Goal: Check status: Check status

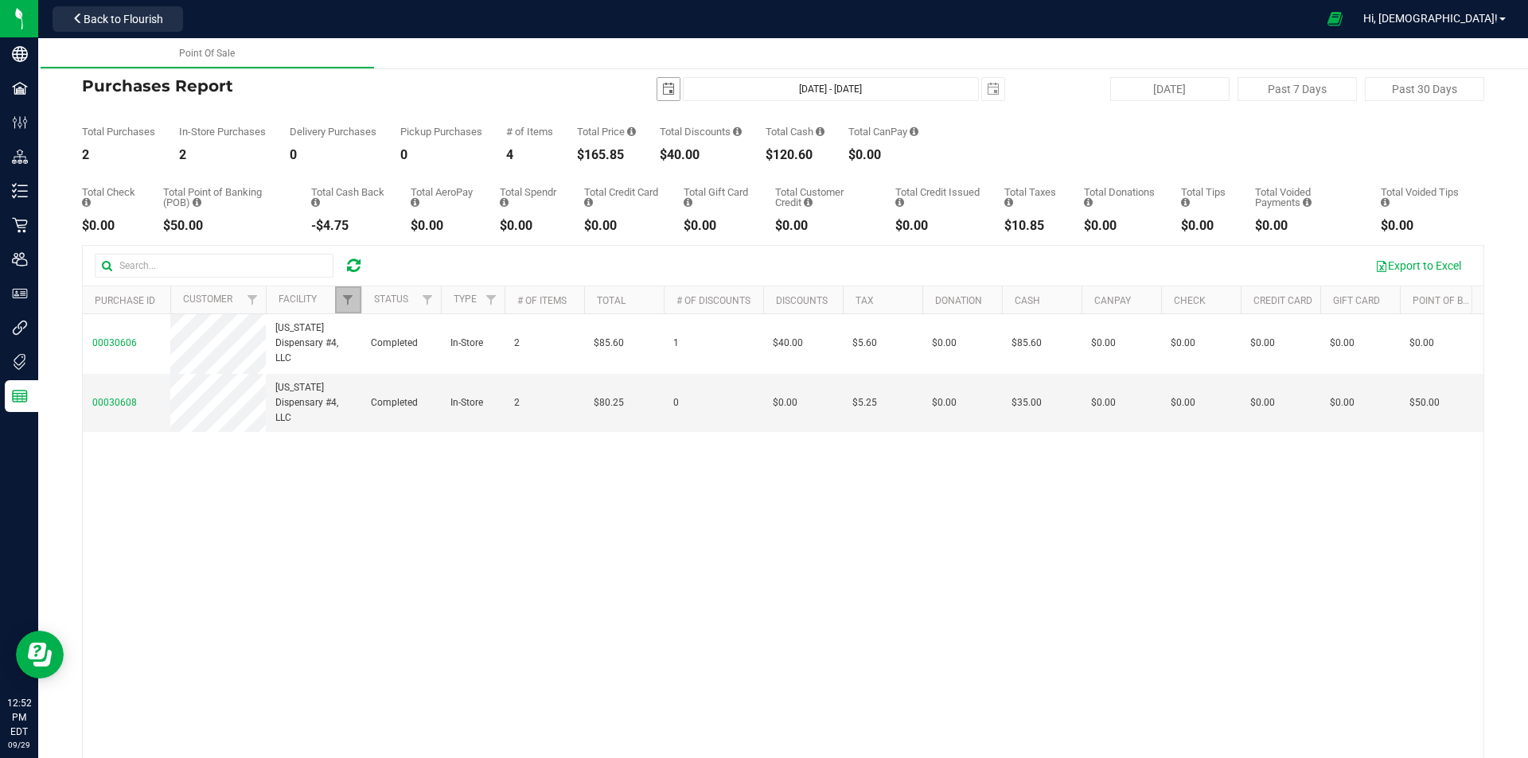
click at [662, 92] on span "select" at bounding box center [668, 89] width 13 height 13
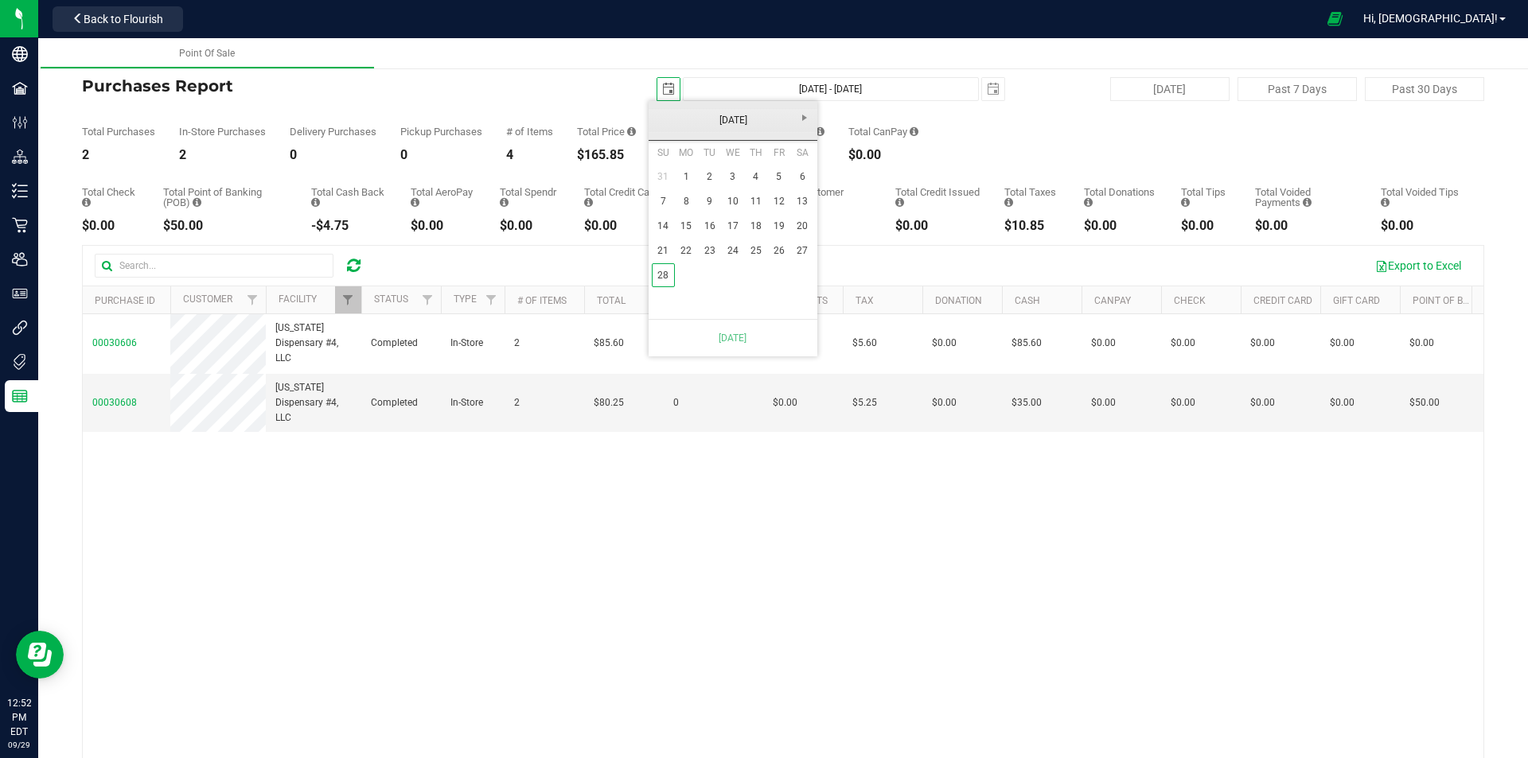
click at [661, 127] on link "[DATE]" at bounding box center [733, 120] width 171 height 25
click at [661, 125] on link "2025" at bounding box center [733, 120] width 171 height 25
click at [750, 201] on link "2025" at bounding box center [753, 209] width 41 height 41
click at [761, 216] on link "[DATE]" at bounding box center [753, 209] width 41 height 41
click at [778, 207] on link "11" at bounding box center [778, 201] width 23 height 25
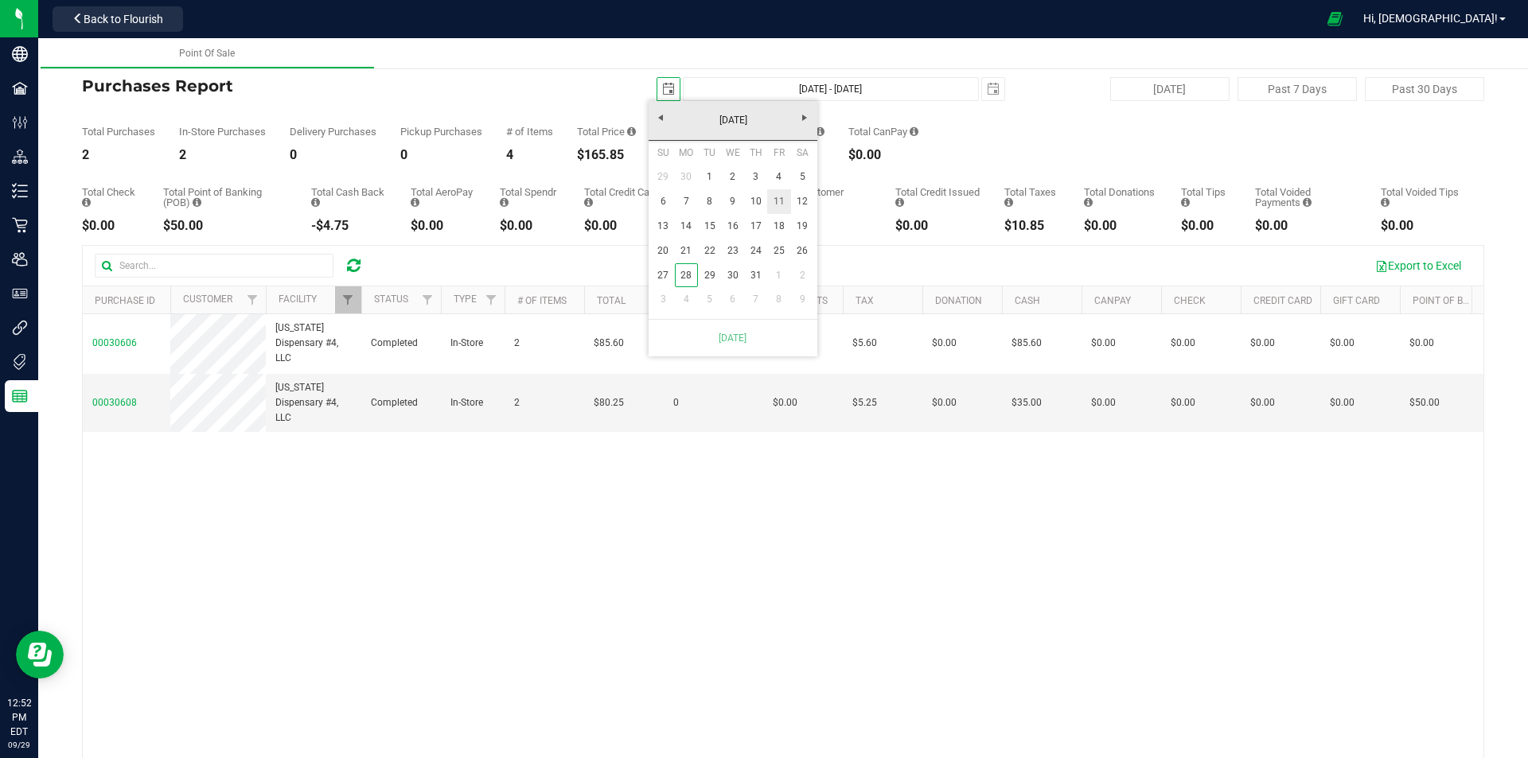
type input "[DATE]"
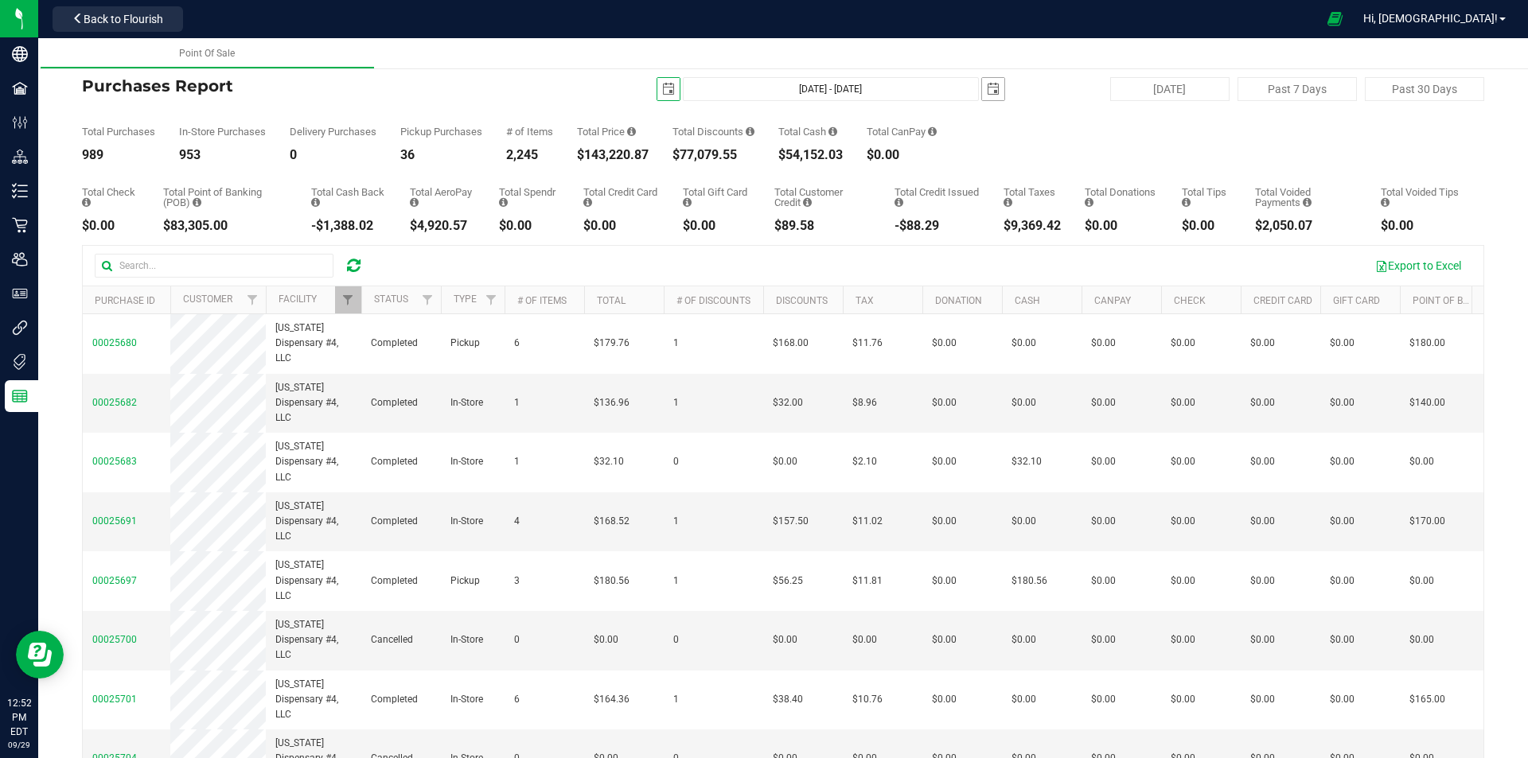
click at [987, 88] on span "select" at bounding box center [993, 89] width 13 height 13
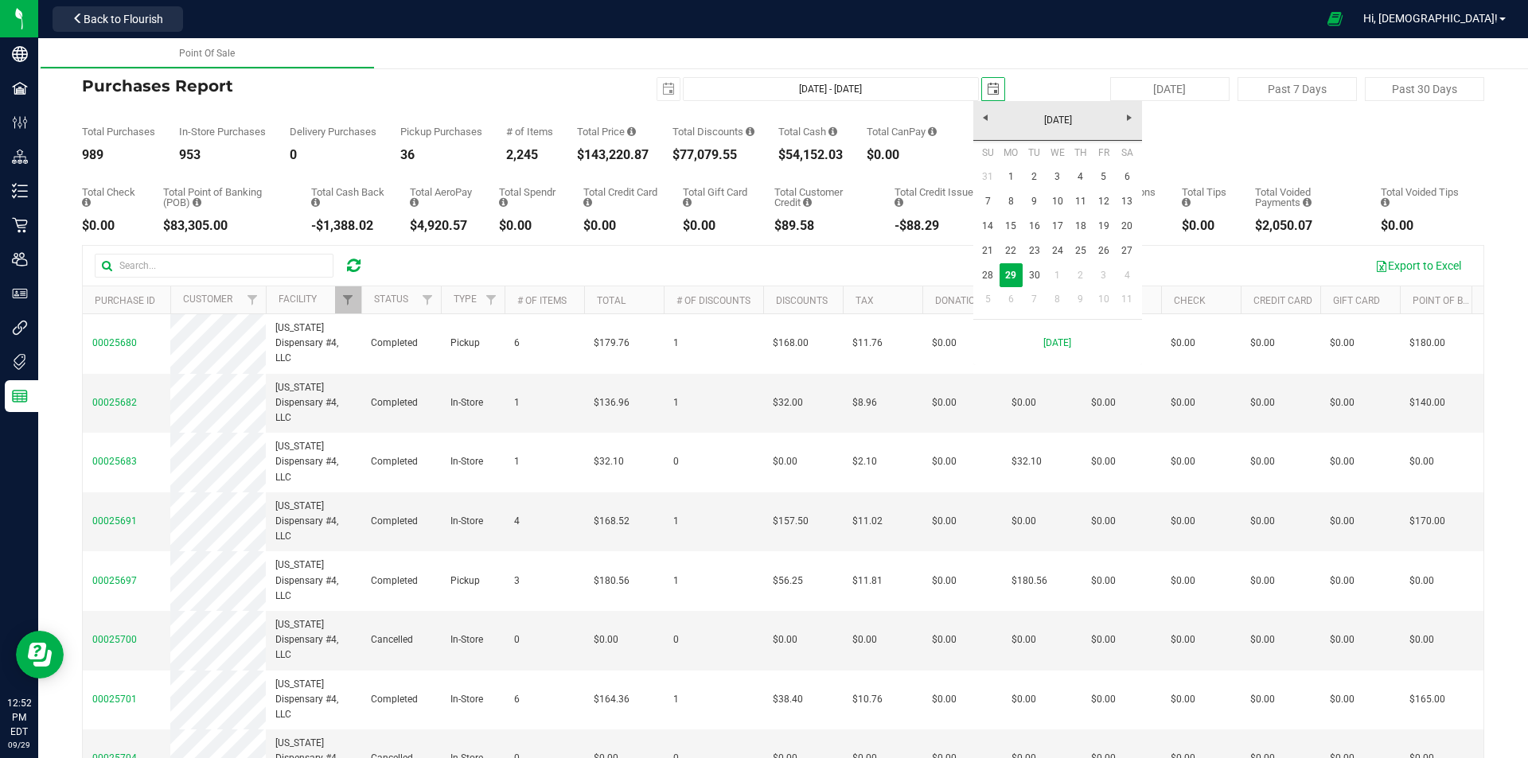
scroll to position [0, 40]
click at [984, 124] on link "[DATE]" at bounding box center [1057, 120] width 171 height 25
click at [1085, 209] on link "2025" at bounding box center [1078, 209] width 41 height 41
click at [1069, 204] on link "[DATE]" at bounding box center [1078, 209] width 41 height 41
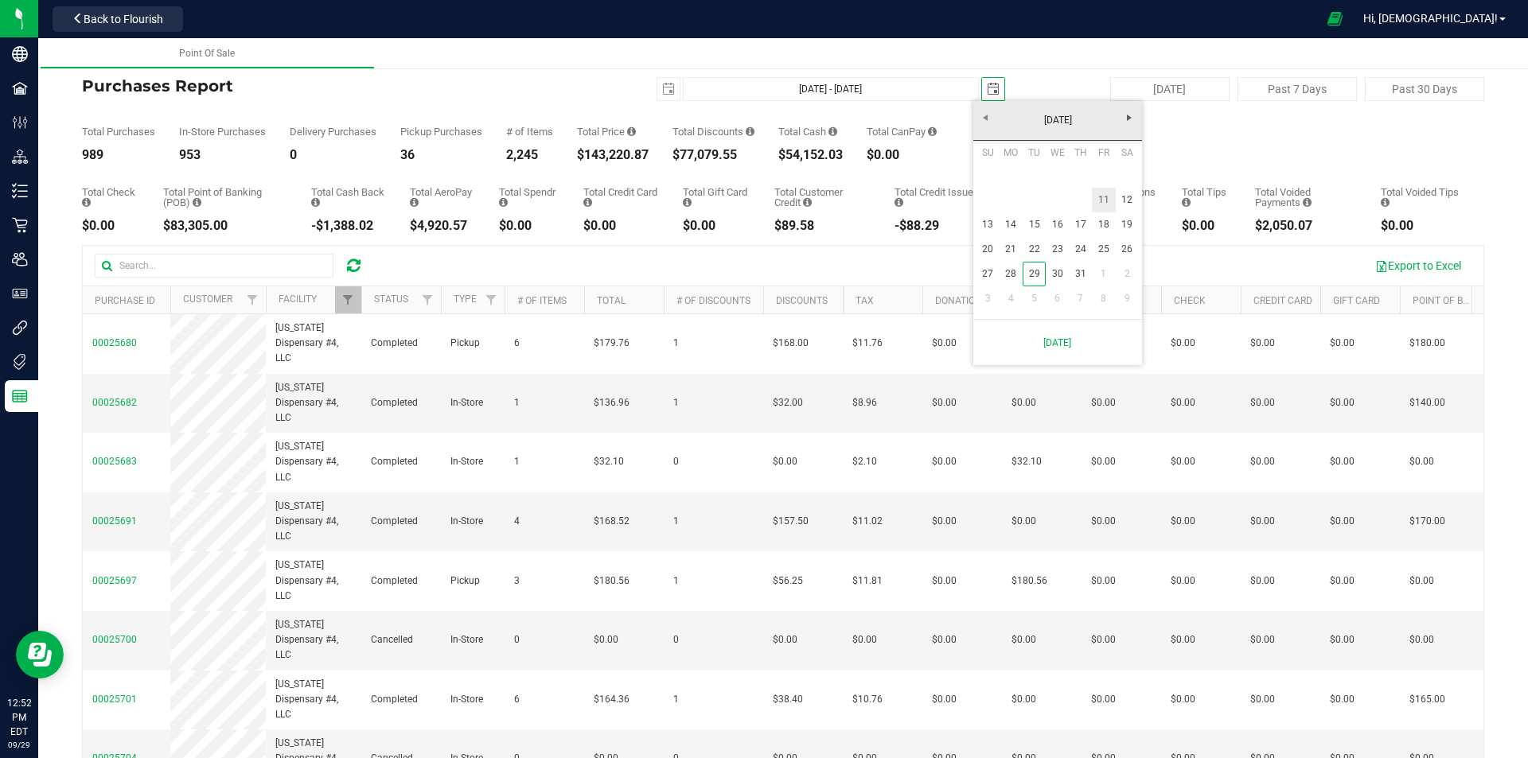
click at [1102, 208] on link "11" at bounding box center [1103, 200] width 23 height 25
type input "[DATE] - [DATE]"
type input "[DATE]"
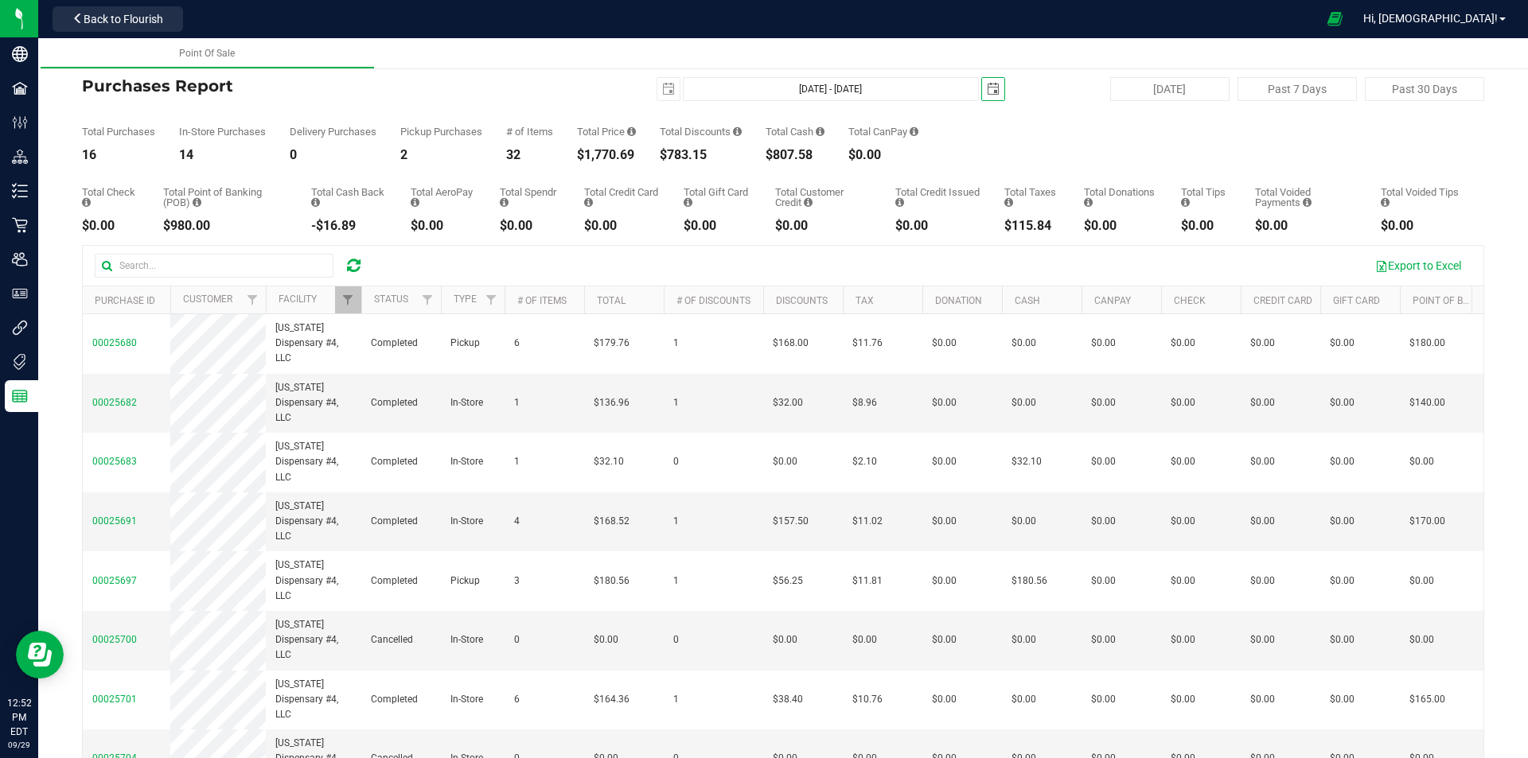
click at [988, 95] on span "select" at bounding box center [993, 89] width 13 height 13
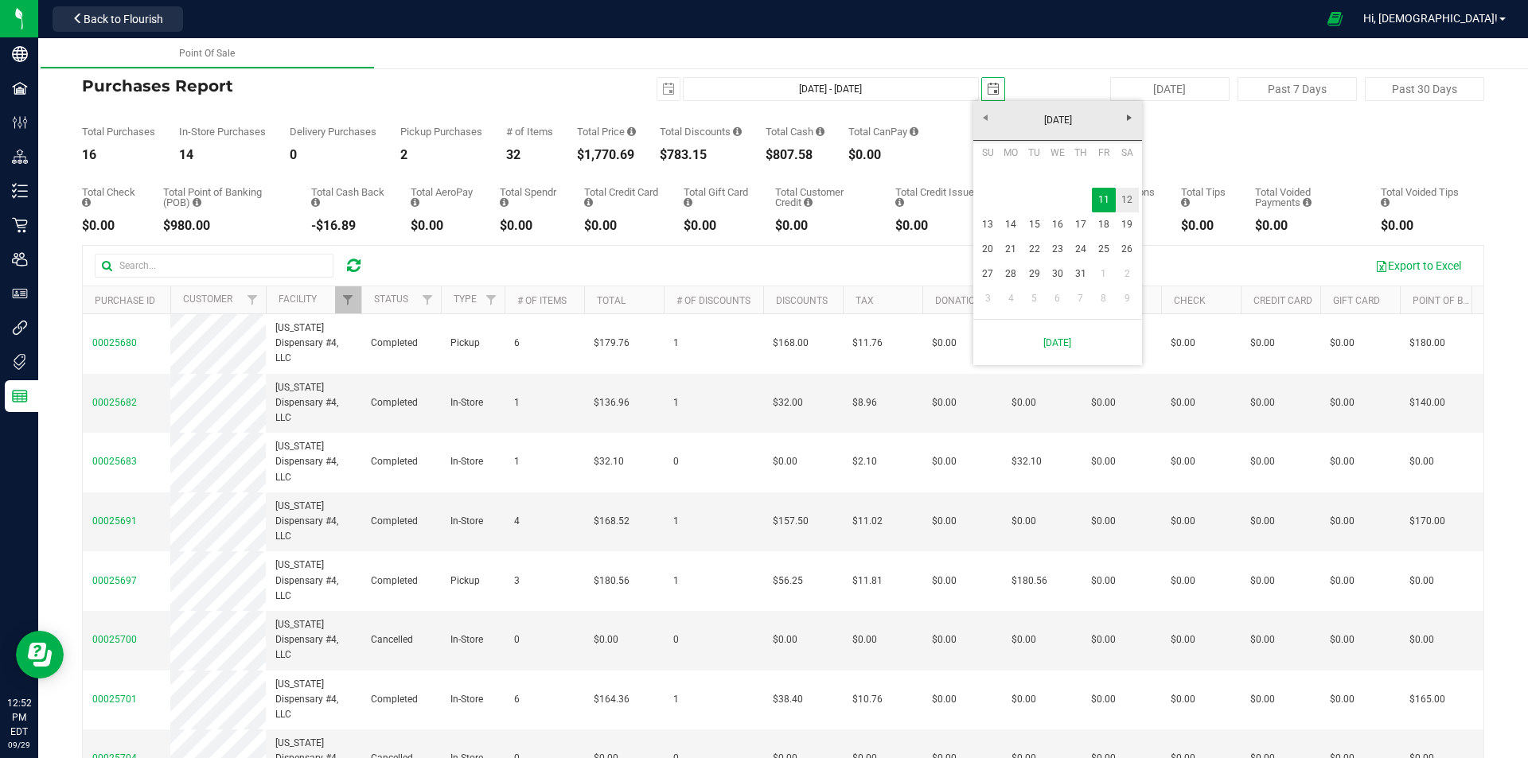
click at [1123, 197] on link "12" at bounding box center [1127, 200] width 23 height 25
type input "[DATE] - [DATE]"
type input "[DATE]"
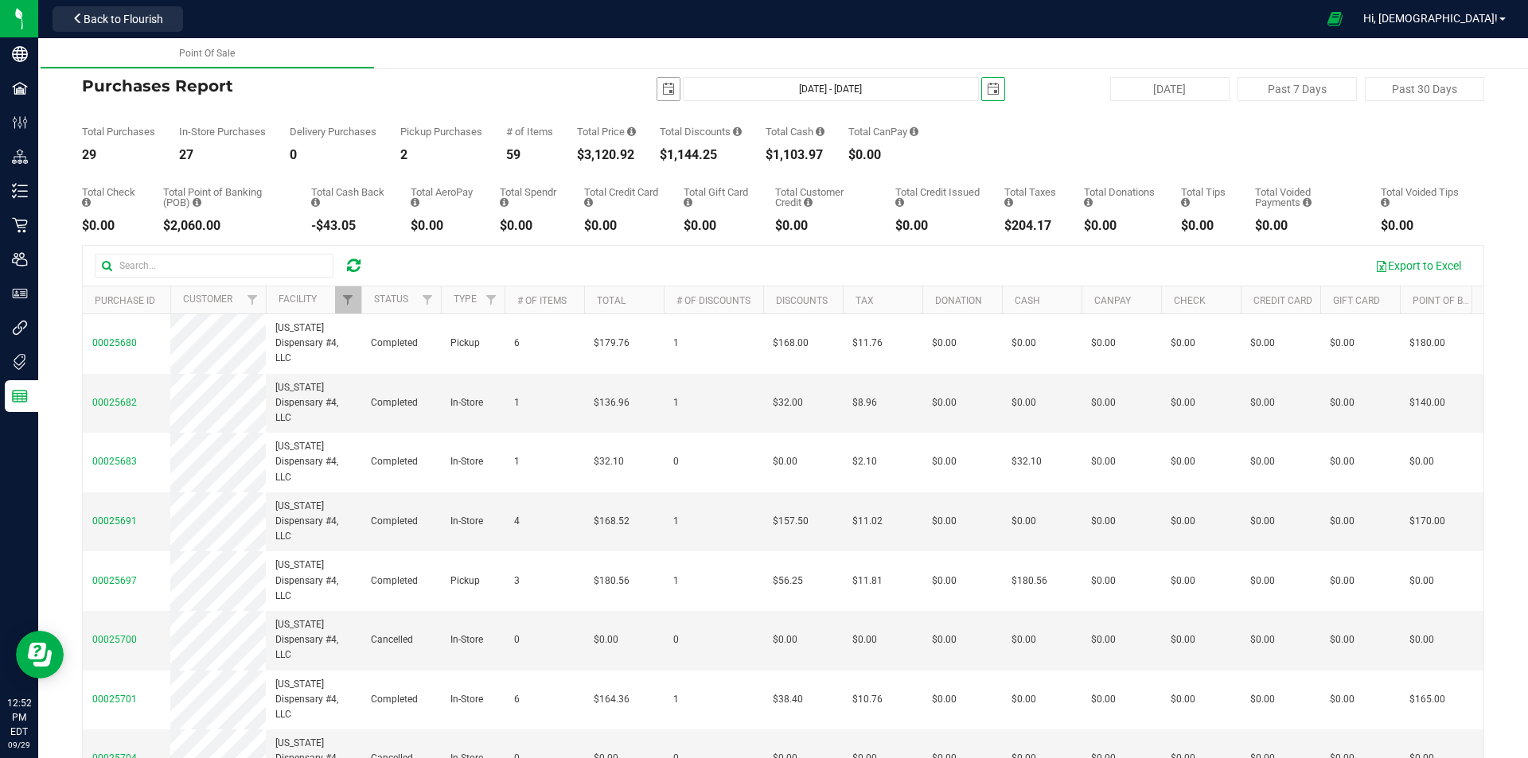
click at [663, 92] on span "select" at bounding box center [668, 89] width 13 height 13
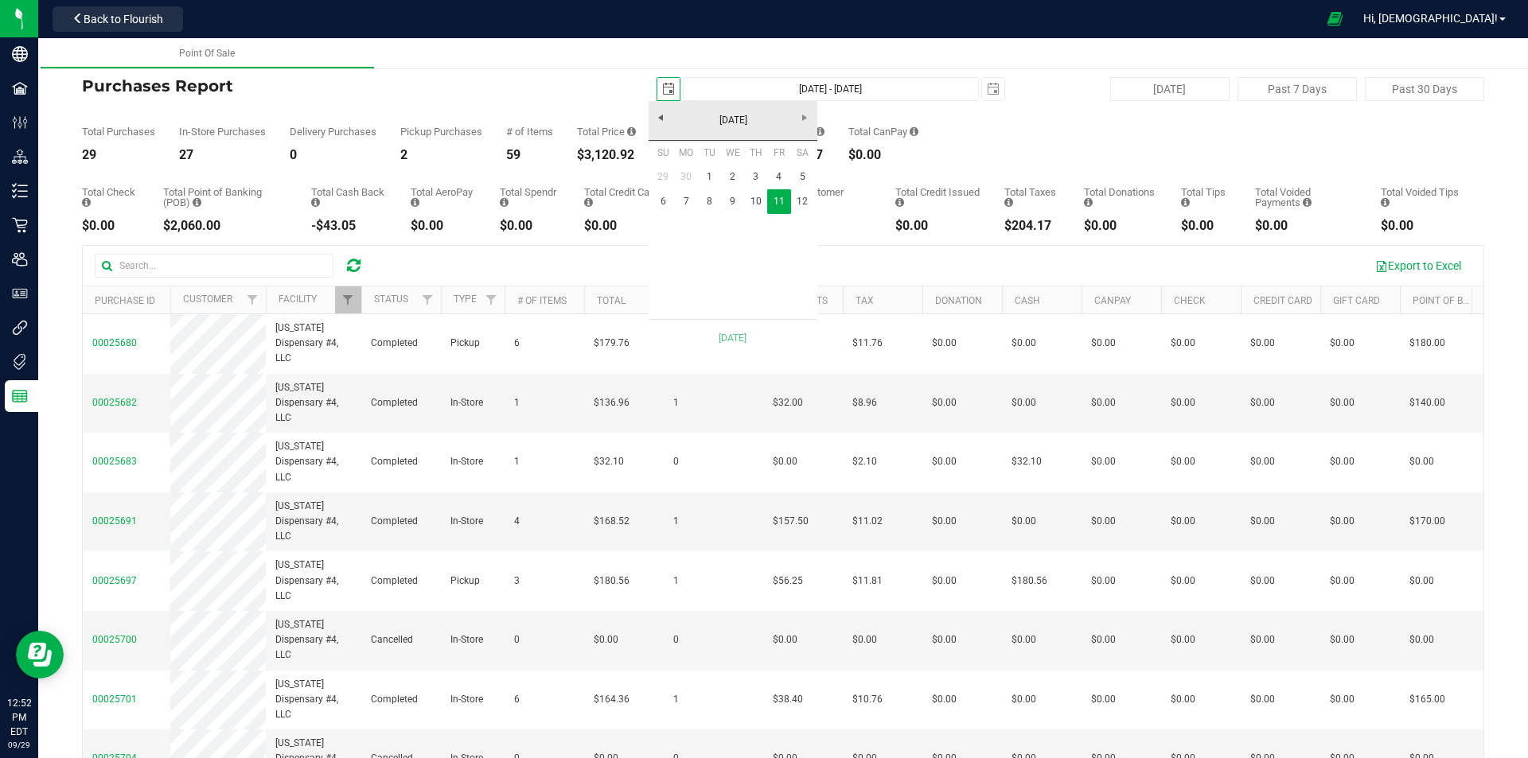
scroll to position [0, 40]
click at [801, 205] on link "12" at bounding box center [802, 201] width 23 height 25
type input "[DATE] - [DATE]"
type input "[DATE]"
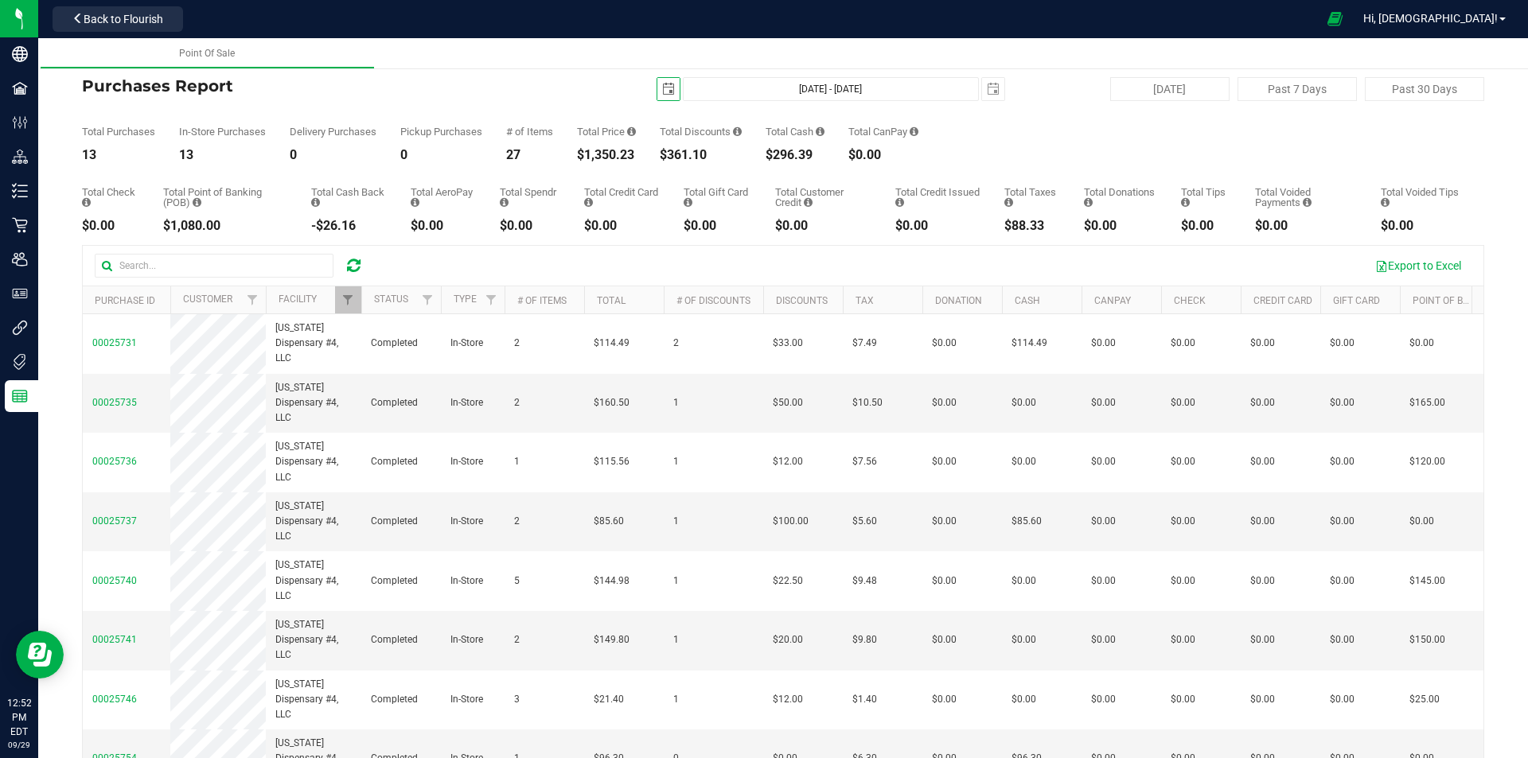
click at [665, 95] on span "select" at bounding box center [668, 89] width 13 height 13
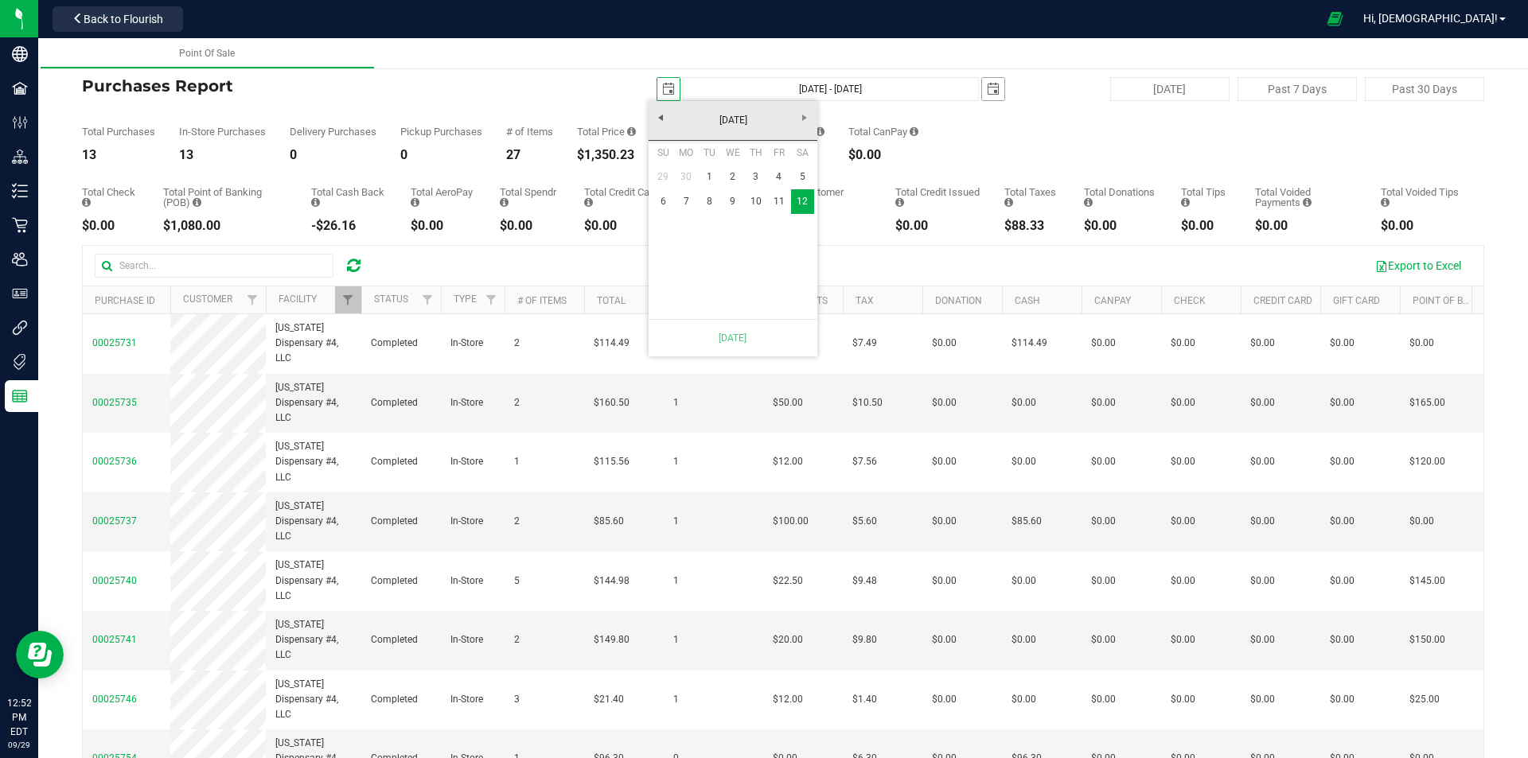
click at [982, 96] on span "select" at bounding box center [993, 89] width 22 height 22
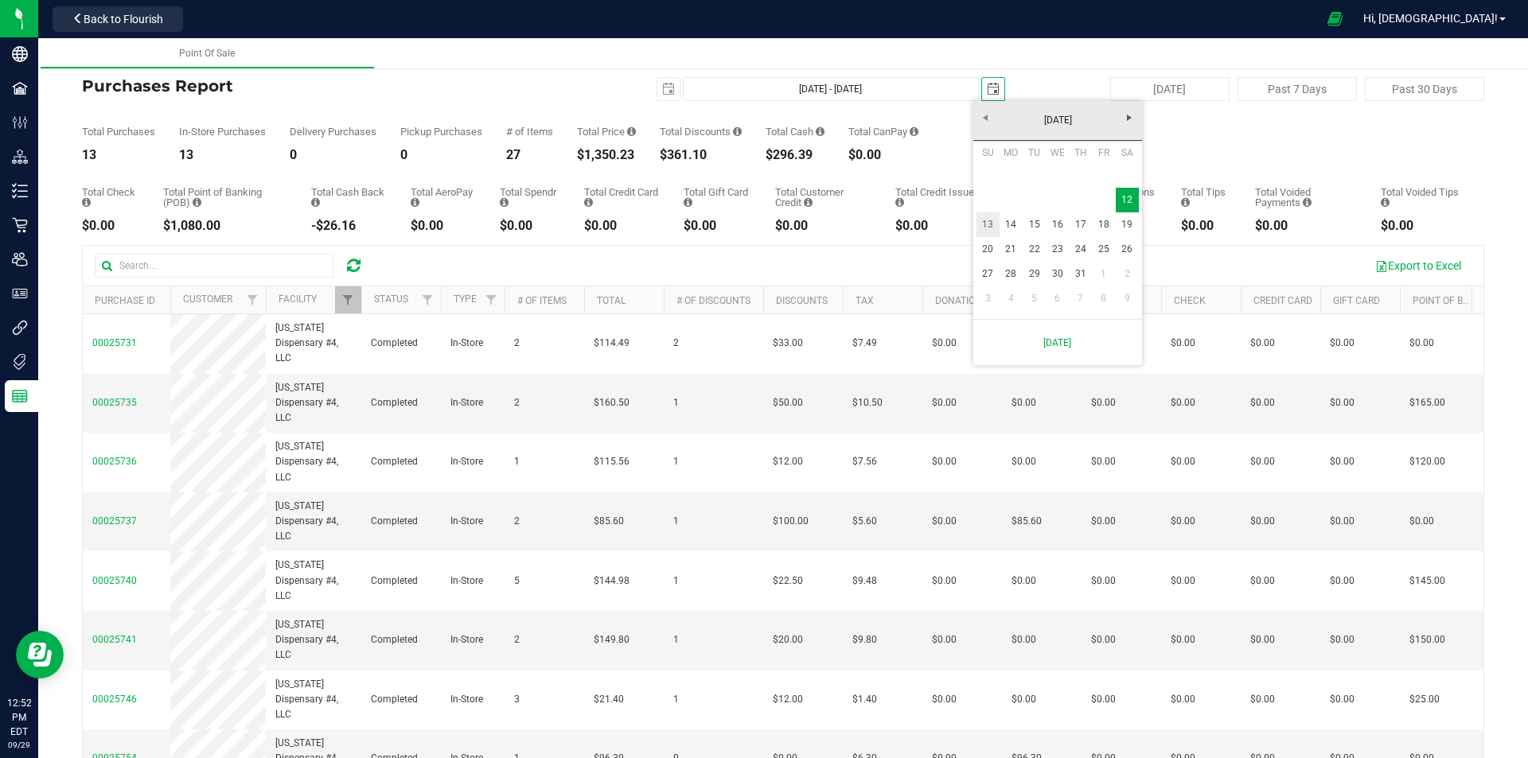
click at [980, 226] on link "13" at bounding box center [987, 224] width 23 height 25
type input "[DATE] - [DATE]"
type input "[DATE]"
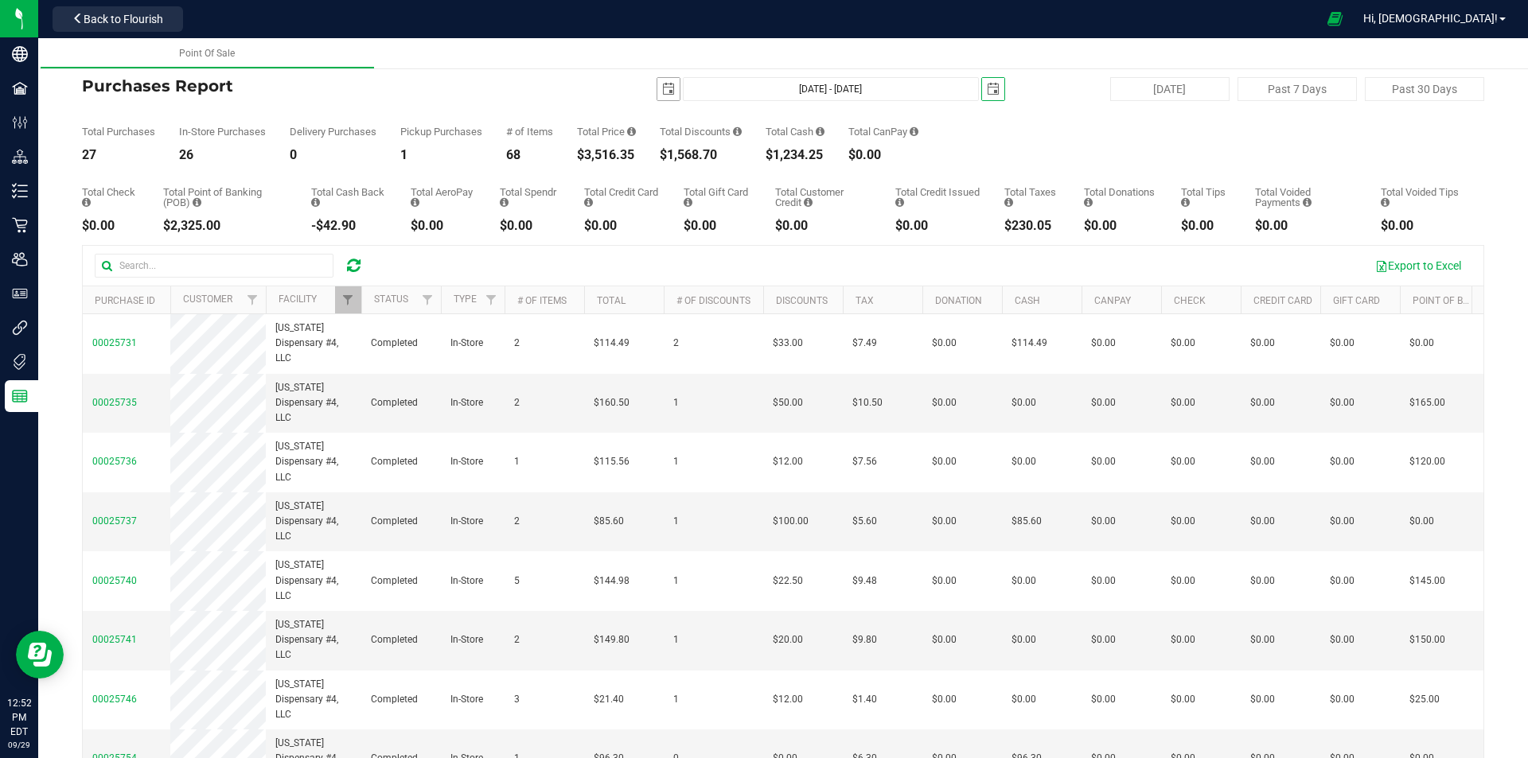
click at [660, 98] on span "select" at bounding box center [668, 89] width 22 height 22
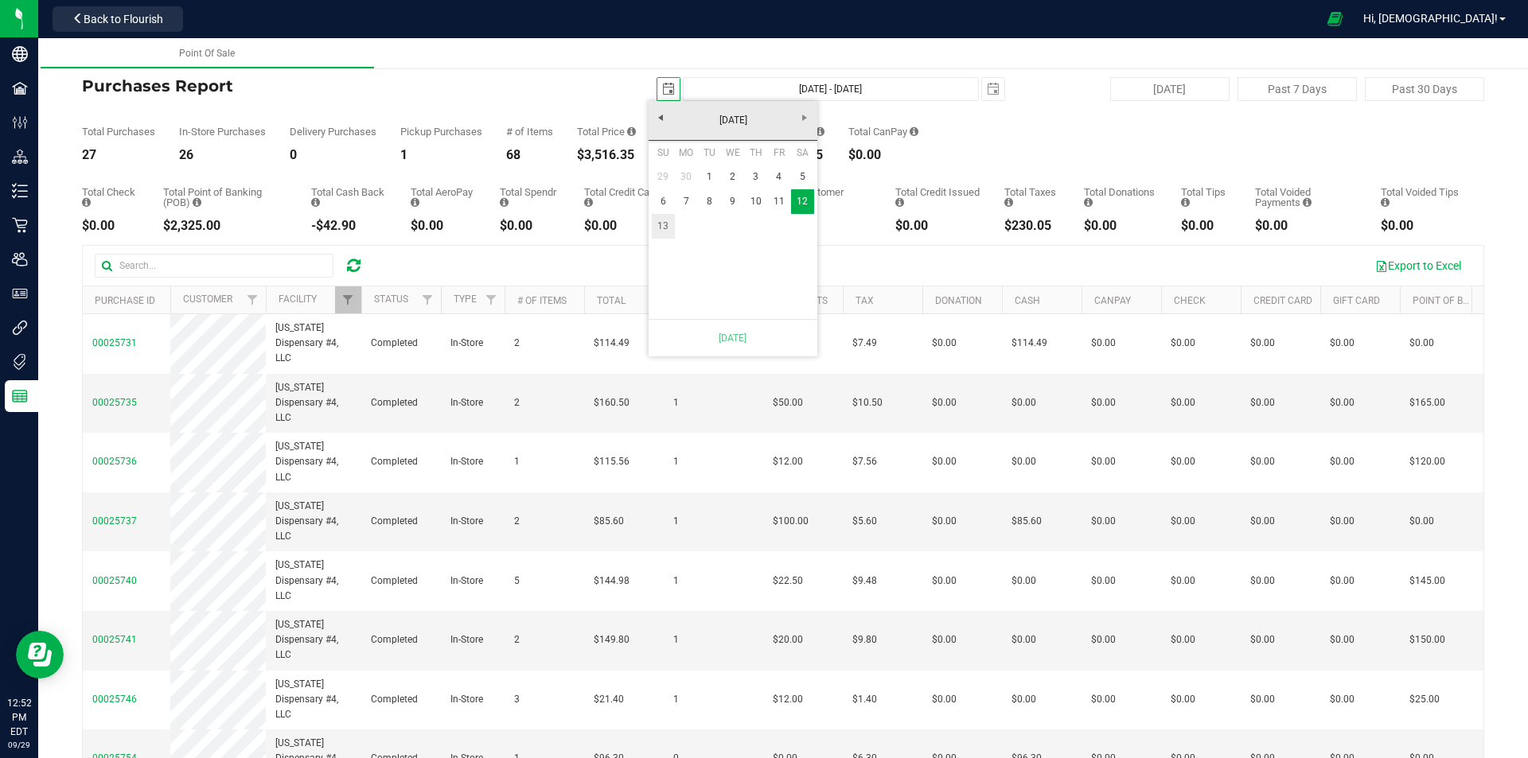
click at [664, 224] on link "13" at bounding box center [663, 226] width 23 height 25
type input "[DATE] - [DATE]"
type input "[DATE]"
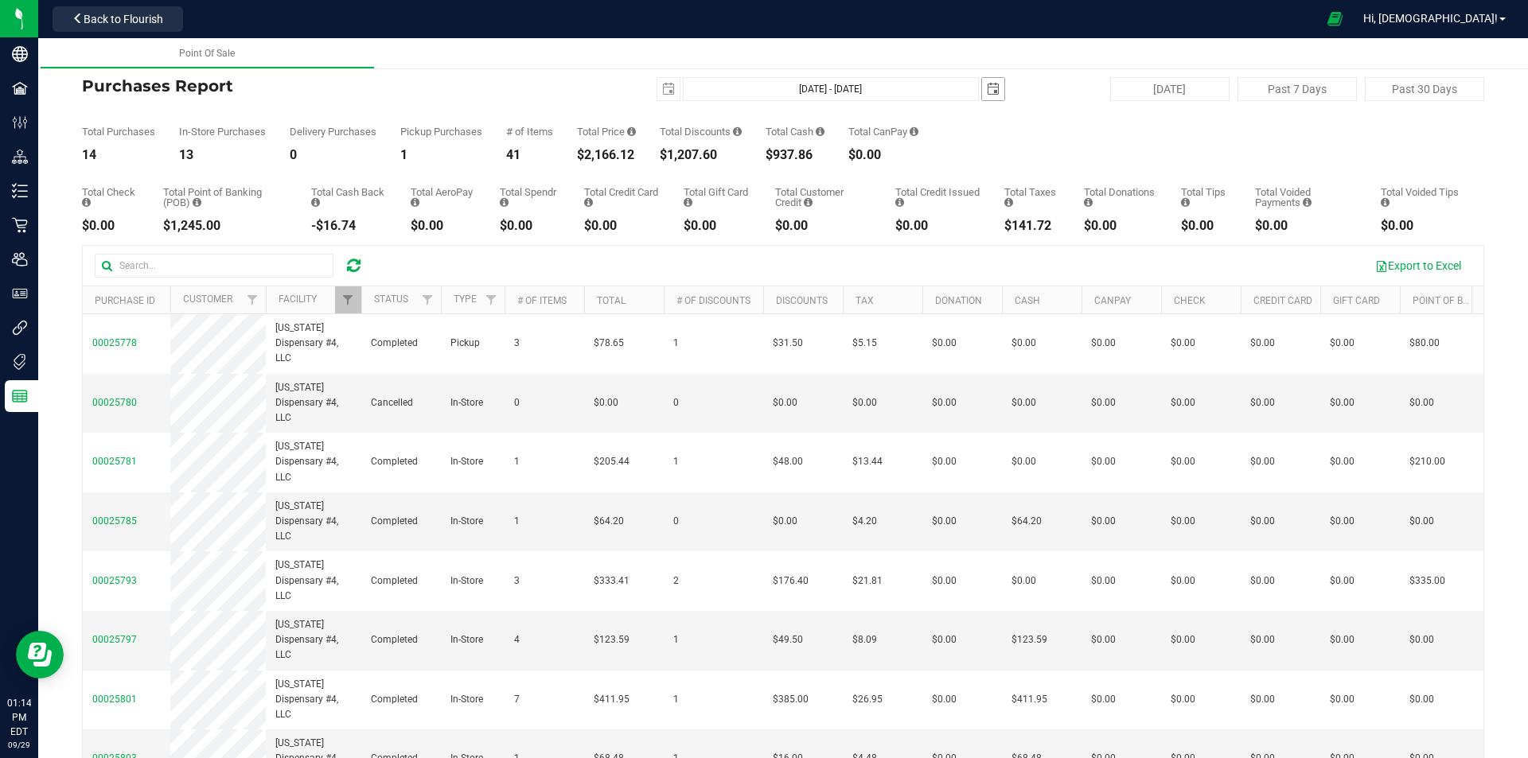
click at [987, 85] on span "select" at bounding box center [993, 89] width 13 height 13
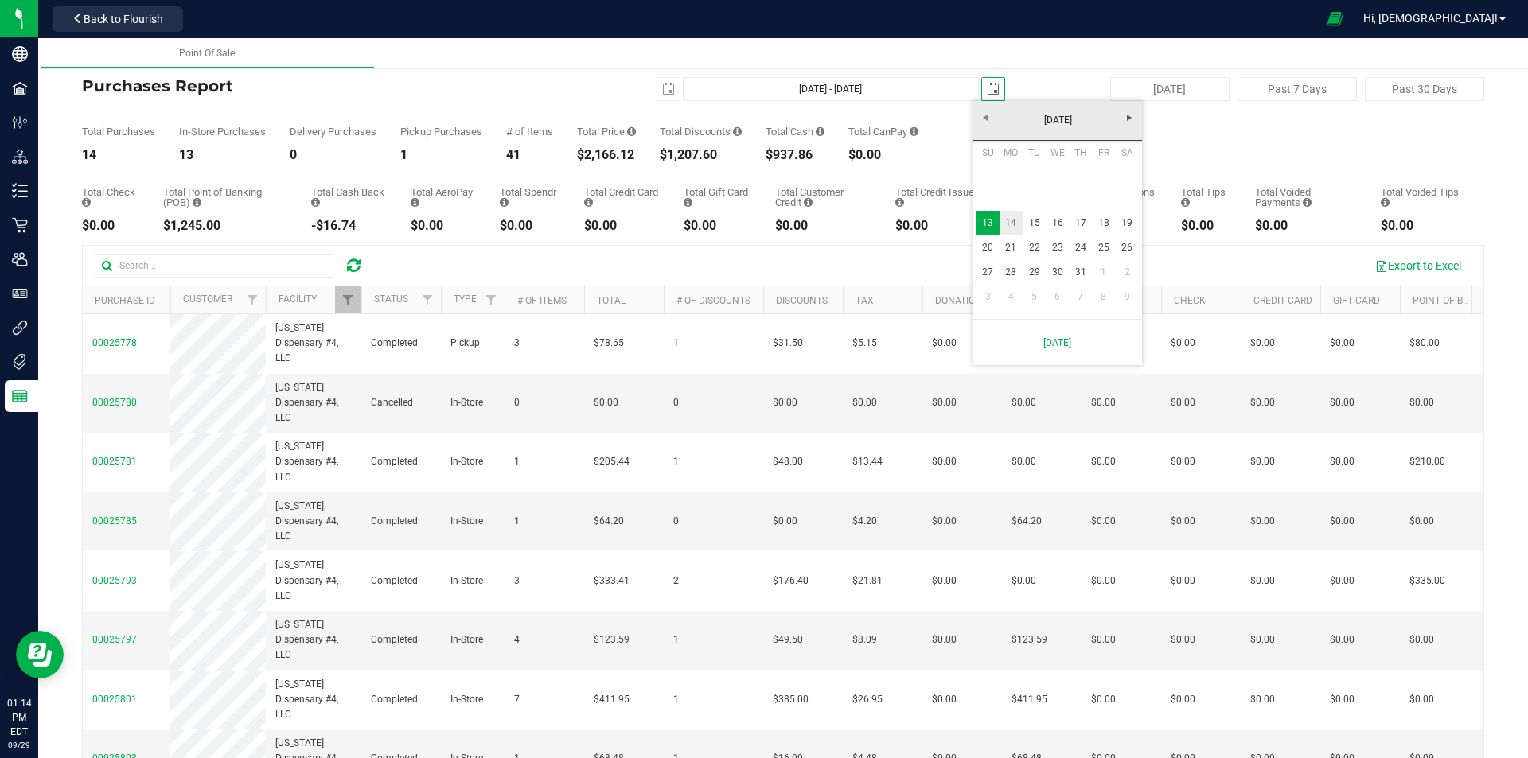
click at [1011, 226] on link "14" at bounding box center [1010, 223] width 23 height 25
type input "[DATE] - [DATE]"
type input "[DATE]"
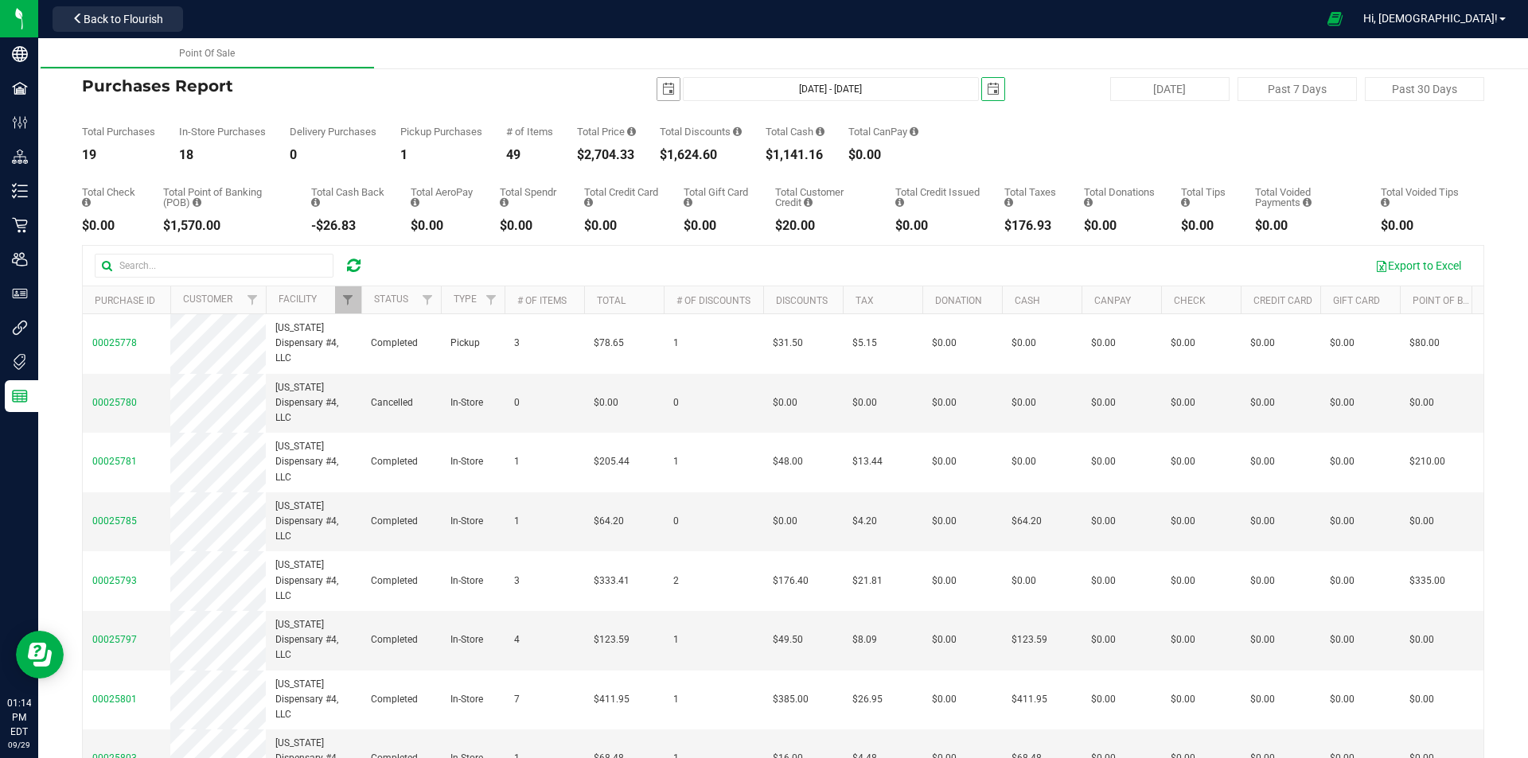
click at [662, 88] on span "select" at bounding box center [668, 89] width 13 height 13
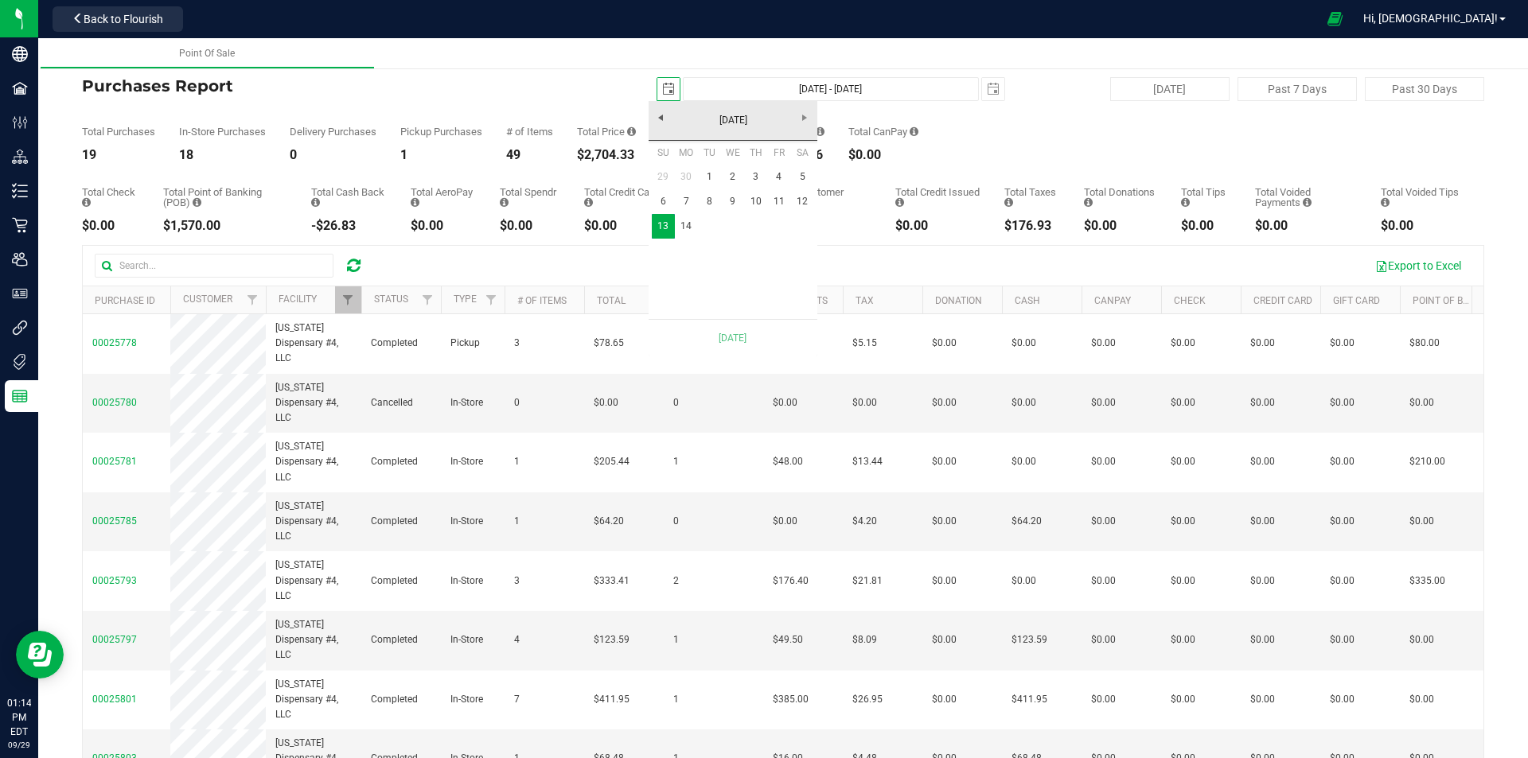
scroll to position [0, 40]
click at [686, 230] on link "14" at bounding box center [686, 226] width 23 height 25
type input "[DATE] - [DATE]"
type input "[DATE]"
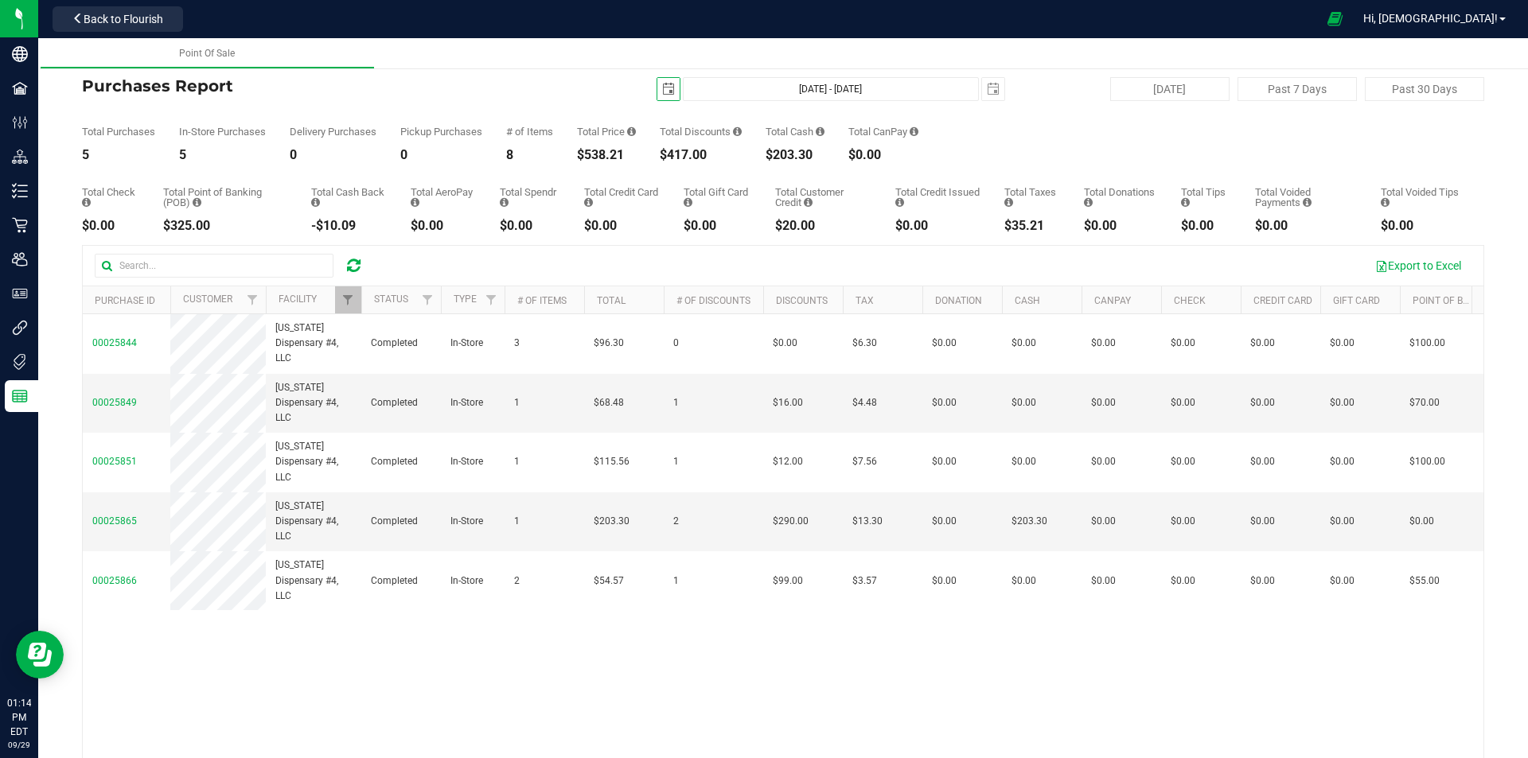
click at [662, 95] on span "select" at bounding box center [668, 89] width 13 height 13
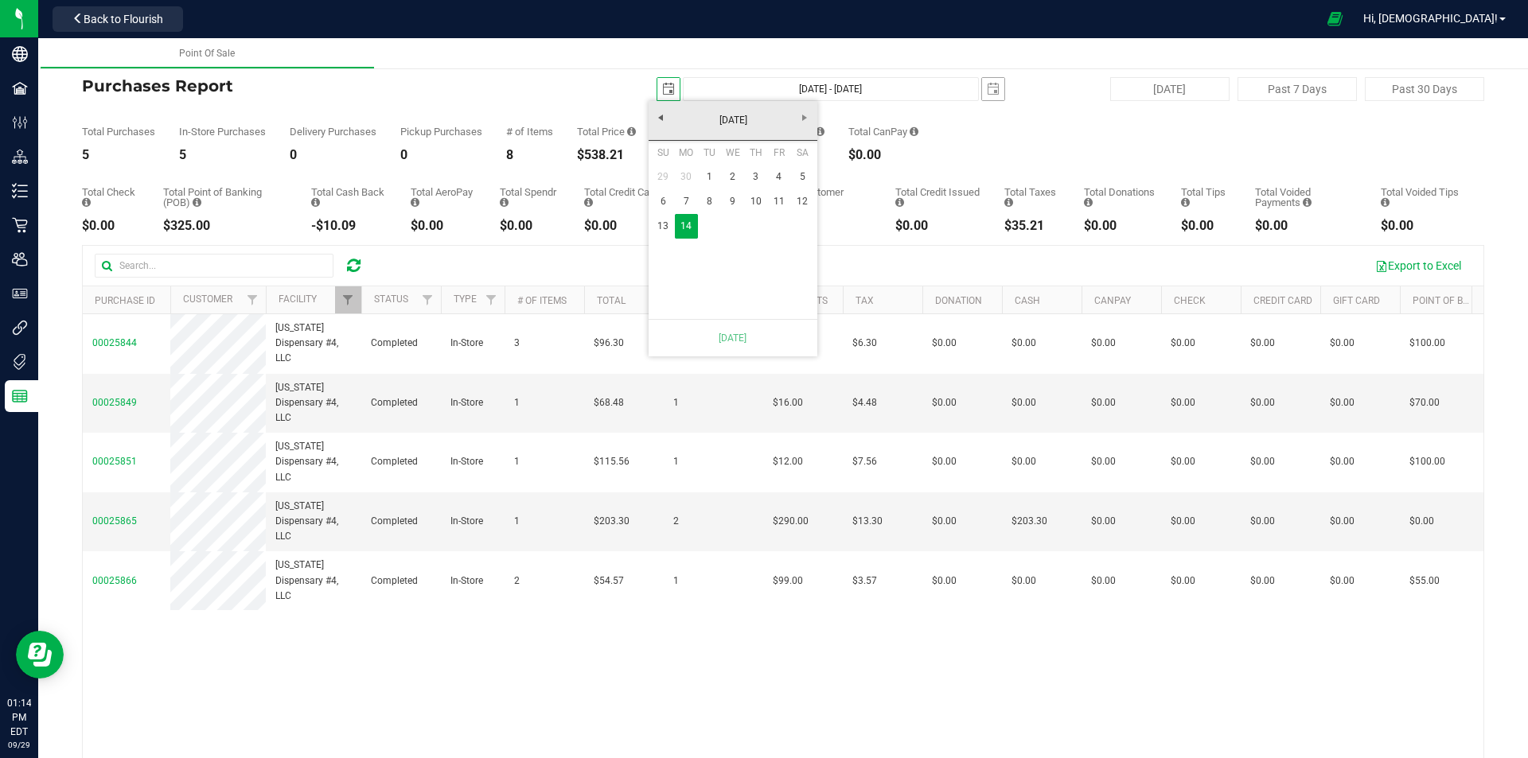
click at [991, 86] on span "select" at bounding box center [993, 89] width 22 height 22
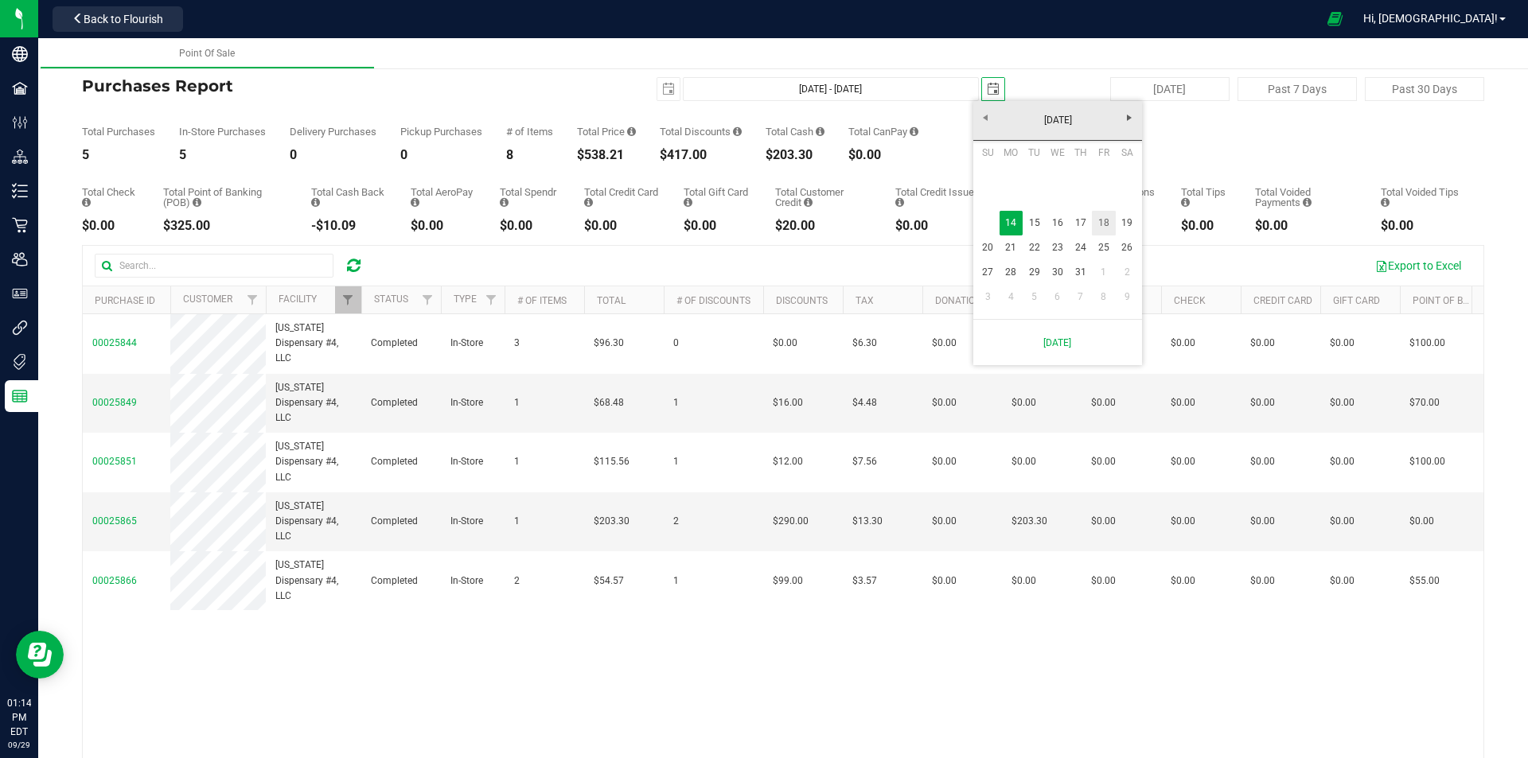
click at [1108, 223] on link "18" at bounding box center [1103, 223] width 23 height 25
type input "[DATE] - [DATE]"
type input "[DATE]"
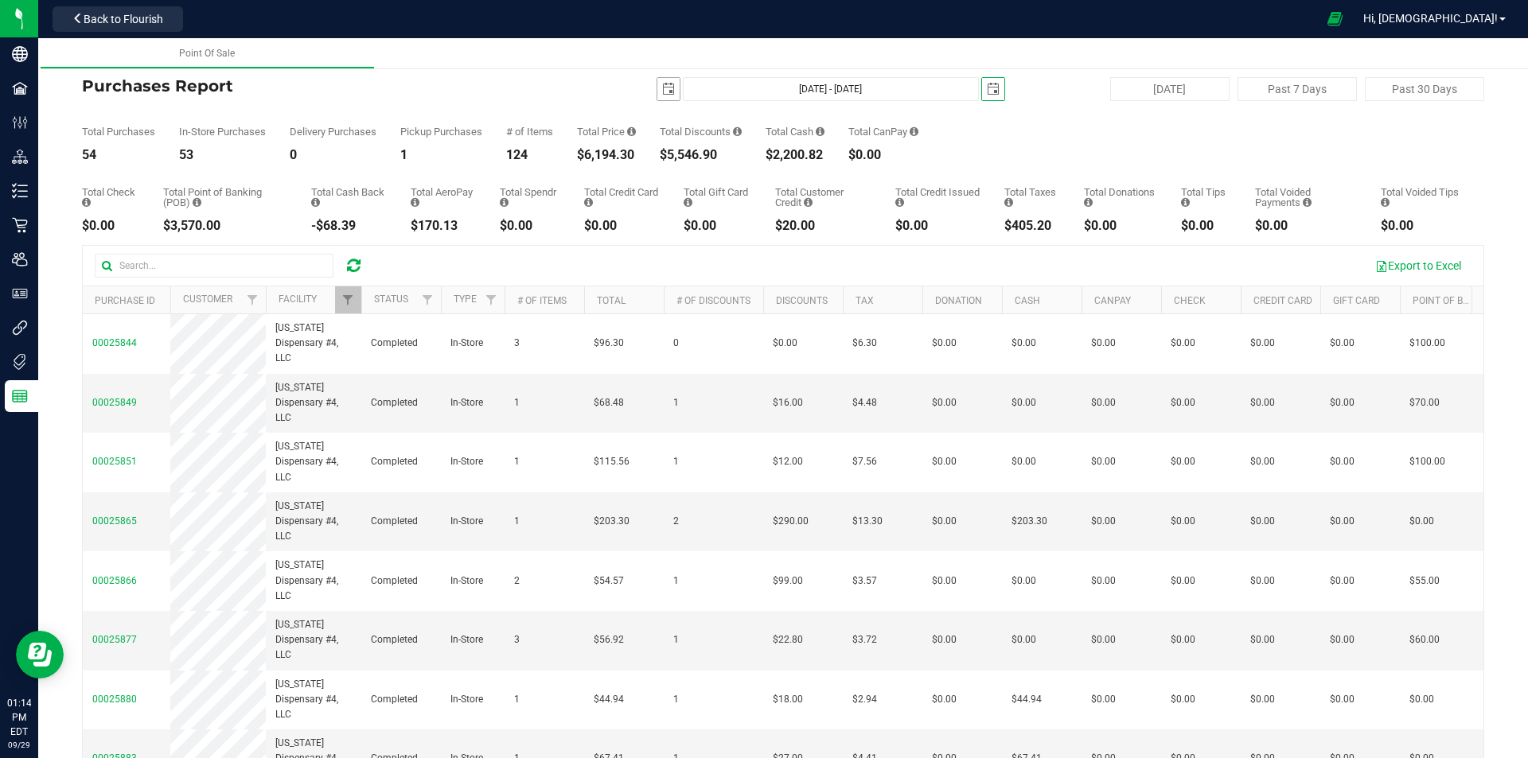
click at [657, 79] on span "select" at bounding box center [668, 89] width 22 height 22
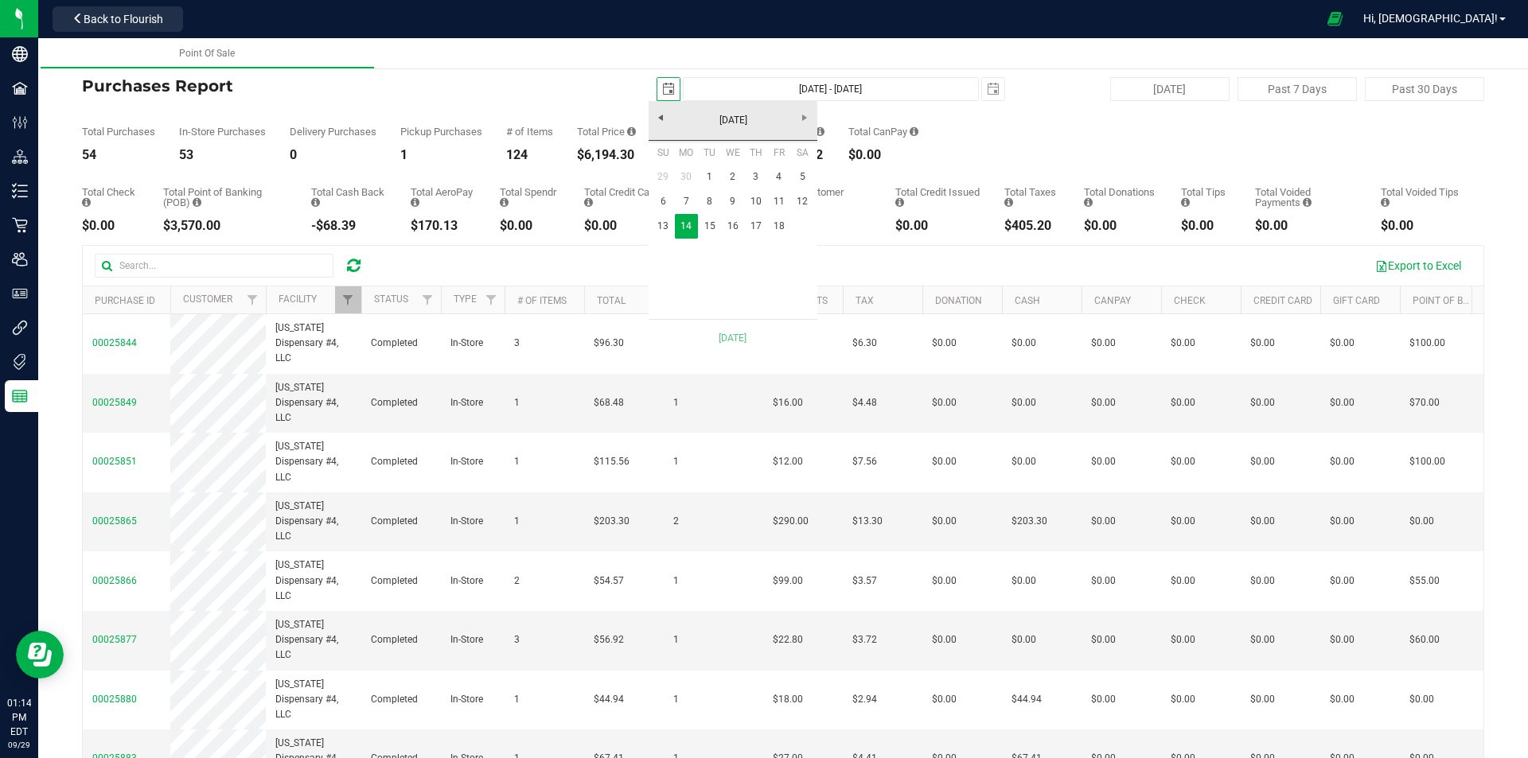
scroll to position [0, 40]
click at [785, 223] on link "18" at bounding box center [778, 226] width 23 height 25
type input "[DATE] - [DATE]"
type input "[DATE]"
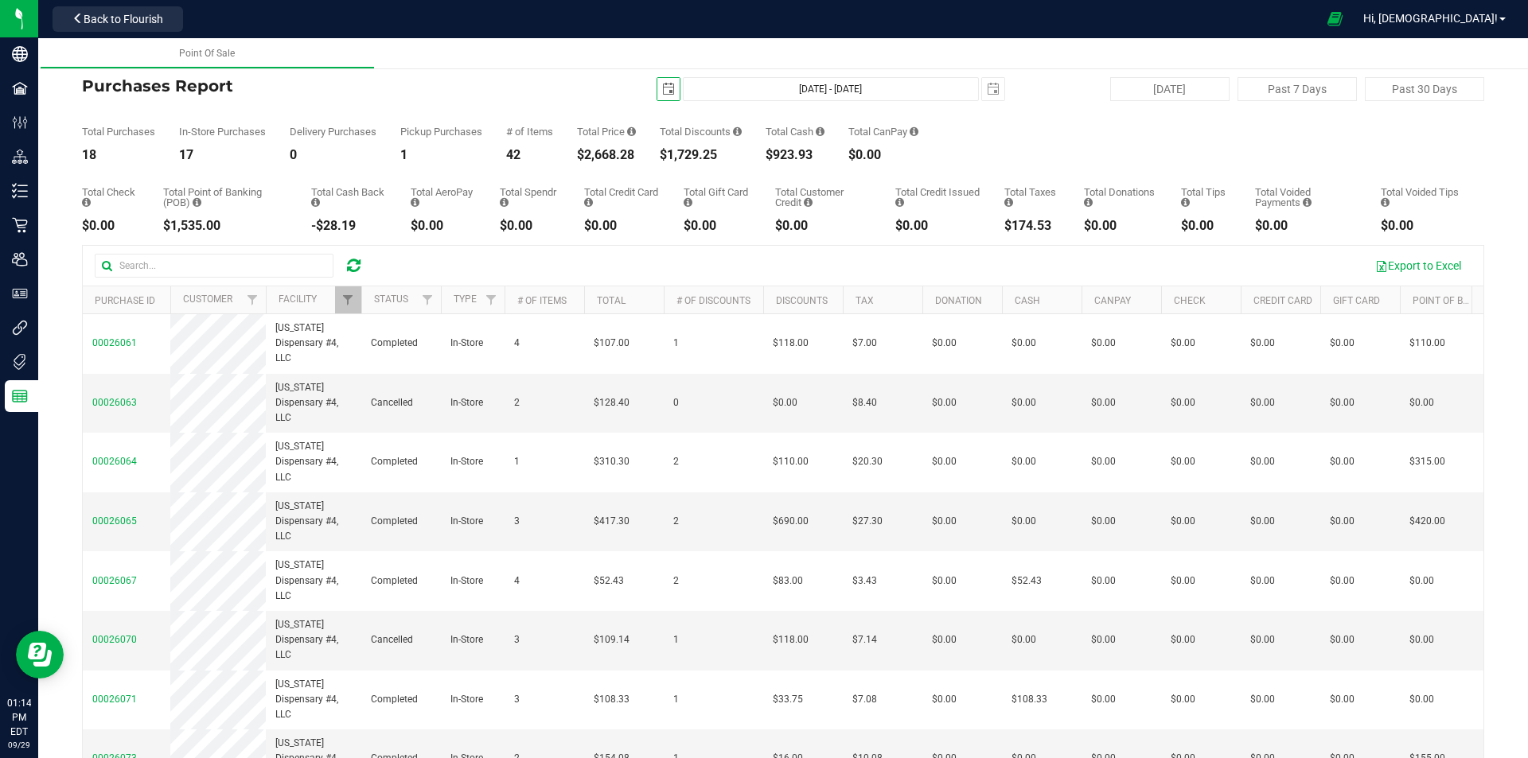
click at [659, 99] on span "select" at bounding box center [668, 89] width 22 height 22
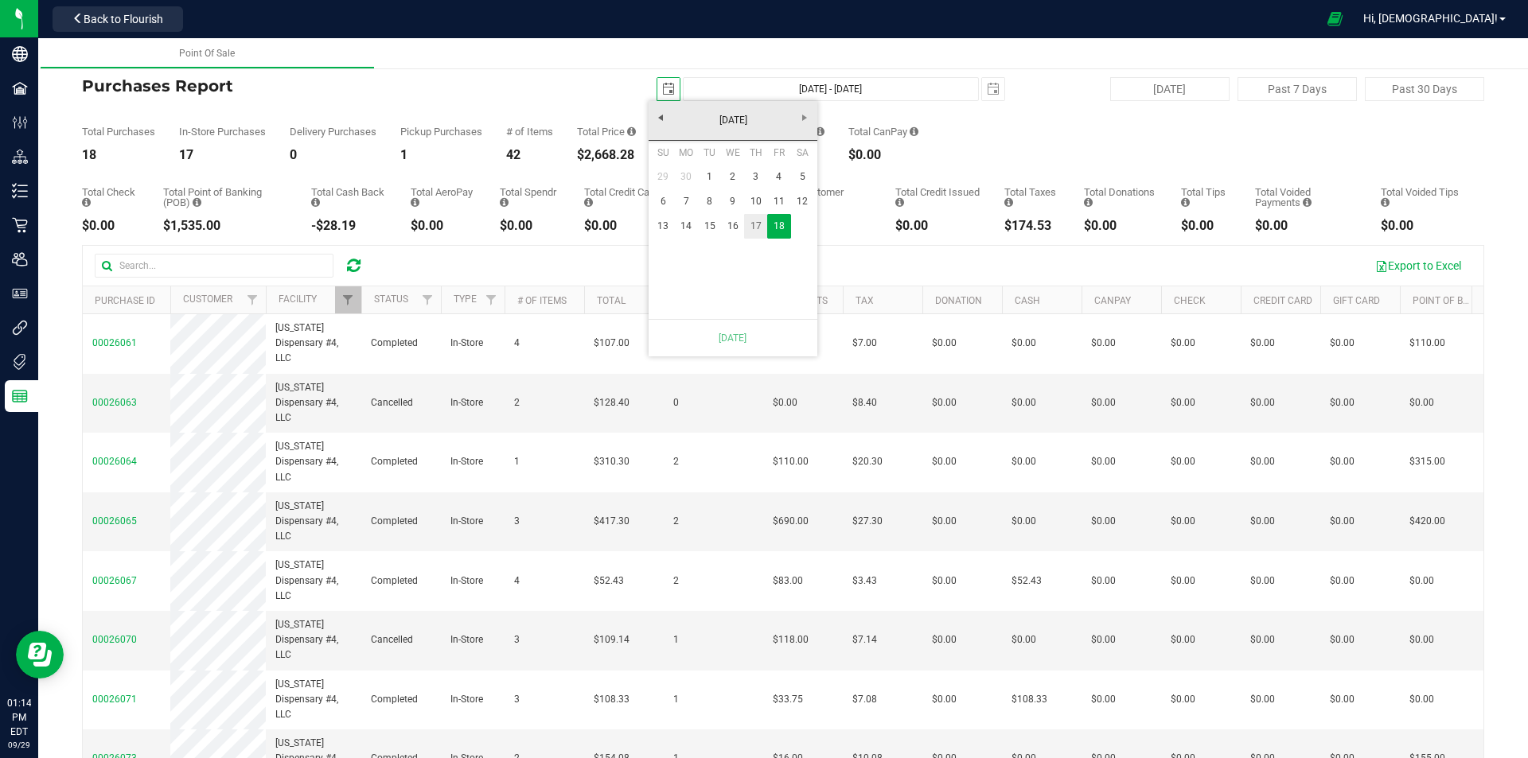
click at [756, 231] on link "17" at bounding box center [755, 226] width 23 height 25
type input "[DATE] - [DATE]"
type input "[DATE]"
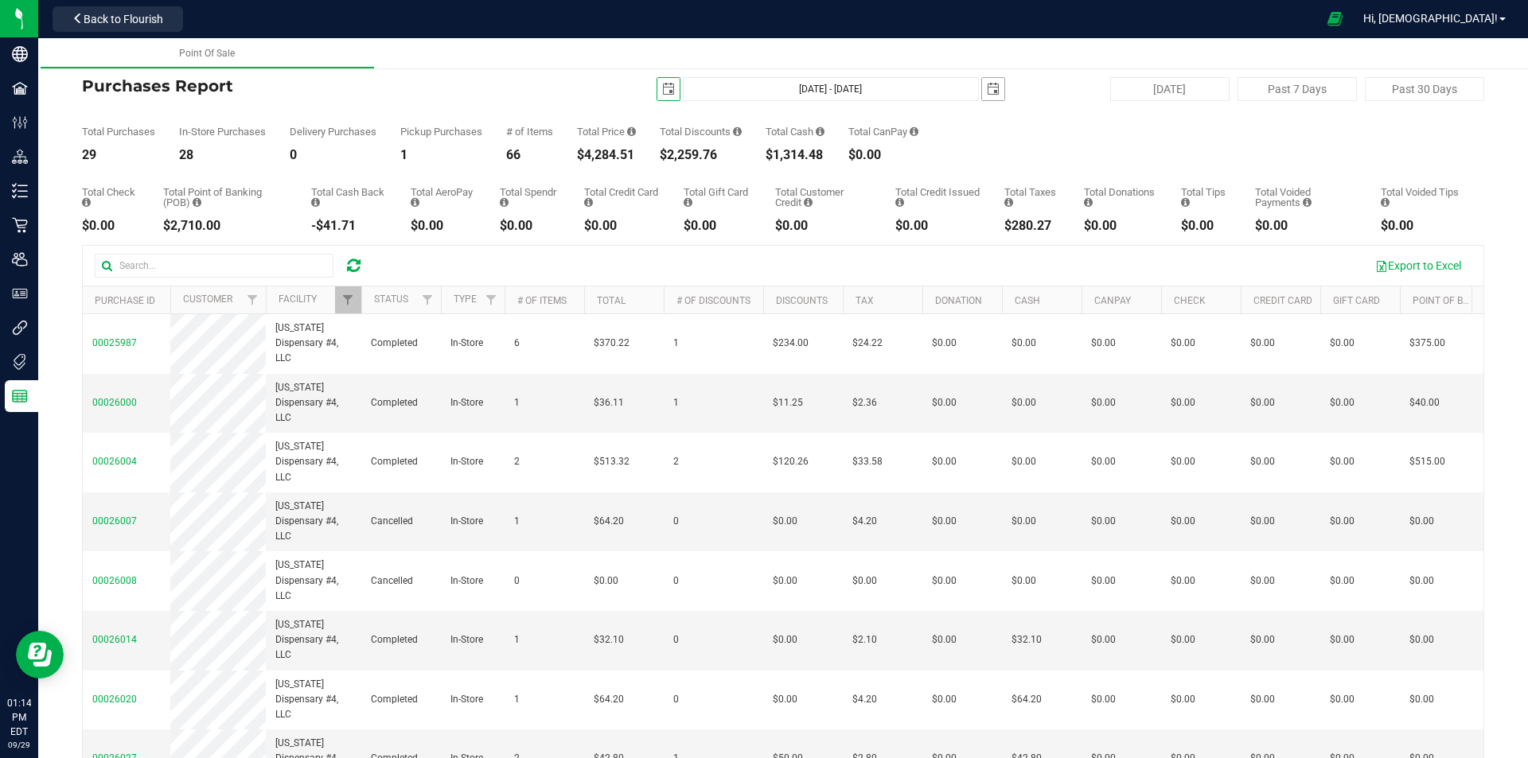
click at [987, 94] on span "select" at bounding box center [993, 89] width 13 height 13
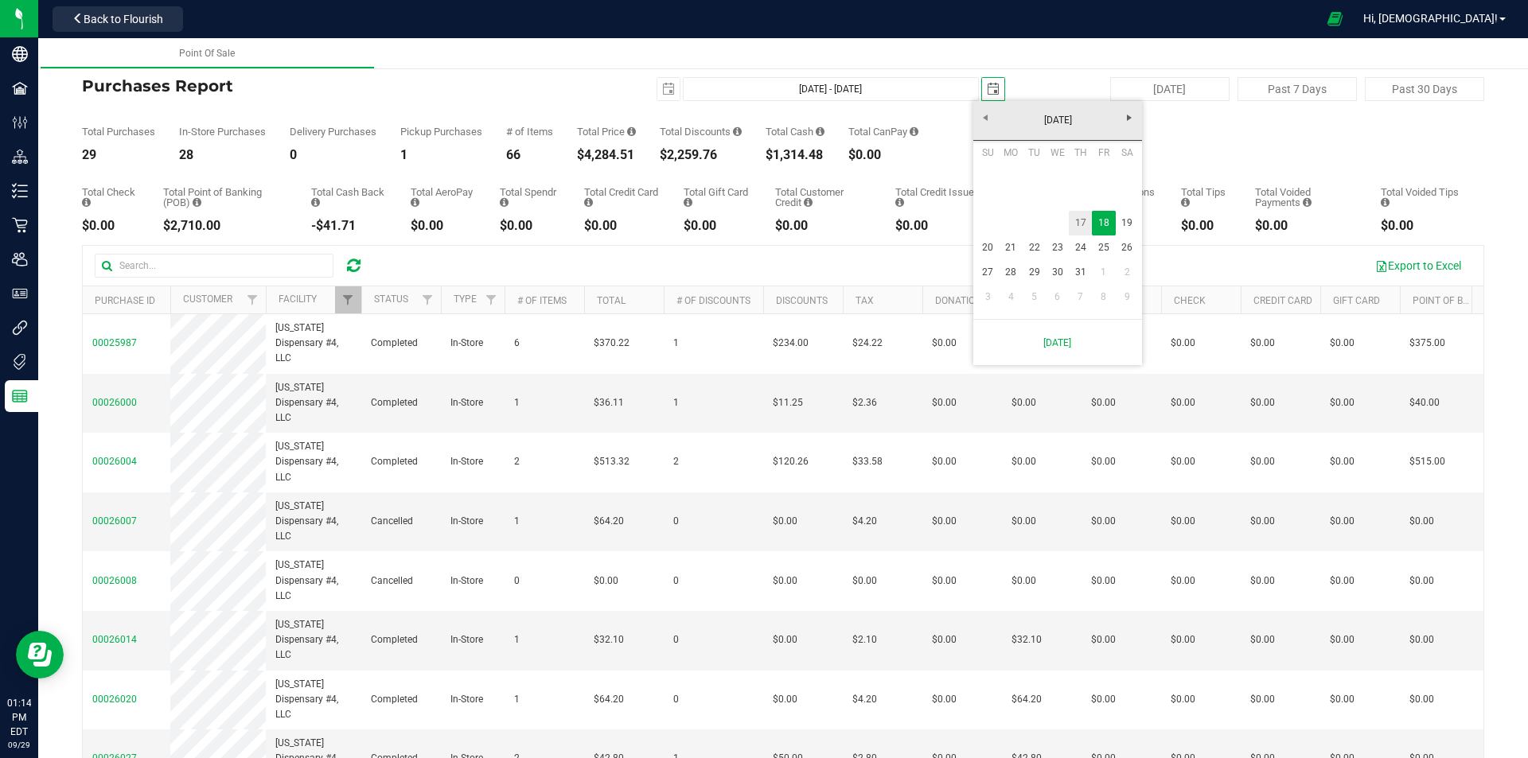
click at [1083, 216] on link "17" at bounding box center [1080, 223] width 23 height 25
type input "[DATE] - [DATE]"
type input "[DATE]"
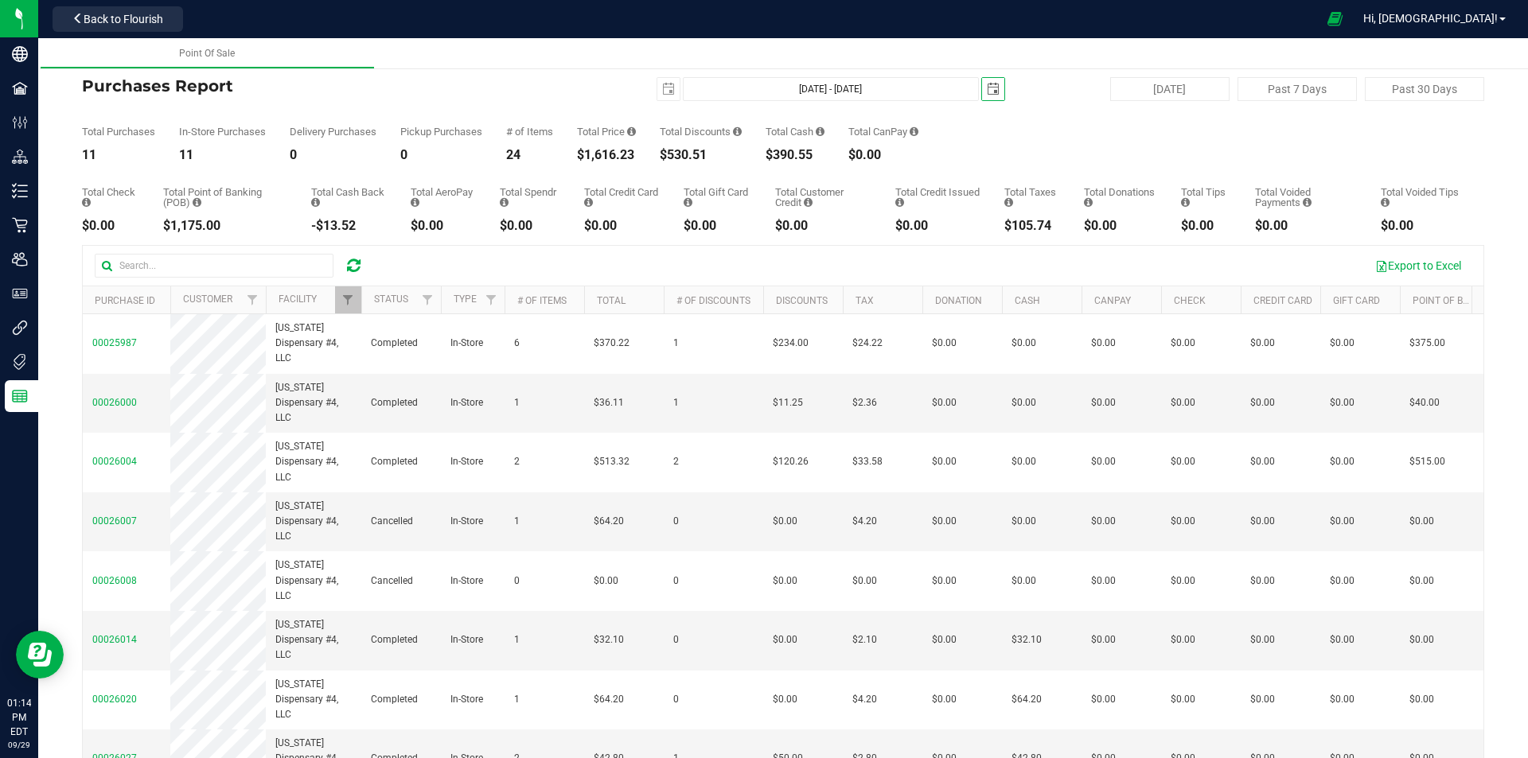
click at [982, 84] on span "select" at bounding box center [993, 89] width 22 height 22
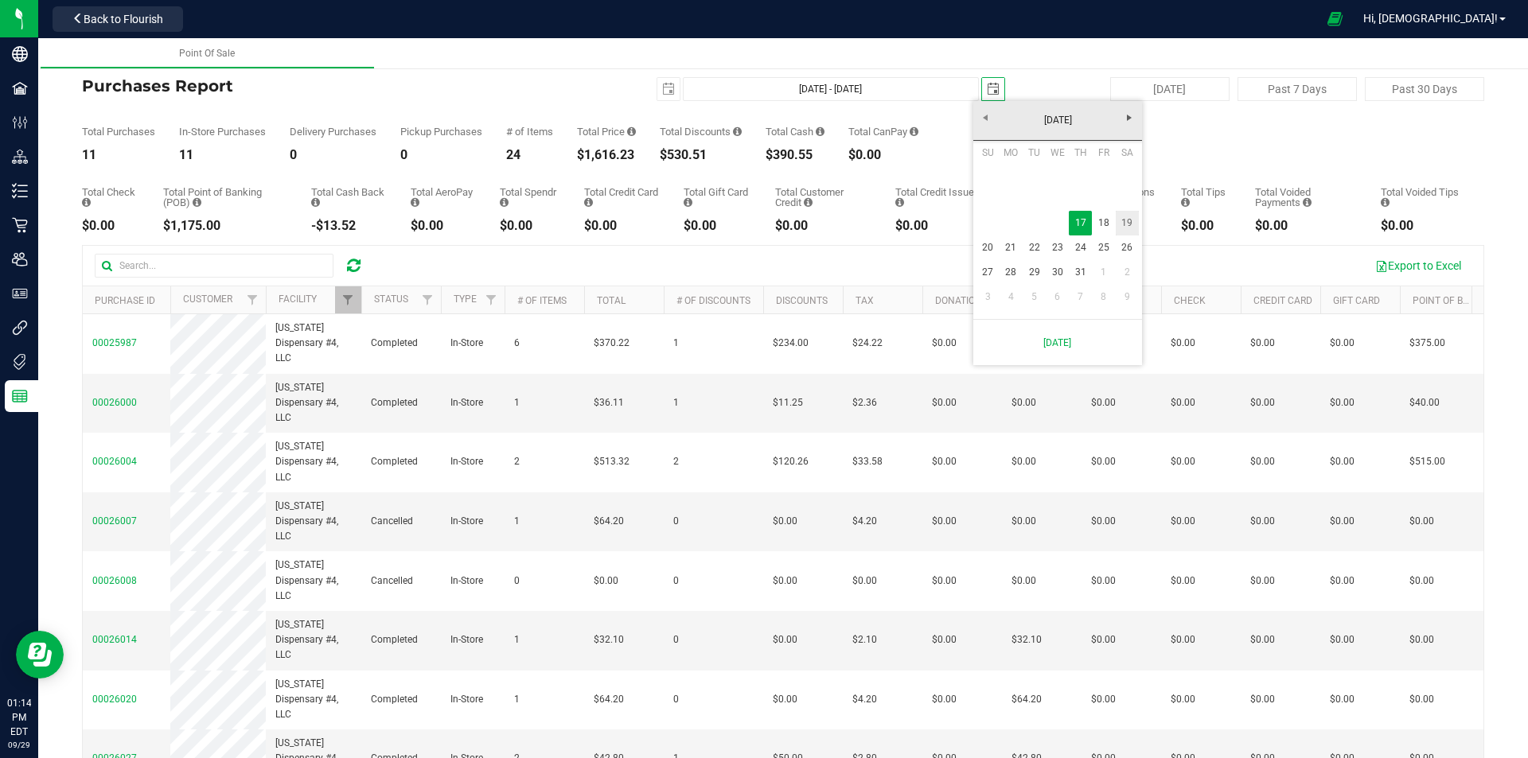
click at [1132, 220] on link "19" at bounding box center [1127, 223] width 23 height 25
type input "[DATE] - [DATE]"
type input "[DATE]"
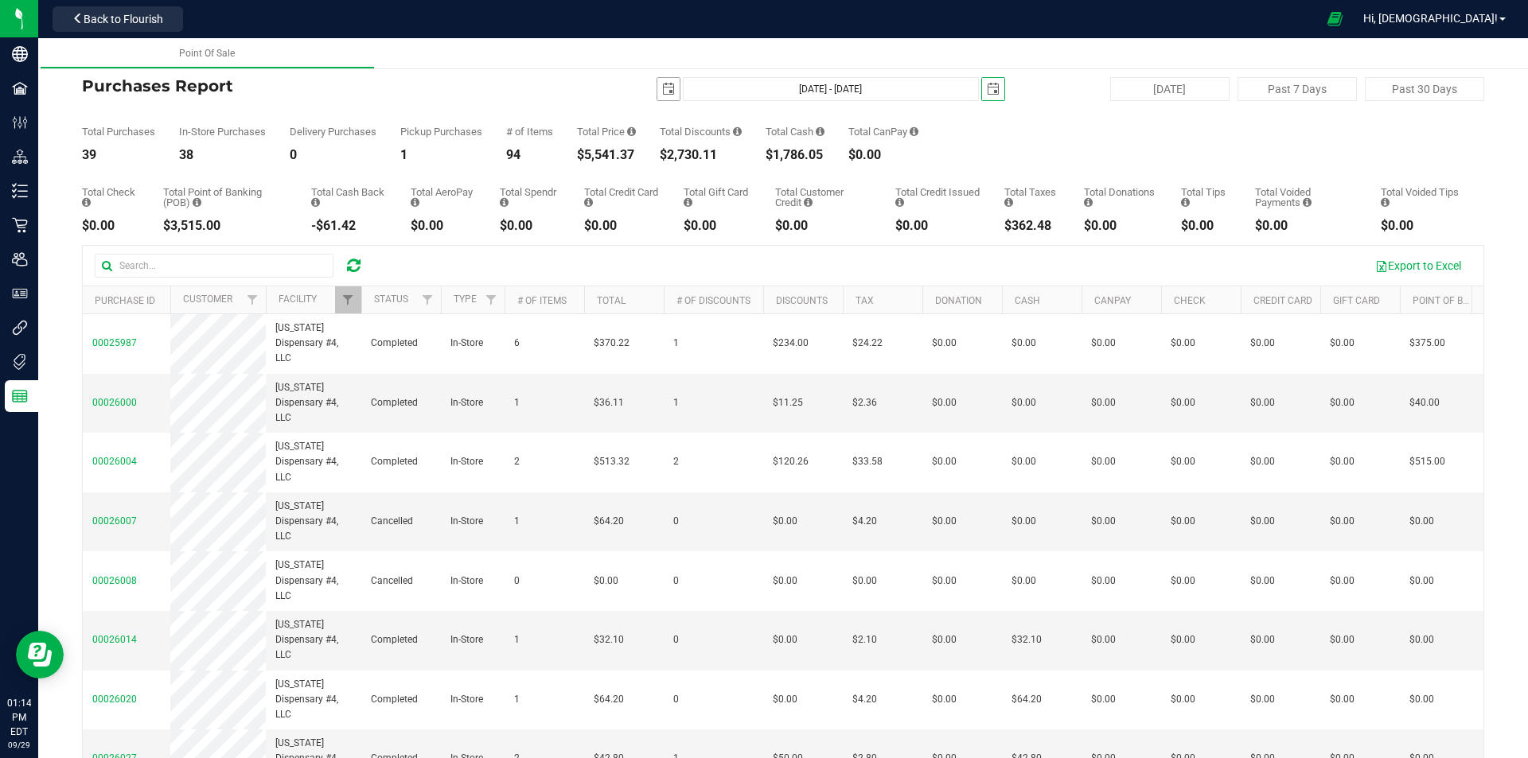
click at [662, 91] on span "select" at bounding box center [668, 89] width 13 height 13
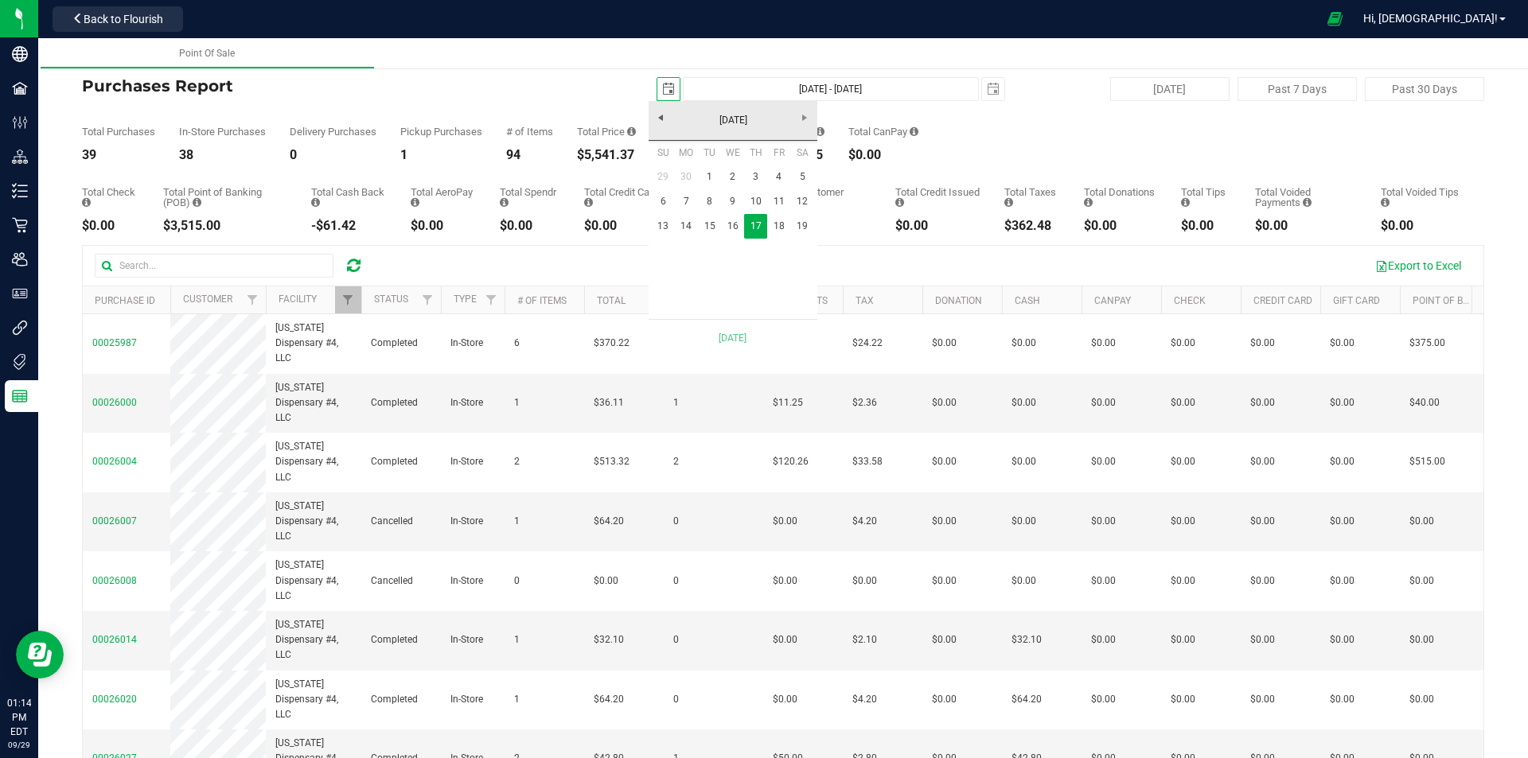
scroll to position [0, 40]
click at [799, 227] on link "19" at bounding box center [802, 226] width 23 height 25
type input "[DATE] - [DATE]"
type input "[DATE]"
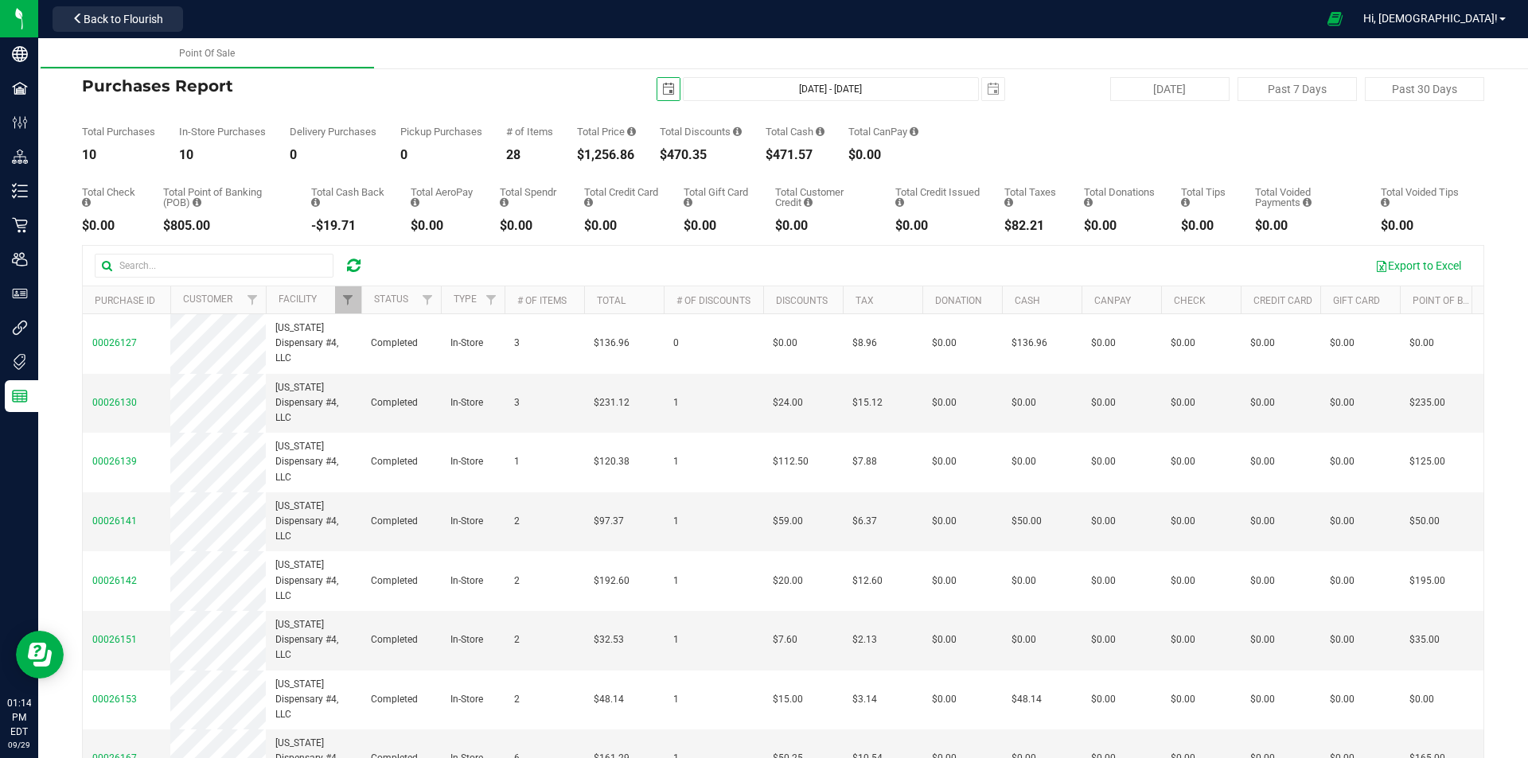
click at [669, 89] on span "select" at bounding box center [668, 89] width 22 height 22
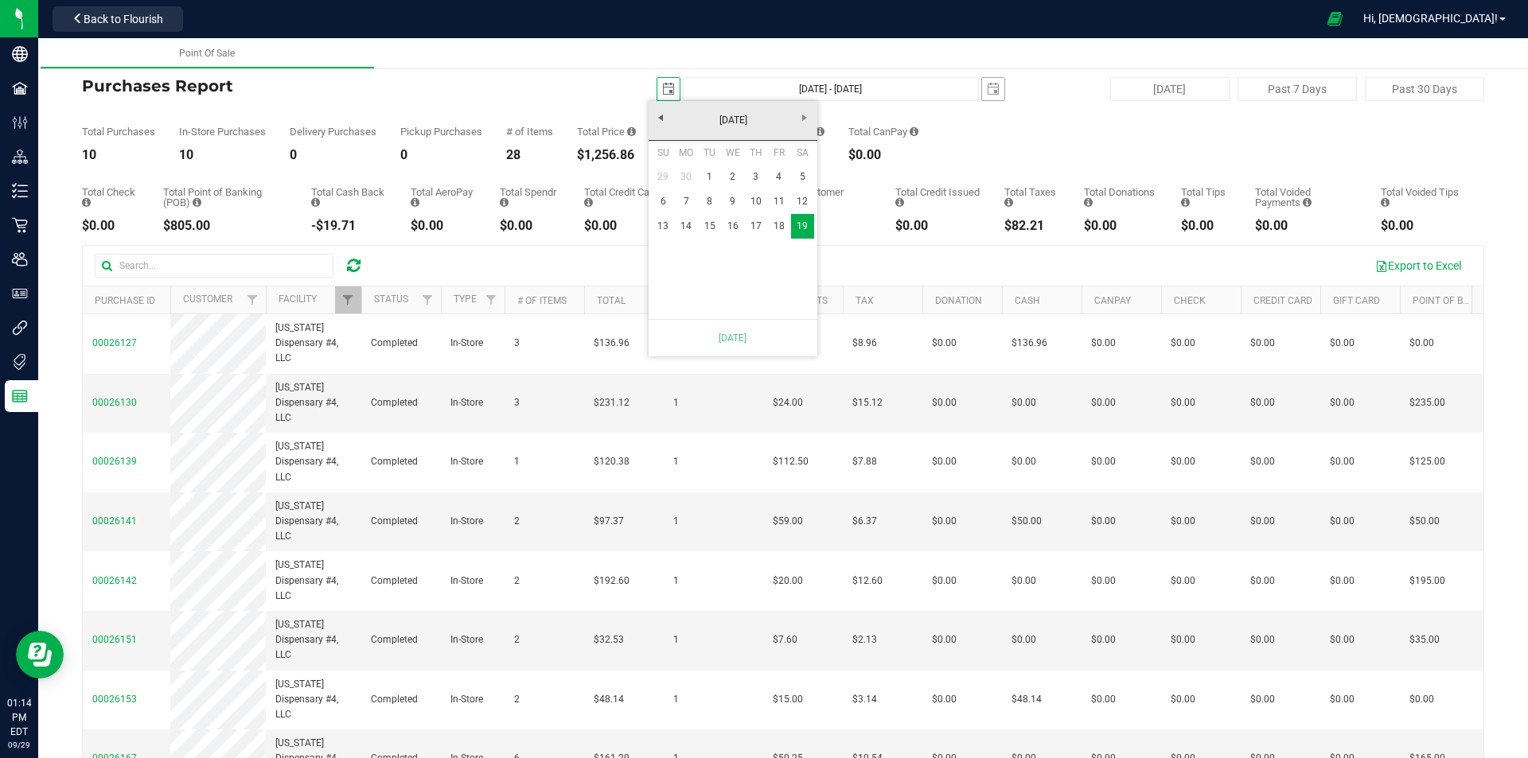
click at [982, 86] on span "select" at bounding box center [993, 89] width 22 height 22
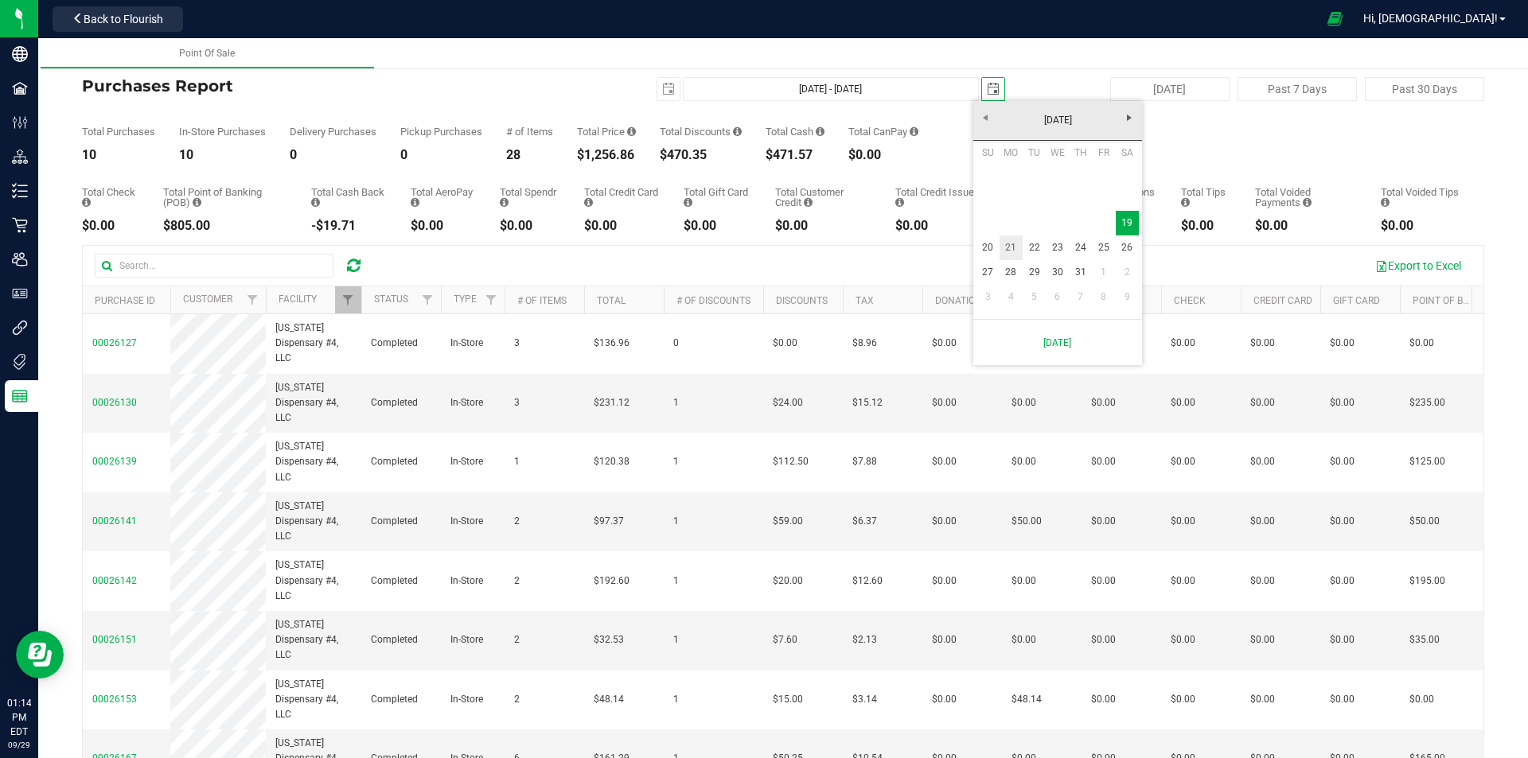
click at [1019, 251] on link "21" at bounding box center [1010, 248] width 23 height 25
type input "[DATE] - [DATE]"
type input "[DATE]"
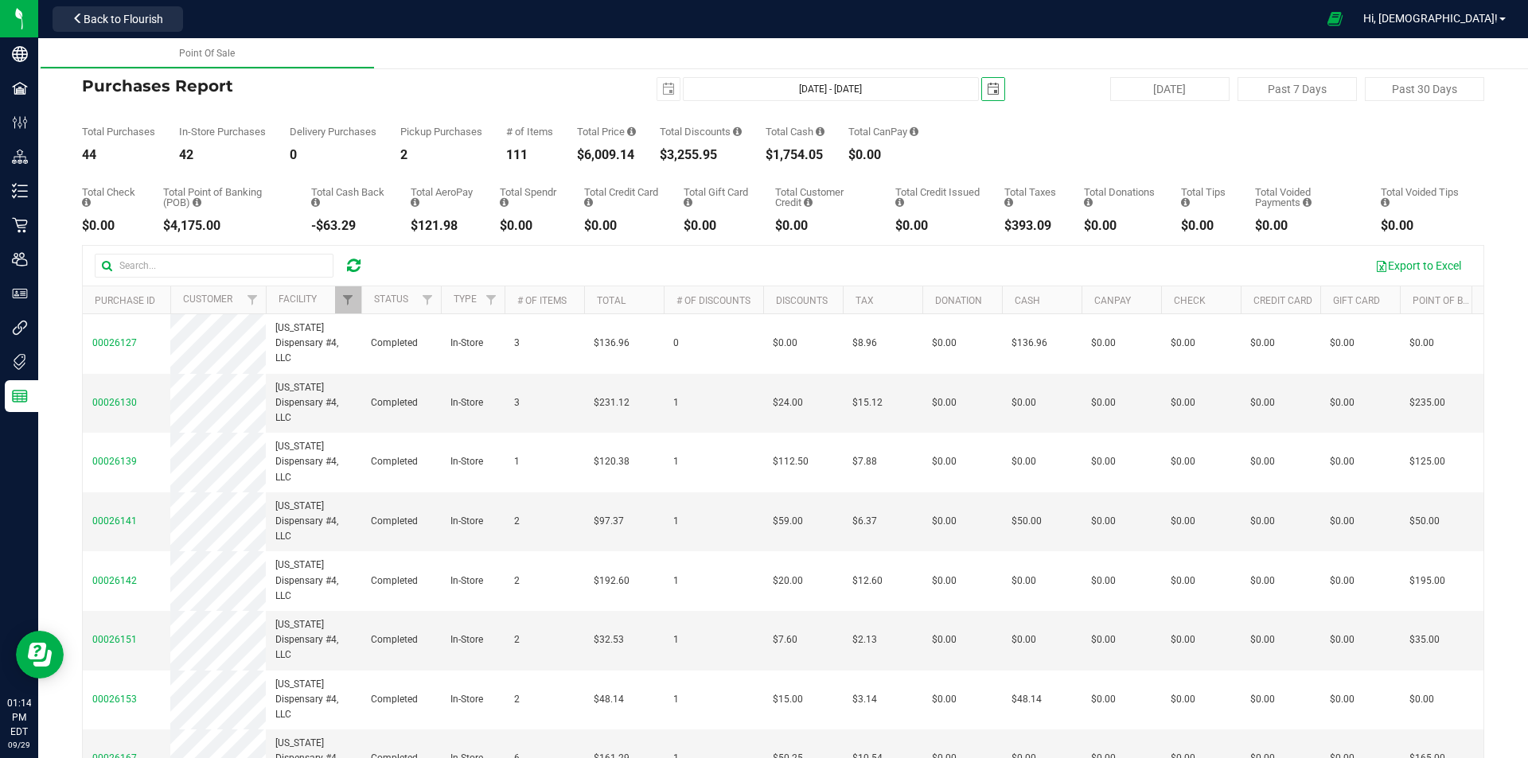
click at [987, 92] on span "select" at bounding box center [993, 89] width 13 height 13
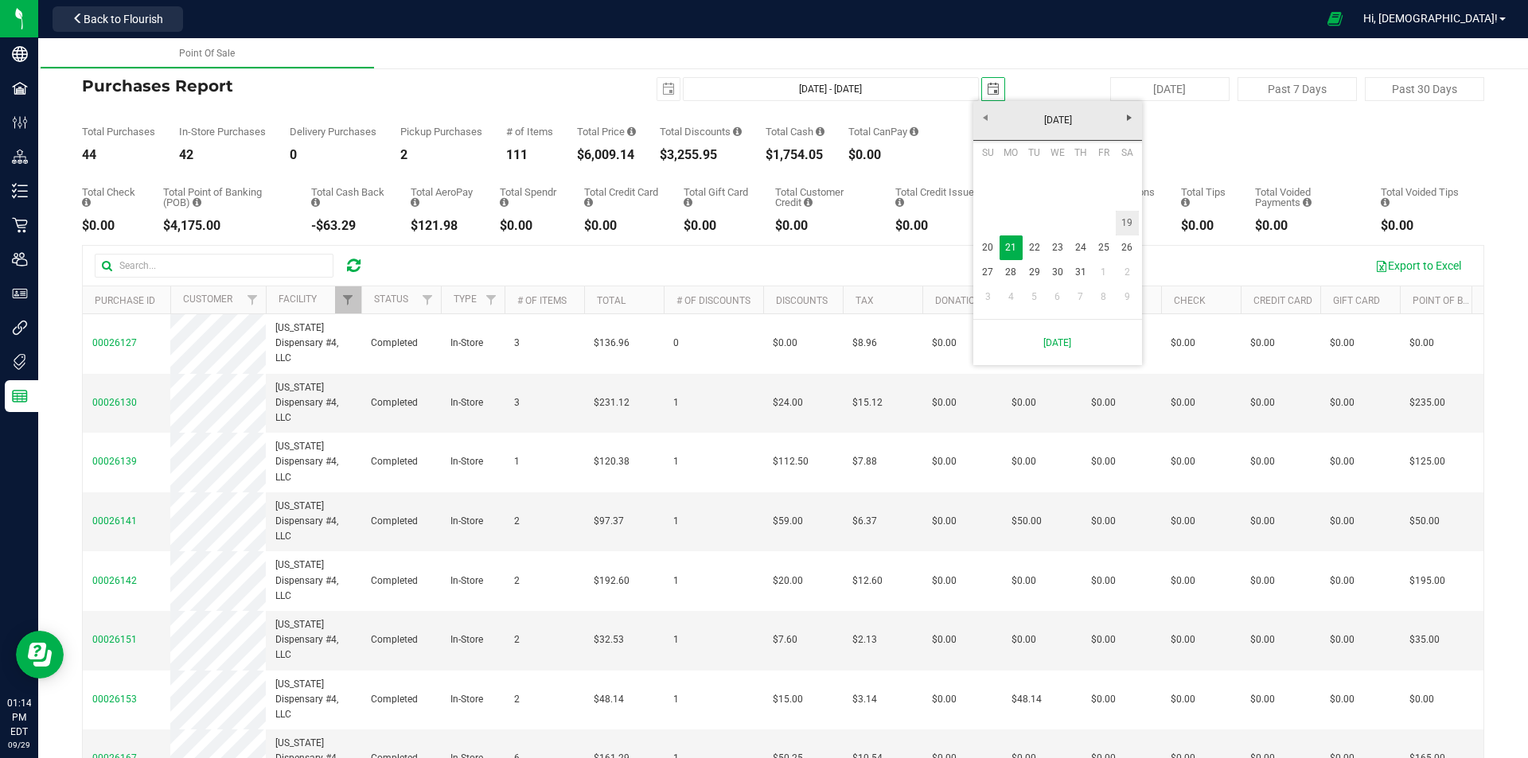
click at [1124, 227] on link "19" at bounding box center [1127, 223] width 23 height 25
type input "[DATE] - [DATE]"
type input "[DATE]"
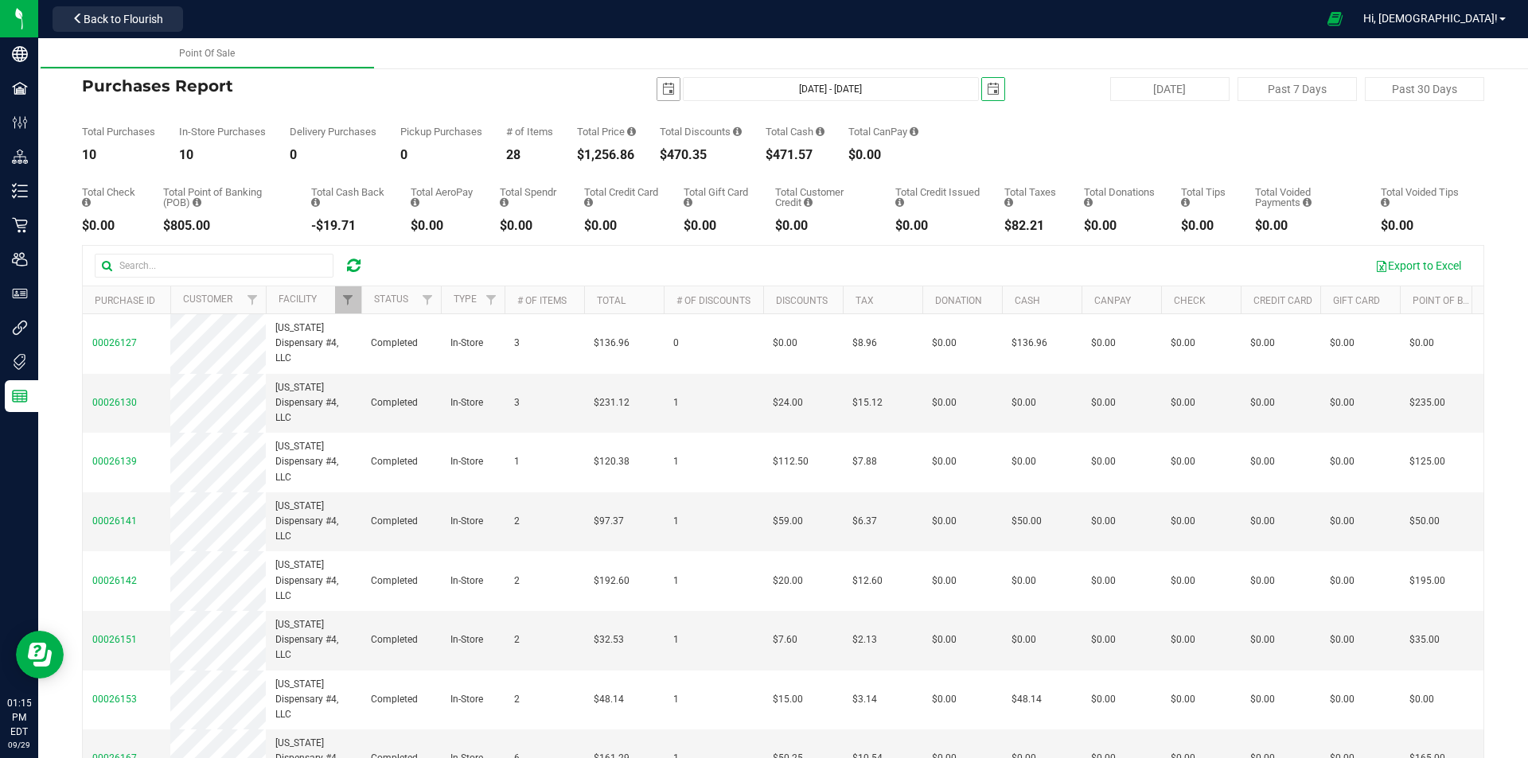
click at [663, 88] on span "select" at bounding box center [668, 89] width 13 height 13
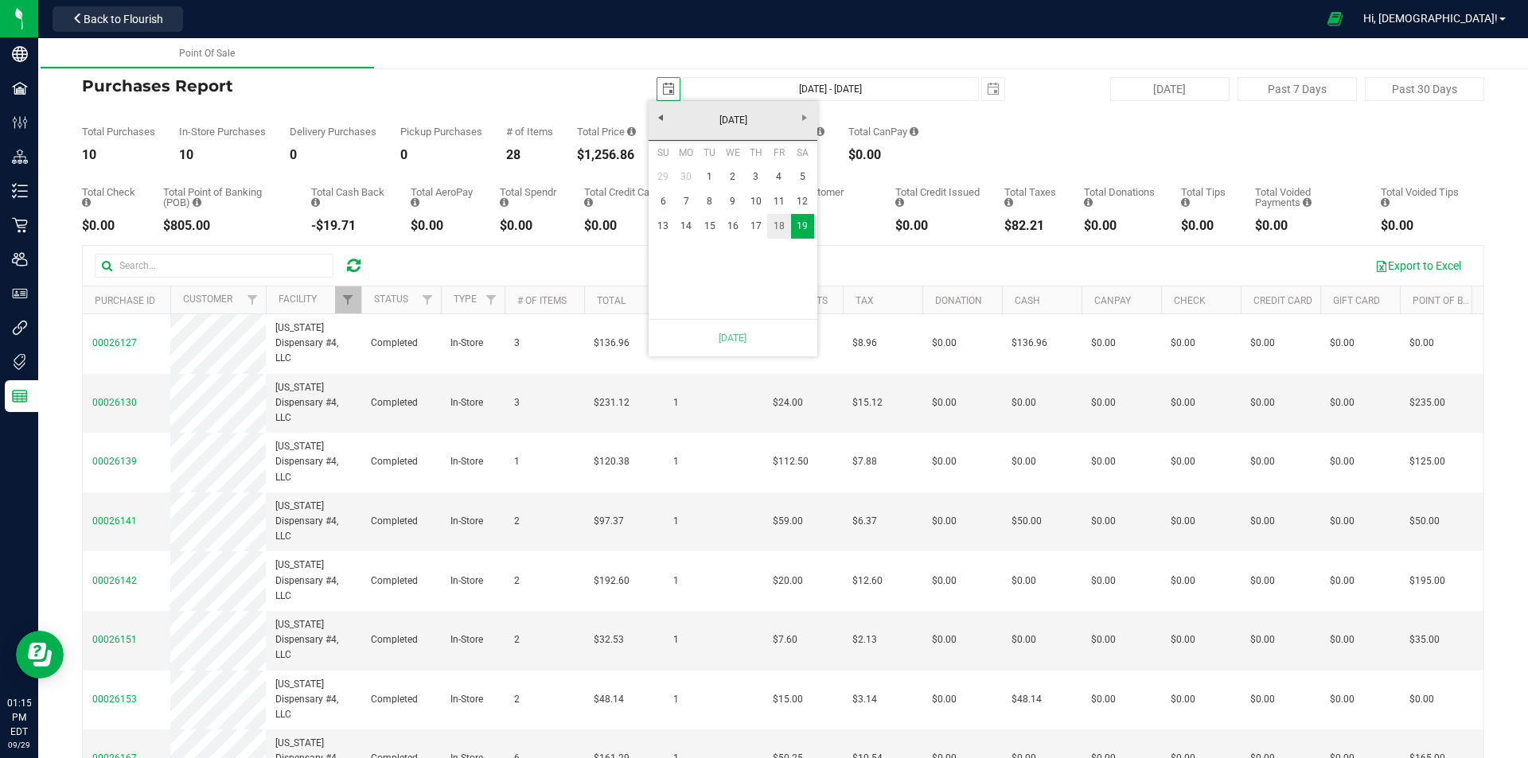
click at [774, 228] on link "18" at bounding box center [778, 226] width 23 height 25
type input "[DATE] - [DATE]"
type input "[DATE]"
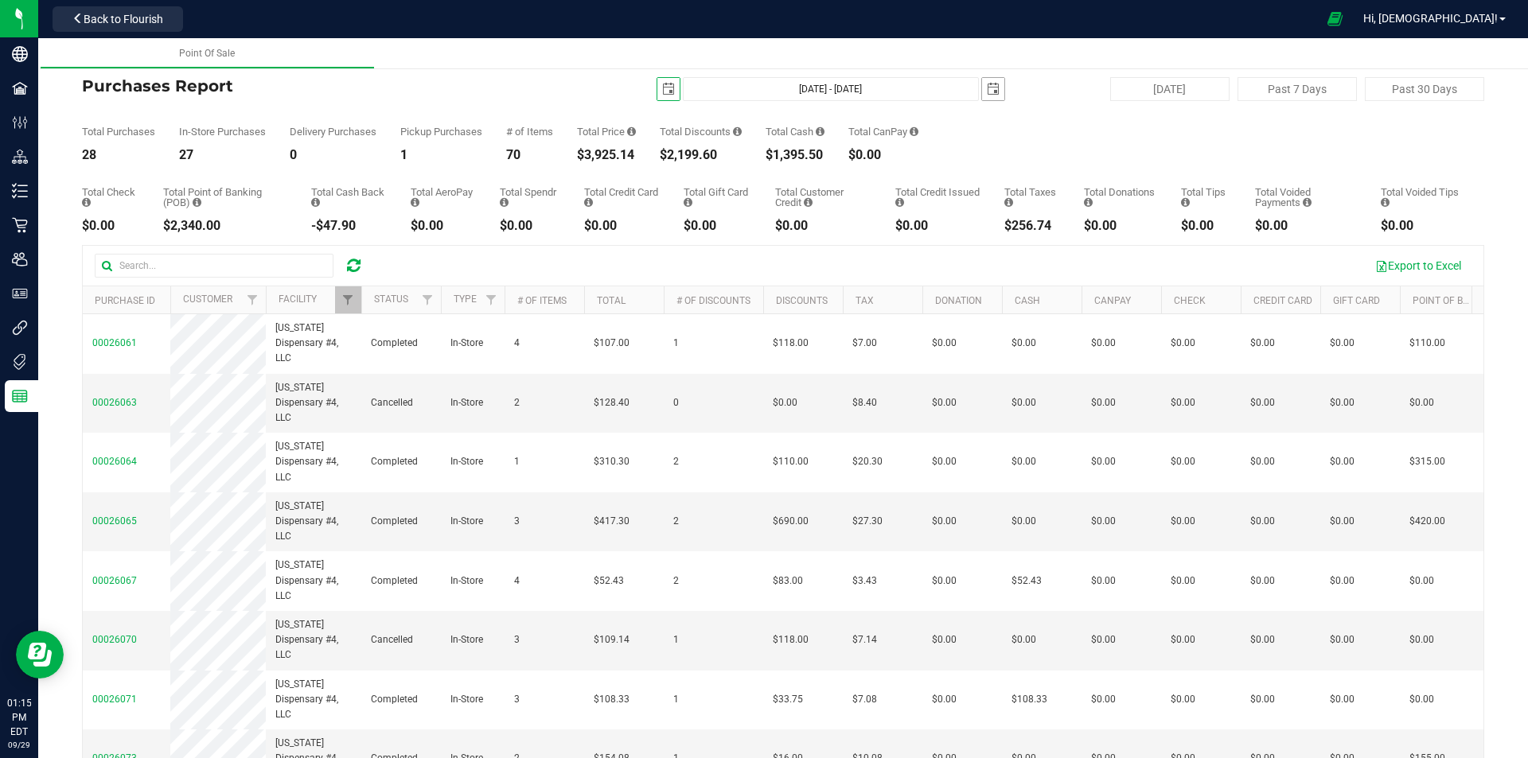
click at [994, 99] on span "select" at bounding box center [993, 89] width 22 height 22
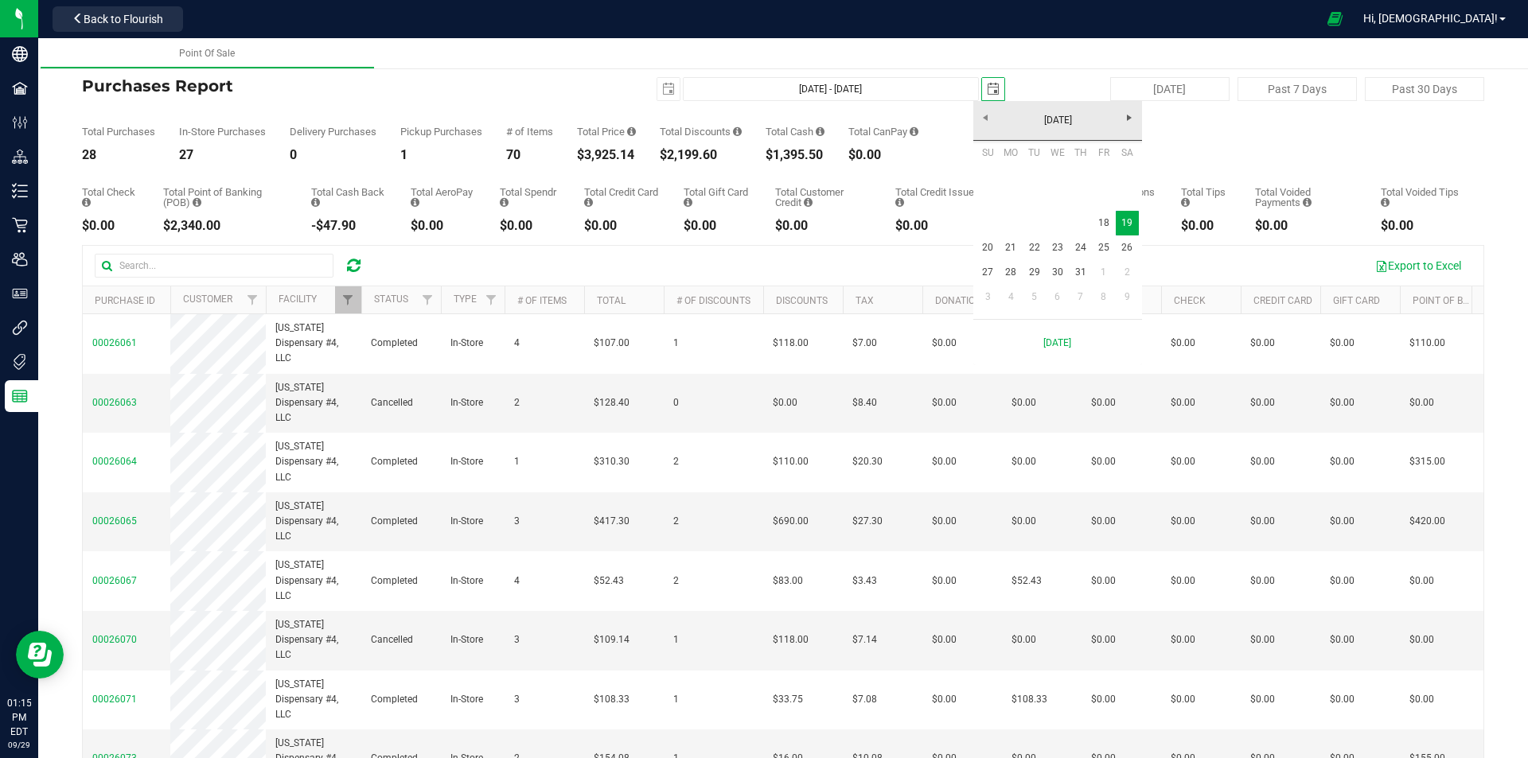
scroll to position [0, 40]
click at [1102, 227] on link "18" at bounding box center [1103, 223] width 23 height 25
type input "[DATE] - [DATE]"
type input "[DATE]"
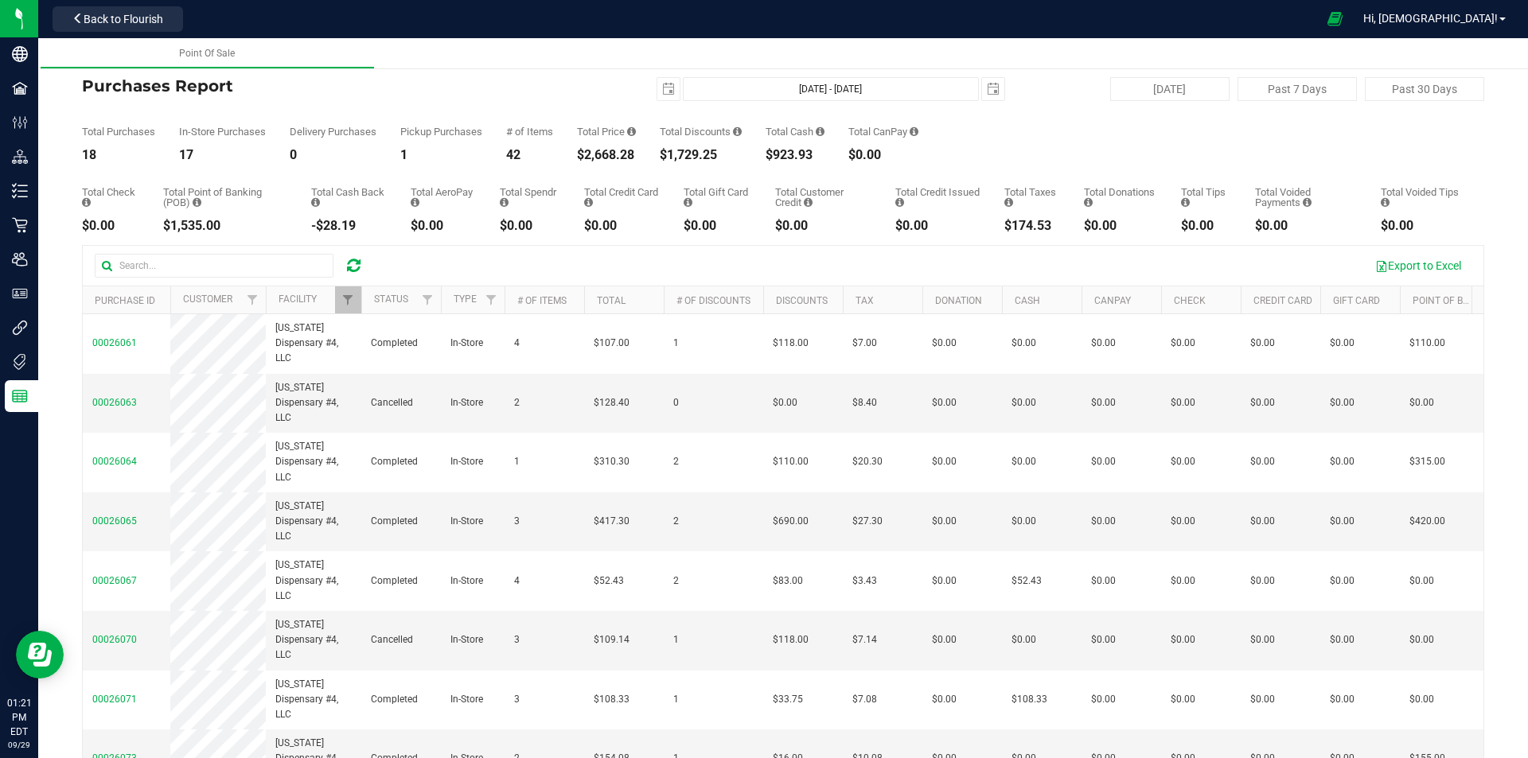
click at [1355, 144] on div "Total Purchases 18 In-Store Purchases 17 Delivery Purchases 0 Pickup Purchases …" at bounding box center [783, 131] width 1402 height 60
click at [1277, 135] on div "Total Purchases 18 In-Store Purchases 17 Delivery Purchases 0 Pickup Purchases …" at bounding box center [783, 131] width 1402 height 60
click at [1042, 115] on div "Total Purchases 18 In-Store Purchases 17 Delivery Purchases 0 Pickup Purchases …" at bounding box center [783, 131] width 1402 height 60
click at [1403, 138] on div "Total Purchases 18 In-Store Purchases 17 Delivery Purchases 0 Pickup Purchases …" at bounding box center [783, 131] width 1402 height 60
click at [987, 90] on span "select" at bounding box center [993, 89] width 13 height 13
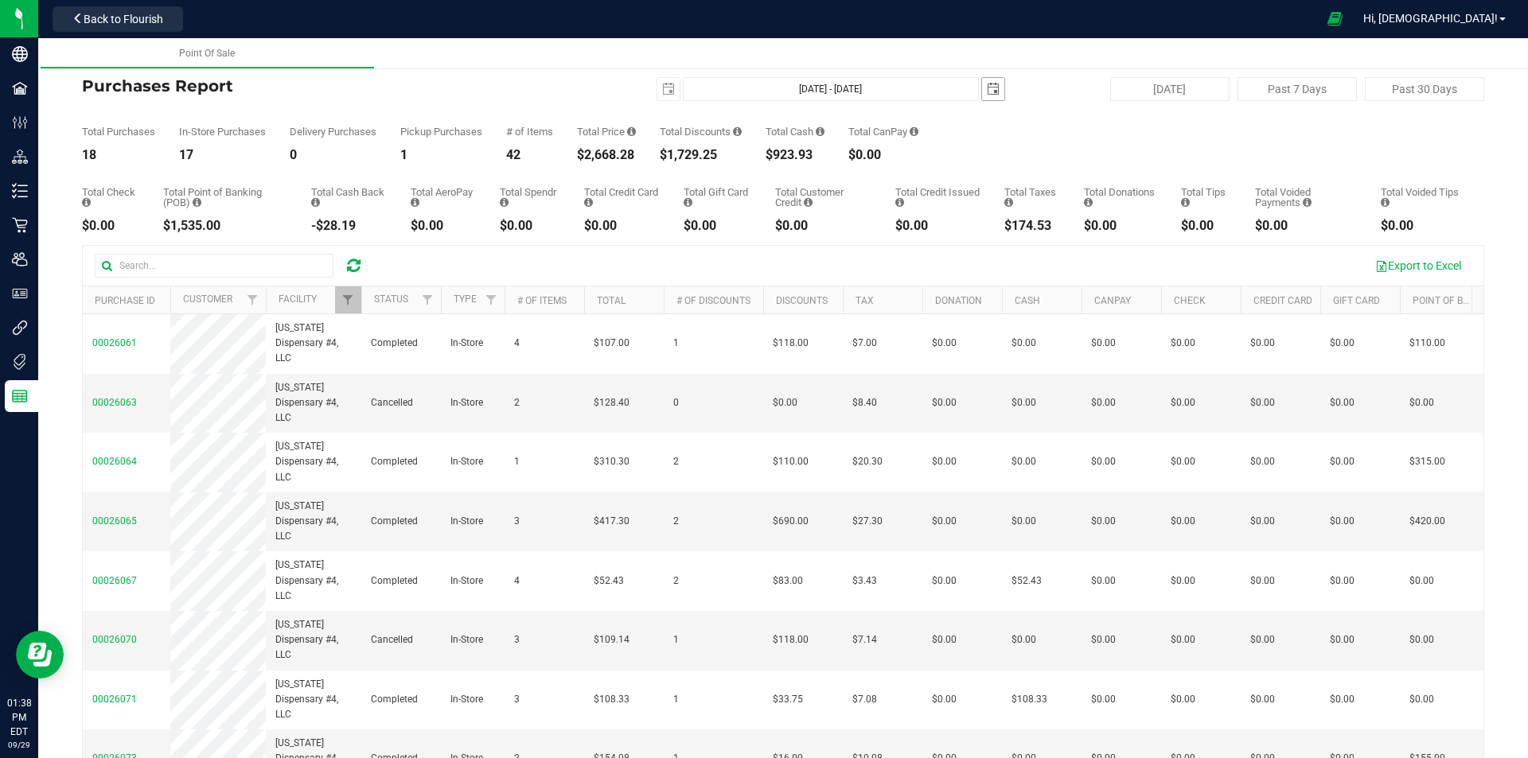
scroll to position [0, 40]
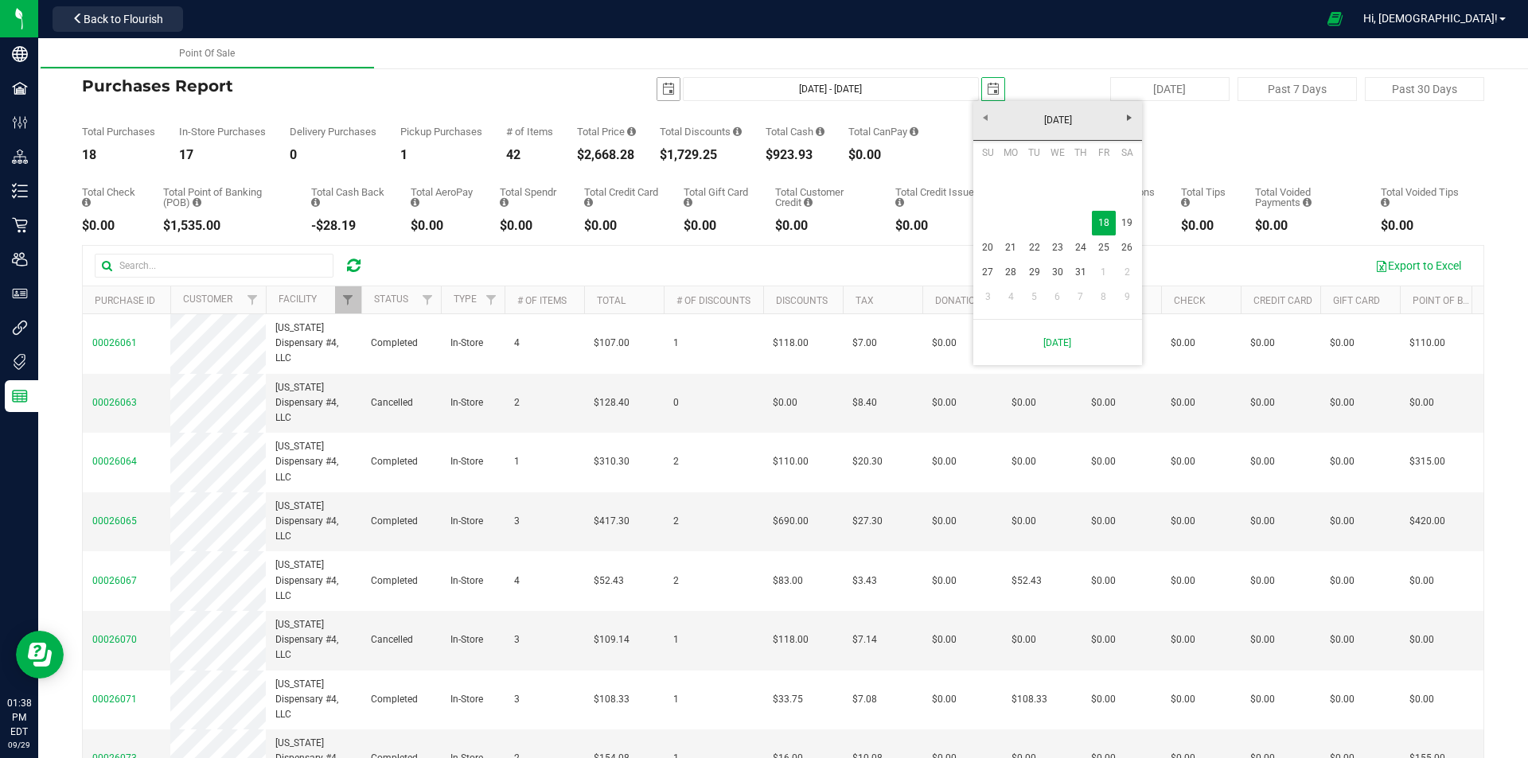
click at [662, 94] on span "select" at bounding box center [668, 89] width 13 height 13
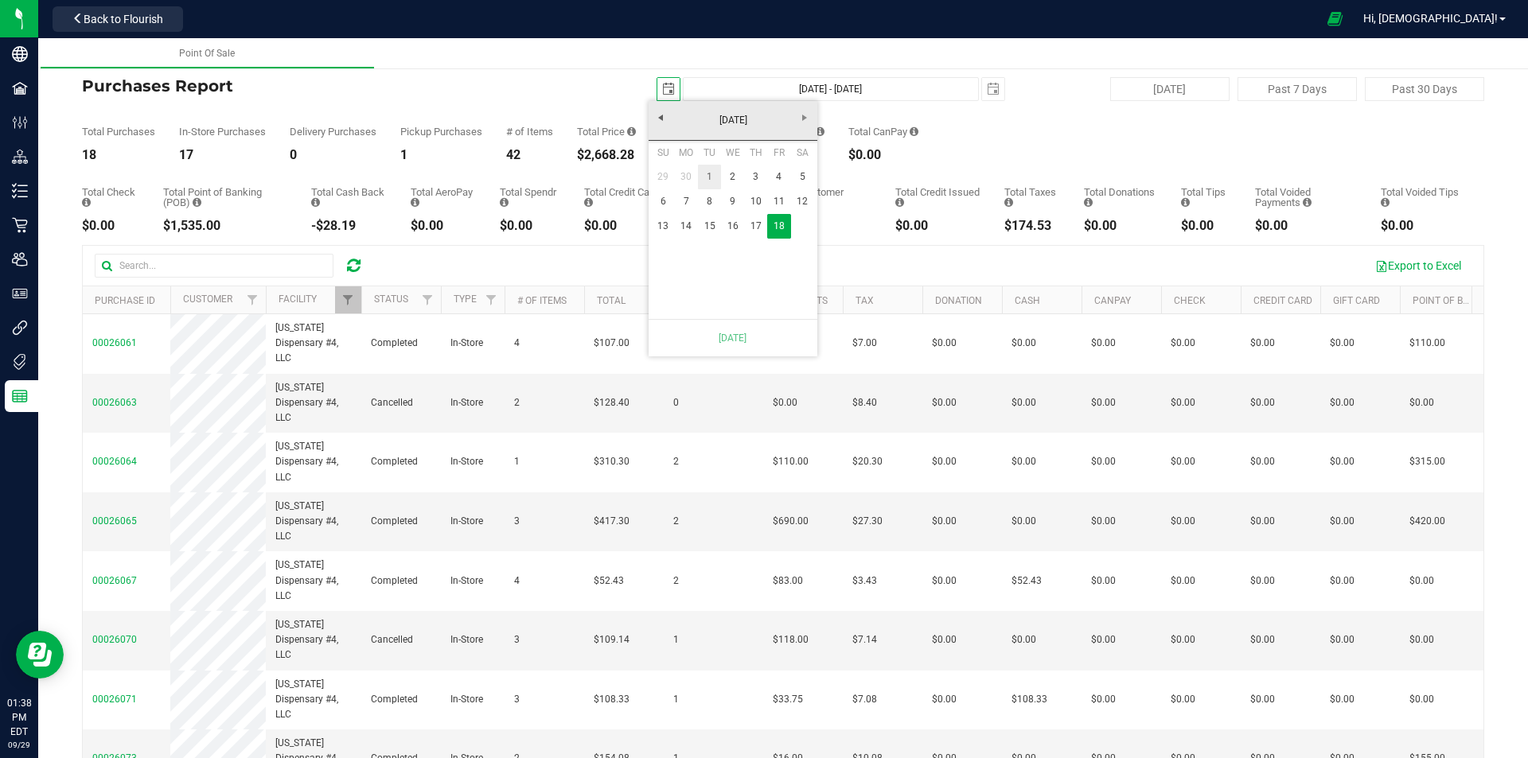
click at [711, 169] on link "1" at bounding box center [709, 177] width 23 height 25
type input "[DATE] - [DATE]"
type input "[DATE]"
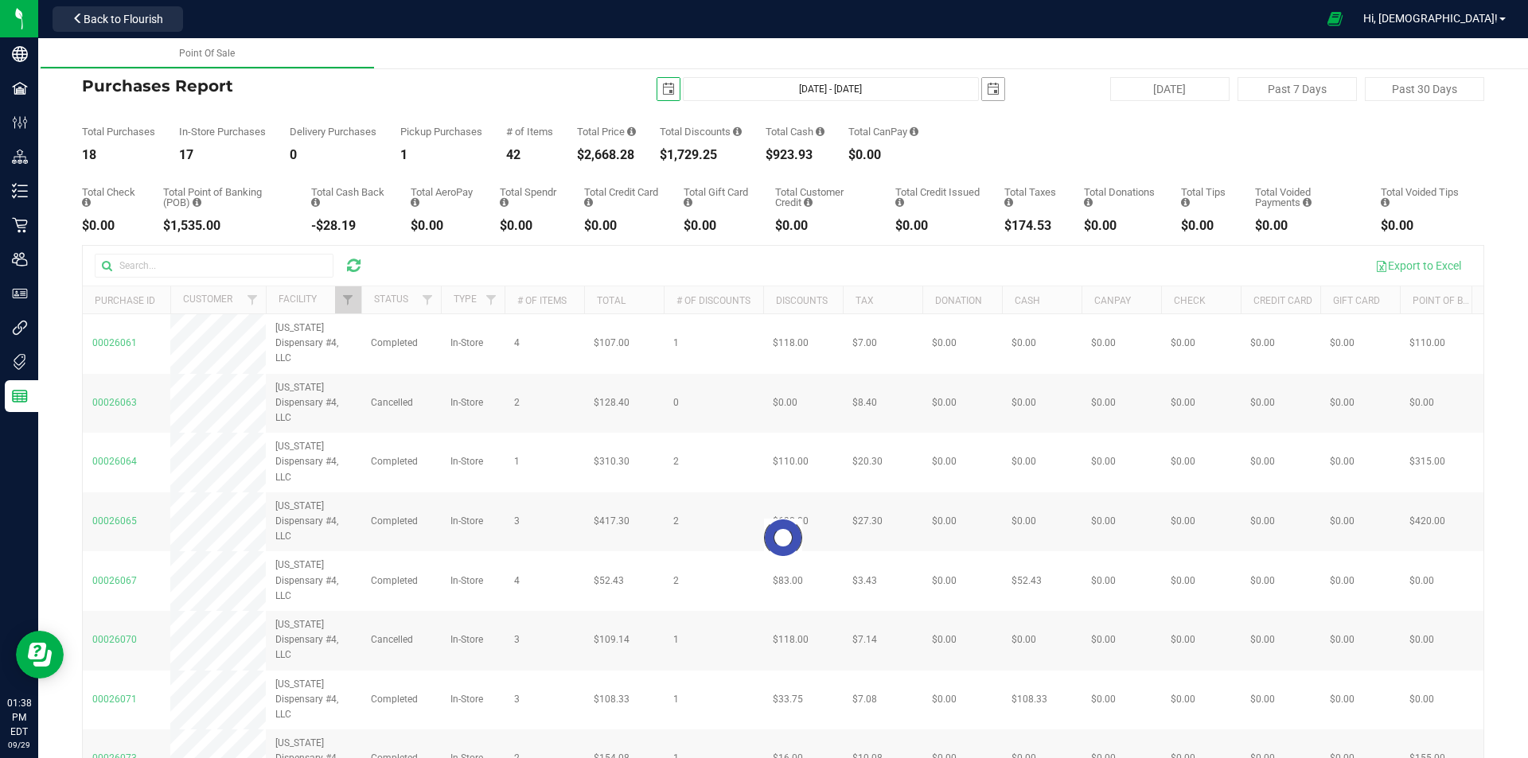
click at [987, 91] on span "select" at bounding box center [993, 89] width 13 height 13
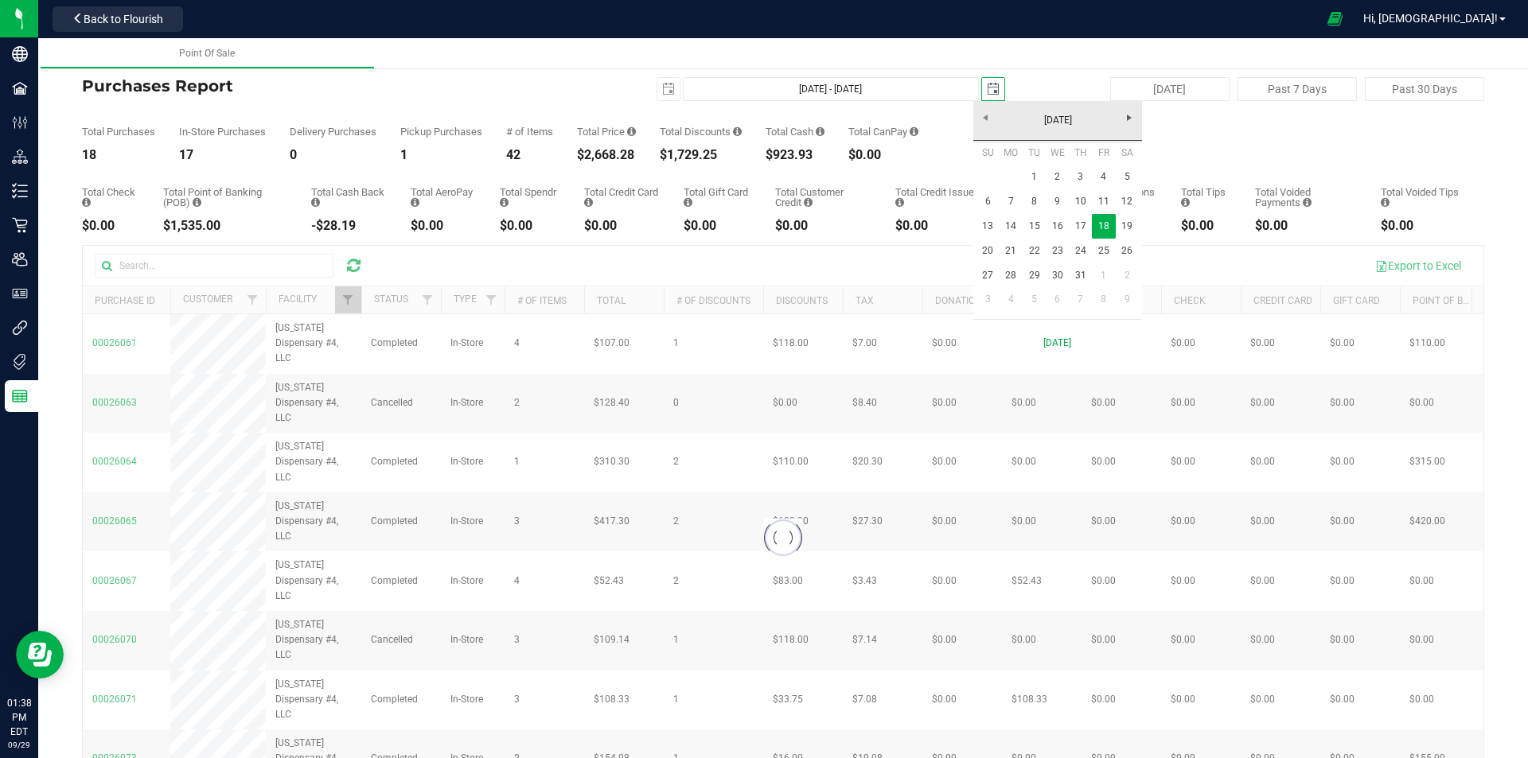
scroll to position [0, 40]
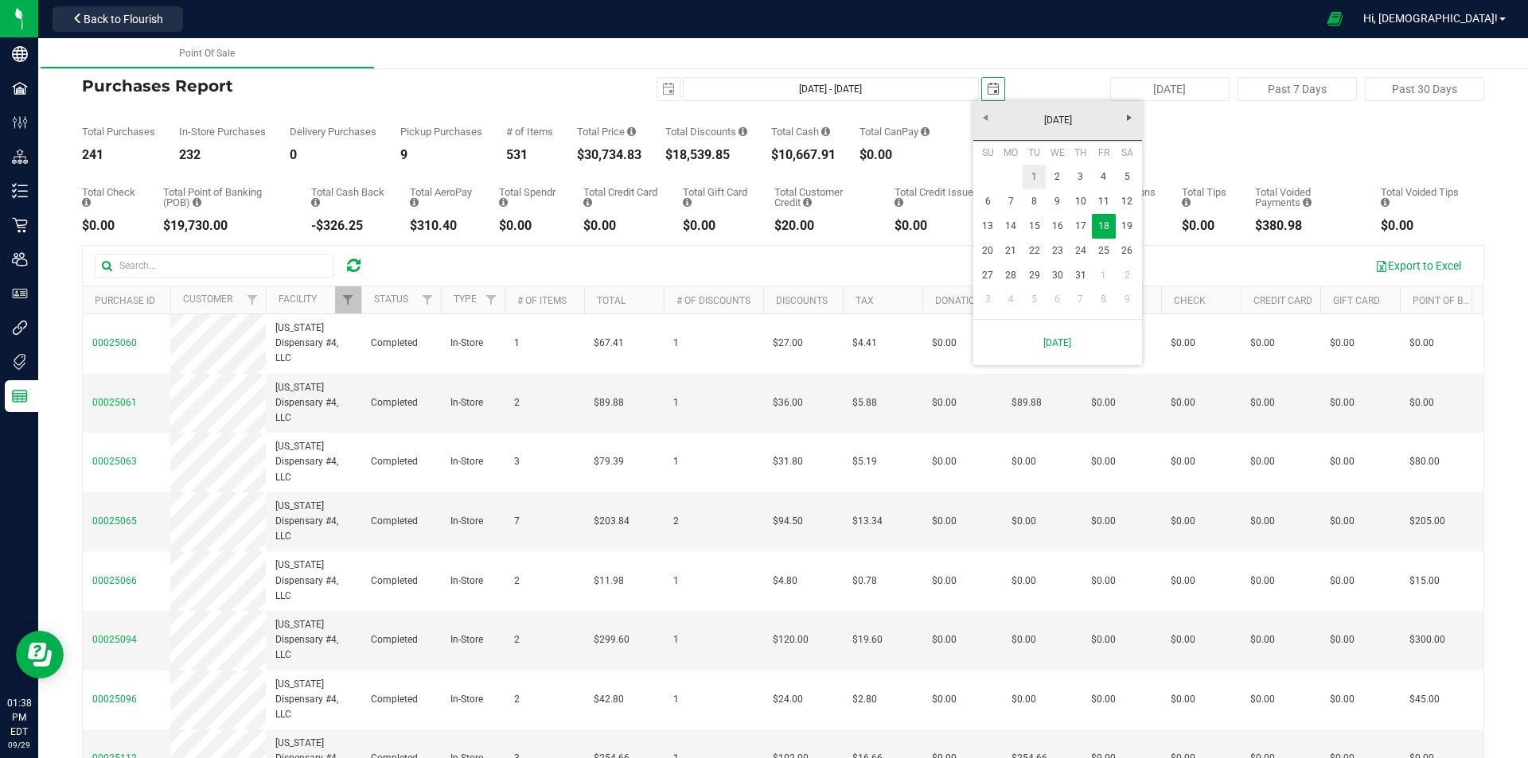
click at [1039, 181] on link "1" at bounding box center [1034, 177] width 23 height 25
type input "[DATE] - [DATE]"
type input "[DATE]"
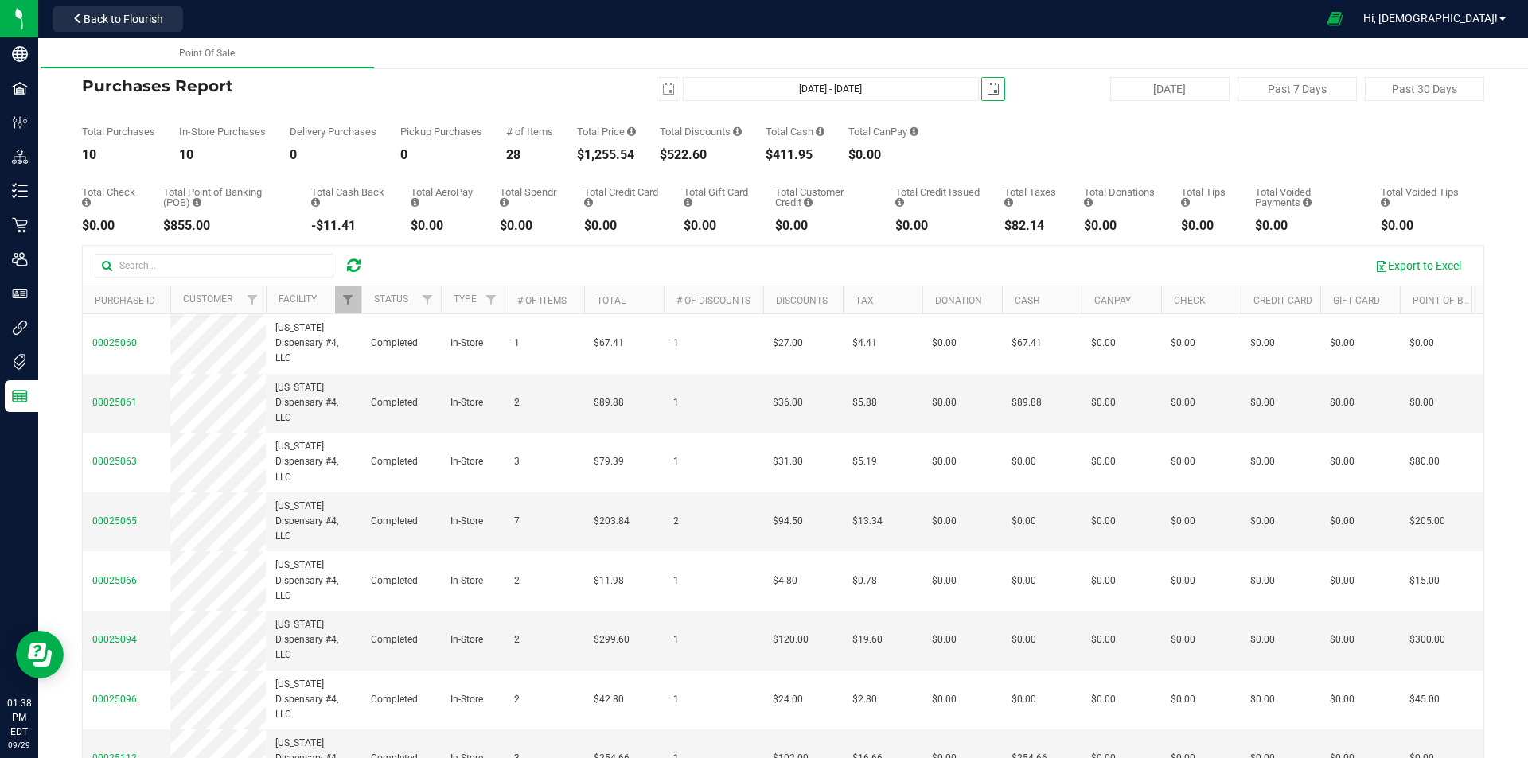
click at [987, 97] on span "select" at bounding box center [993, 89] width 22 height 22
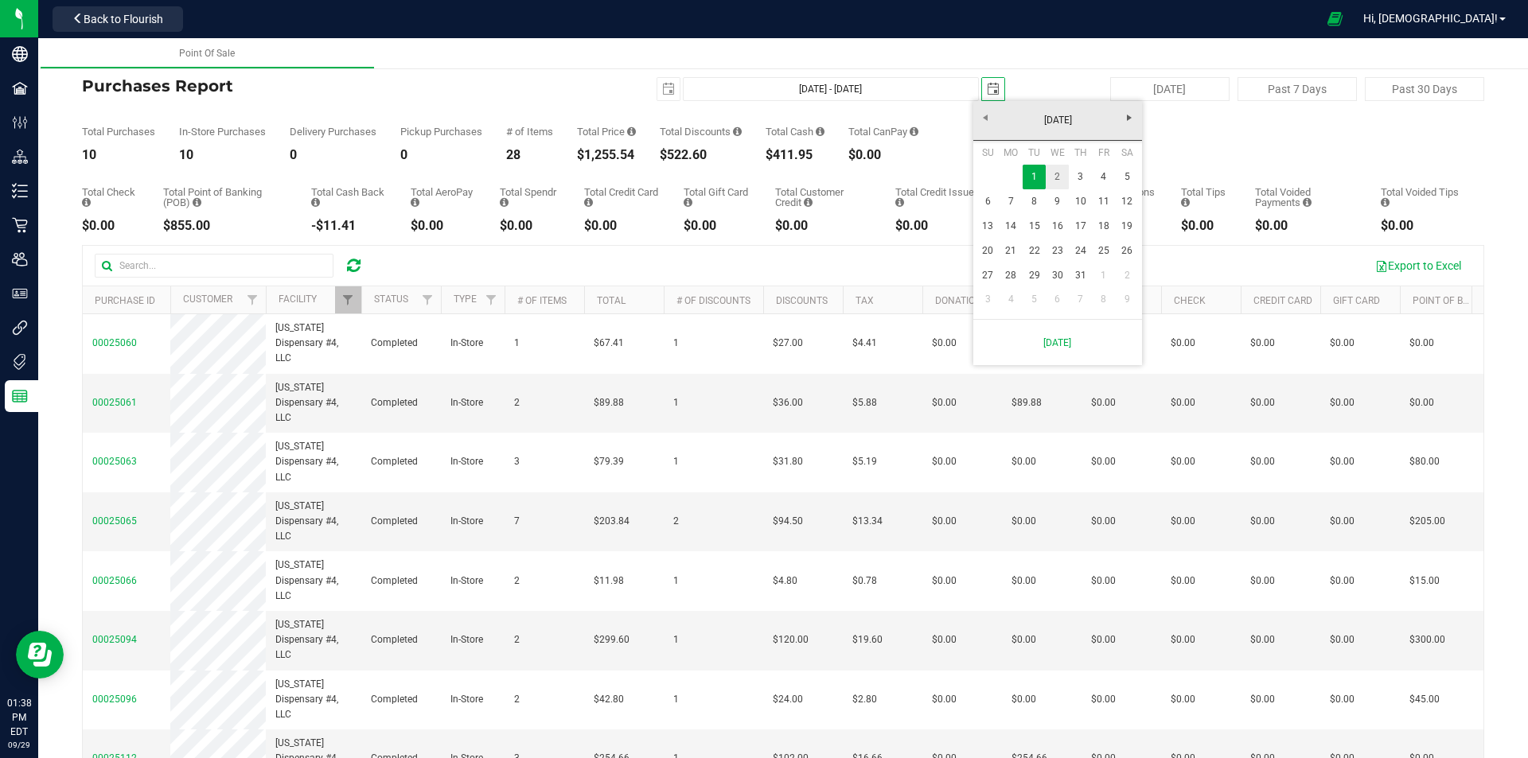
click at [1059, 177] on link "2" at bounding box center [1057, 177] width 23 height 25
type input "[DATE] - [DATE]"
type input "[DATE]"
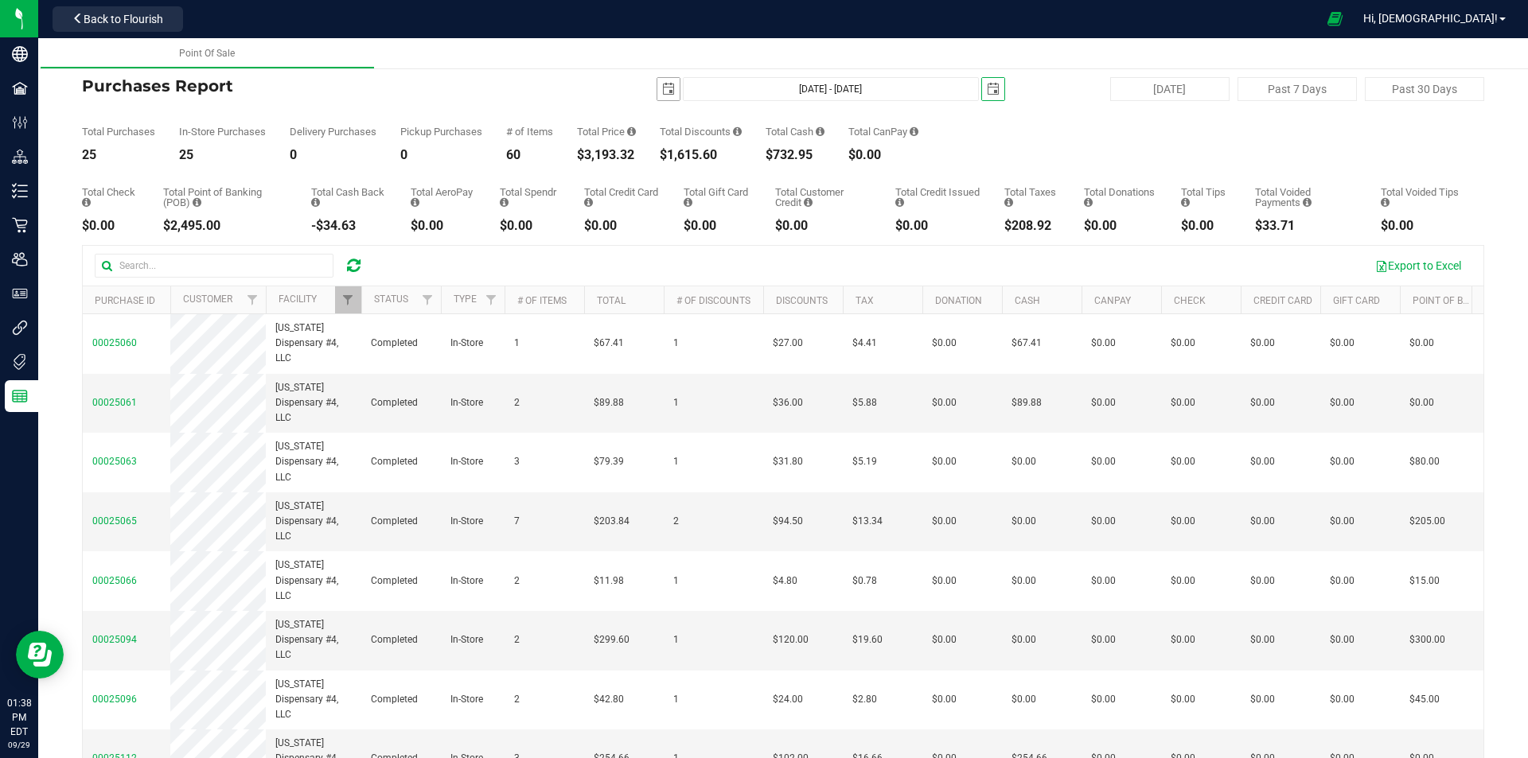
click at [662, 88] on span "select" at bounding box center [668, 89] width 13 height 13
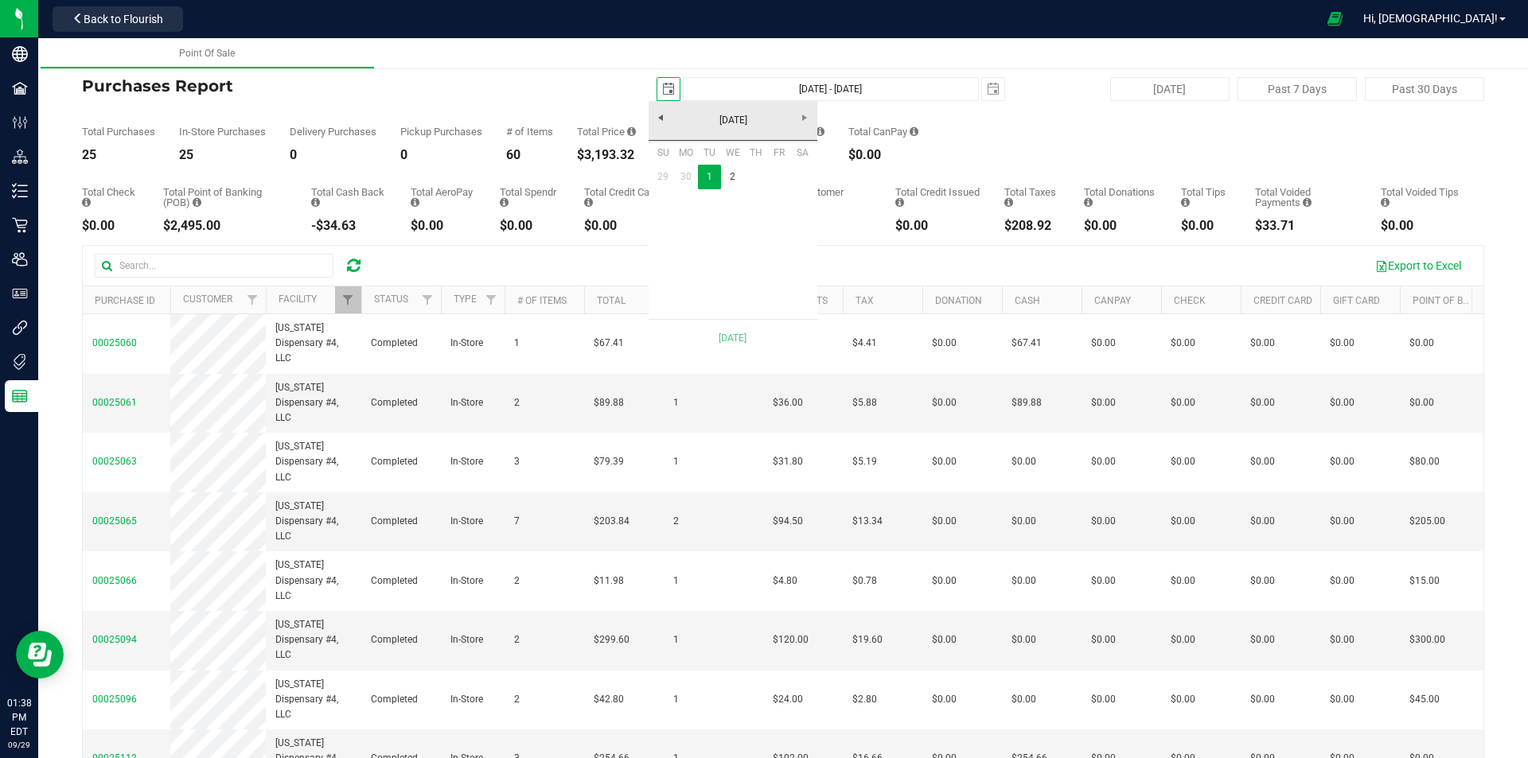
scroll to position [0, 40]
click at [732, 181] on link "2" at bounding box center [732, 177] width 23 height 25
type input "[DATE] - [DATE]"
type input "[DATE]"
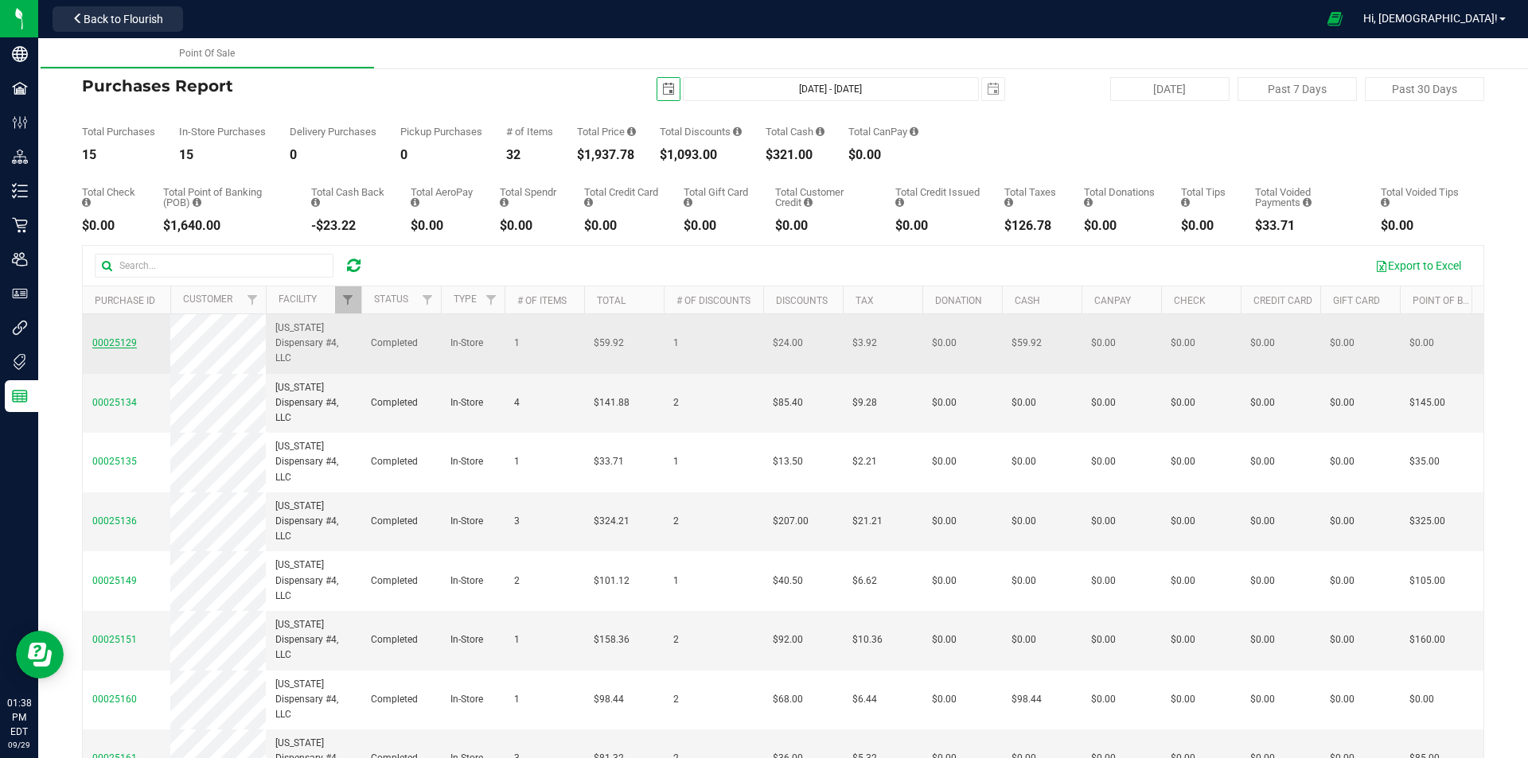
click at [124, 345] on span "00025129" at bounding box center [114, 342] width 45 height 11
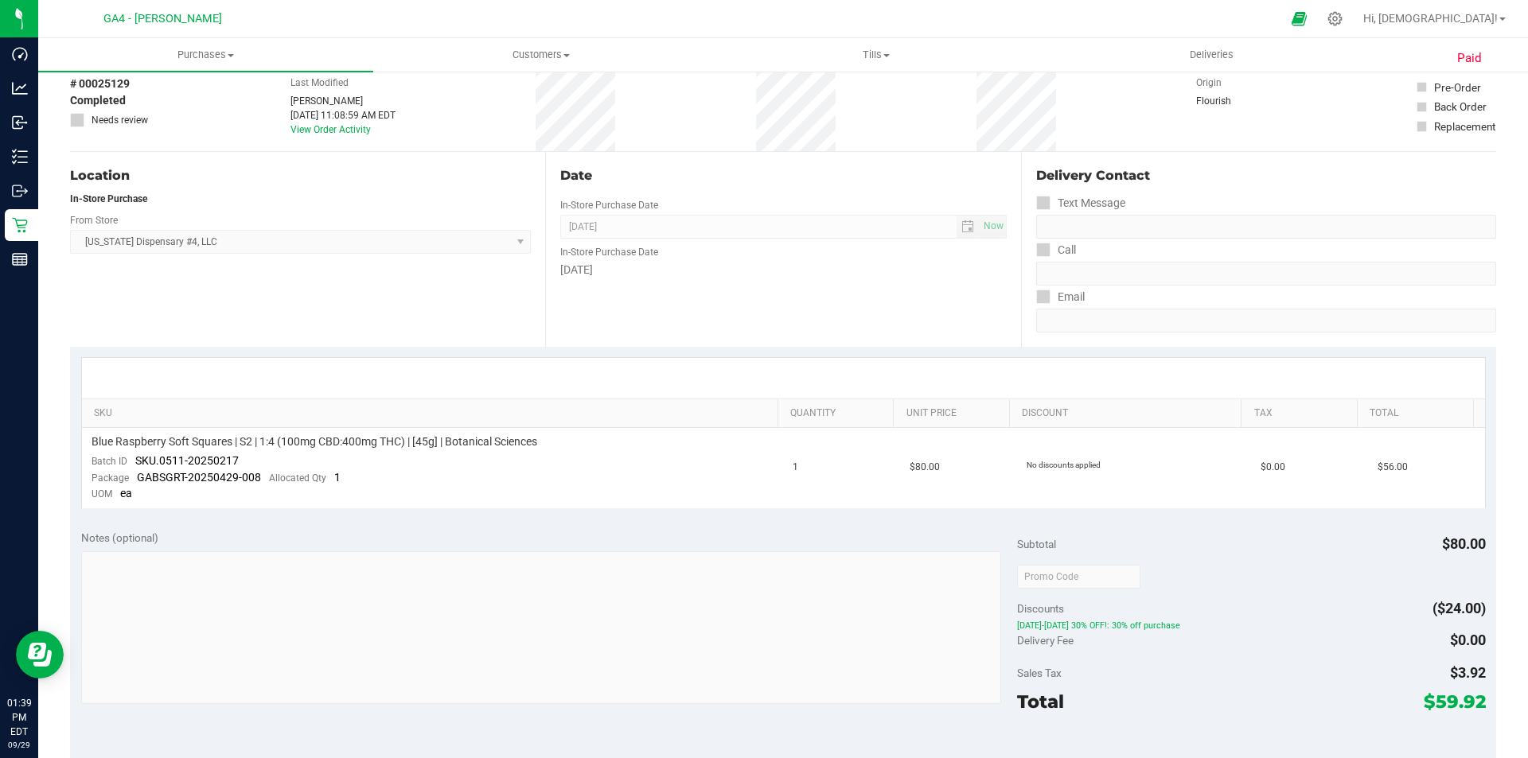
scroll to position [318, 0]
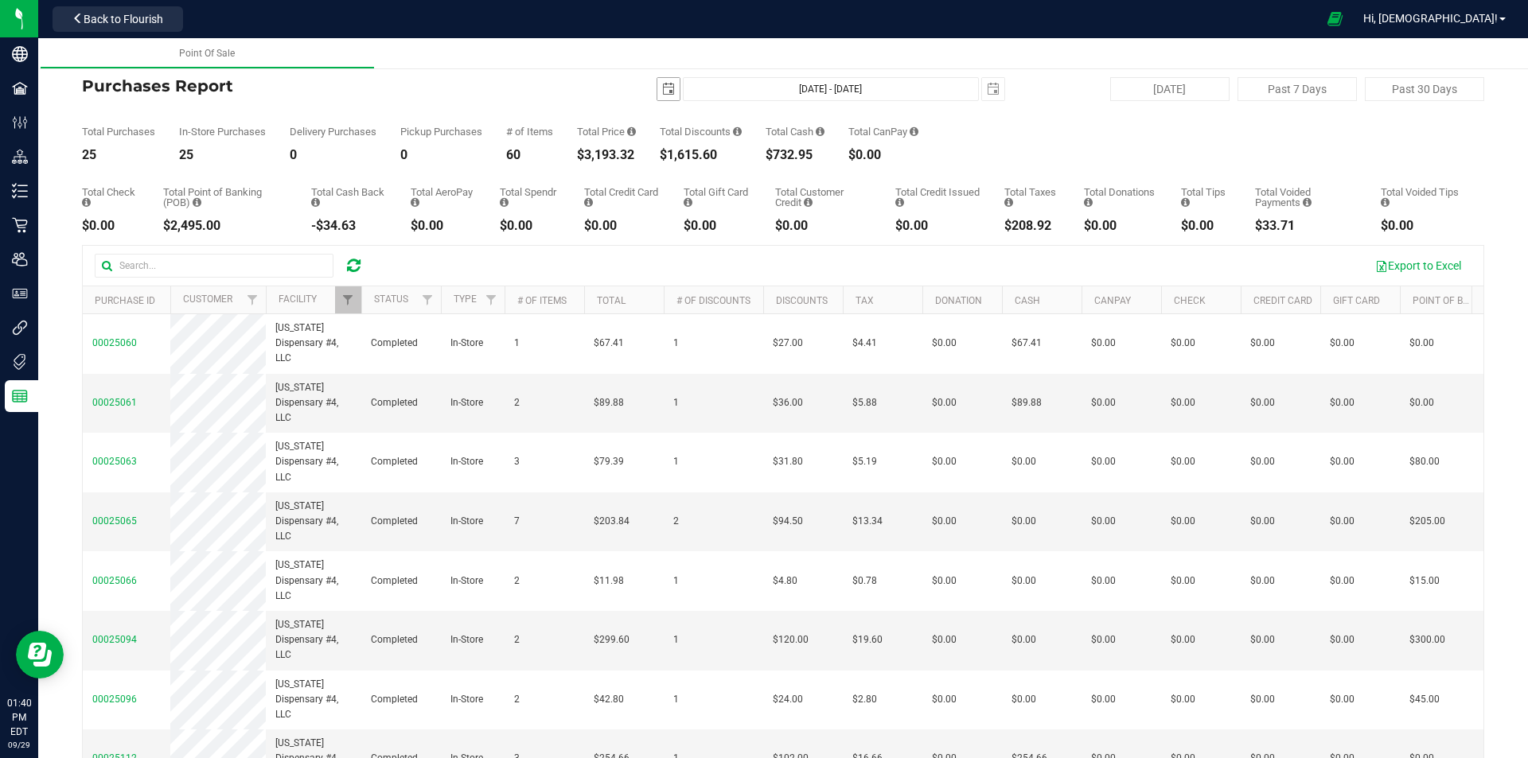
click at [662, 88] on span "select" at bounding box center [668, 89] width 13 height 13
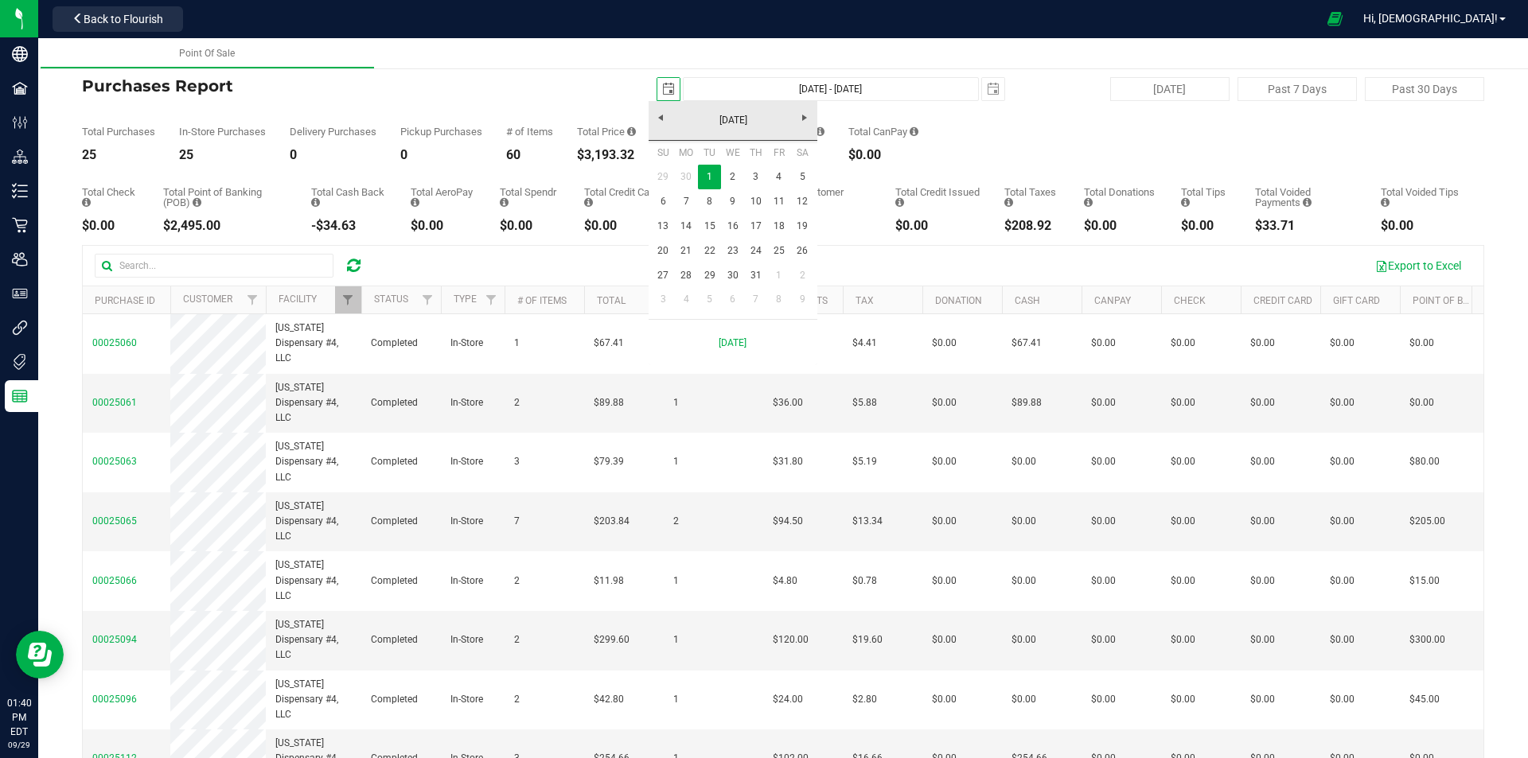
scroll to position [0, 40]
click at [755, 181] on link "3" at bounding box center [755, 177] width 23 height 25
type input "2025-07-03"
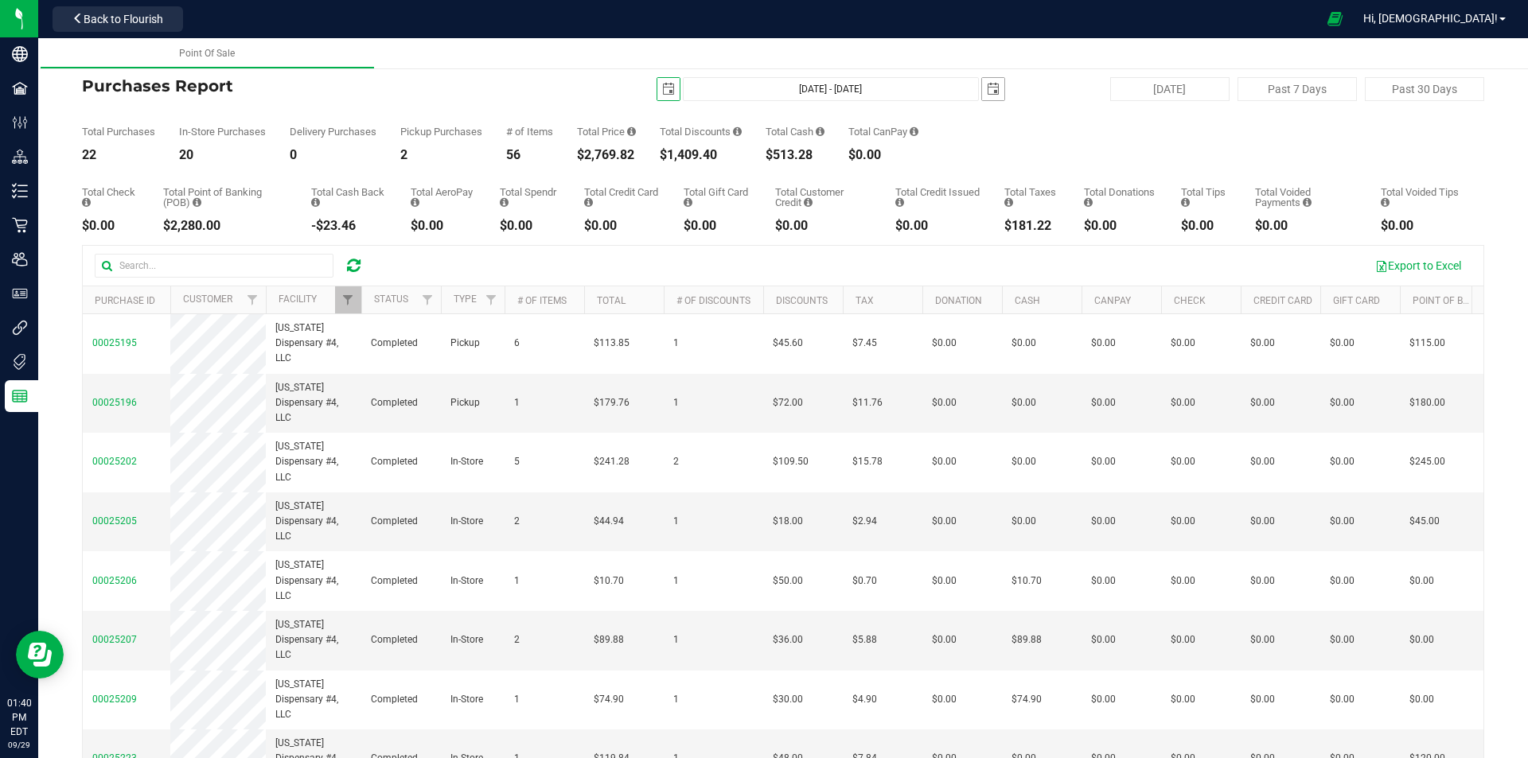
click at [988, 84] on span "select" at bounding box center [993, 89] width 13 height 13
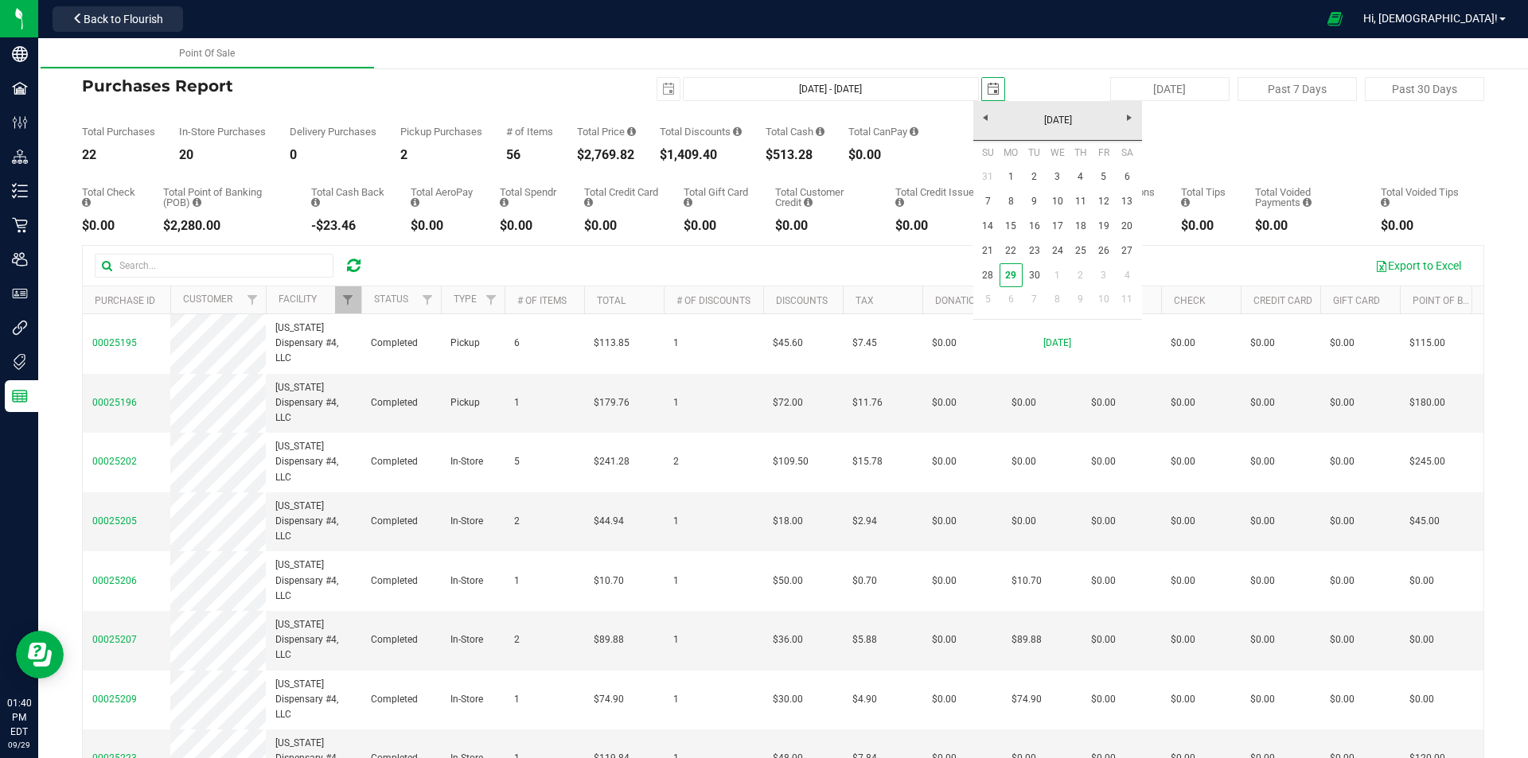
scroll to position [0, 0]
click at [988, 119] on link "[DATE]" at bounding box center [1057, 120] width 171 height 25
click at [1093, 208] on link "[DATE]" at bounding box center [1078, 209] width 41 height 41
click at [1087, 180] on link "3" at bounding box center [1080, 177] width 23 height 25
type input "Jul 3, 2025 - Jul 3, 2025"
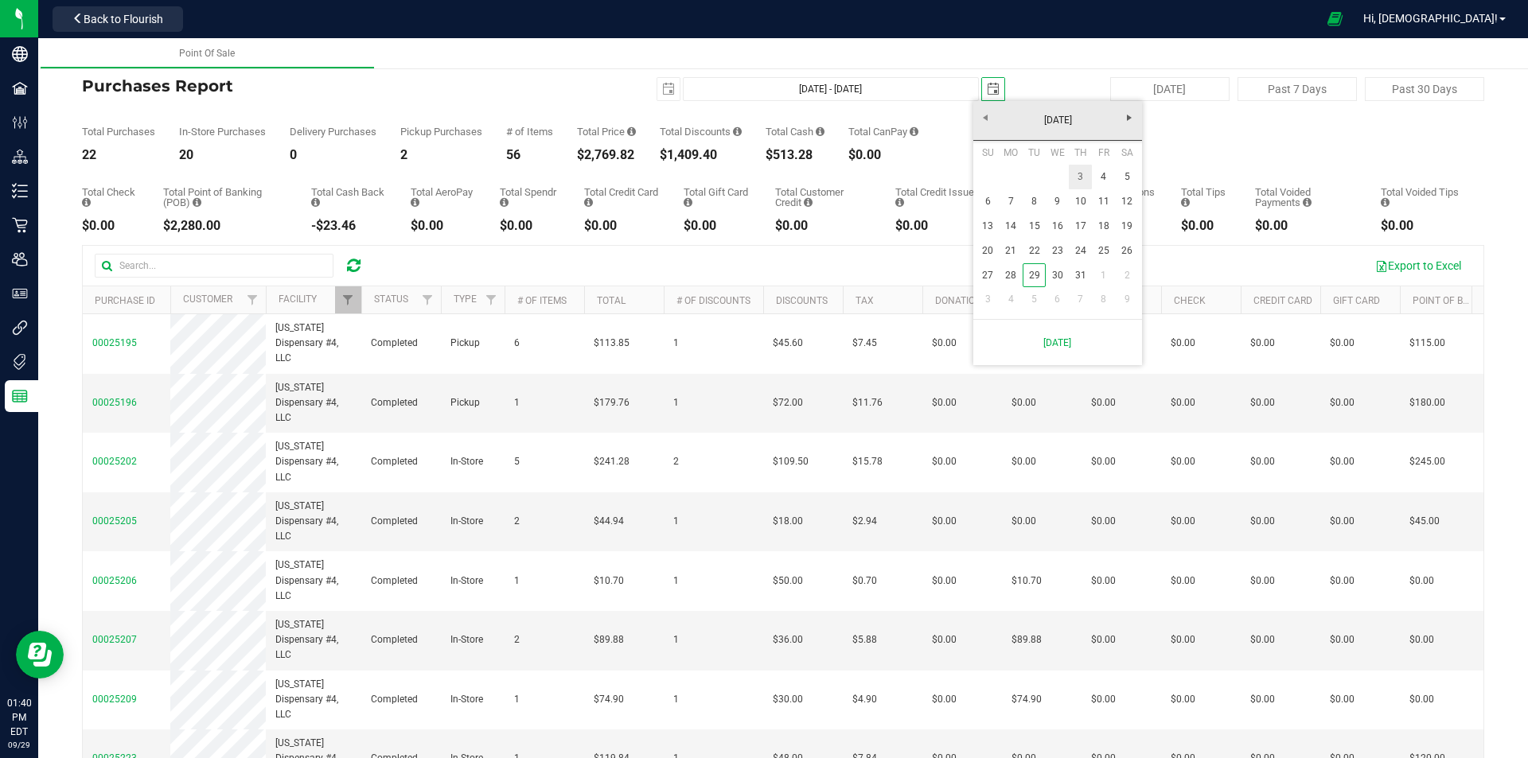
type input "2025-07-03"
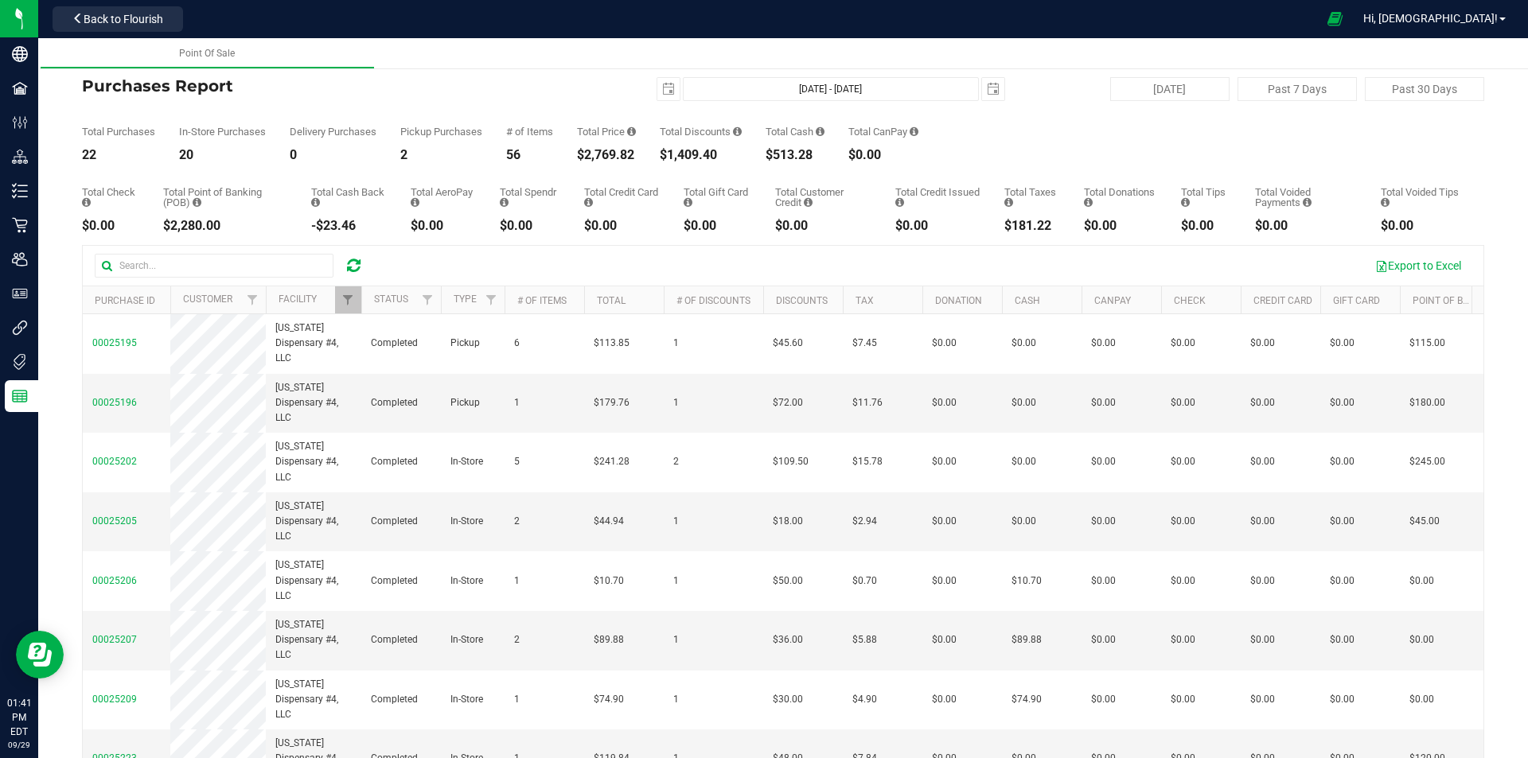
click at [1319, 141] on div "Total Purchases 22 In-Store Purchases 20 Delivery Purchases 0 Pickup Purchases …" at bounding box center [783, 131] width 1402 height 60
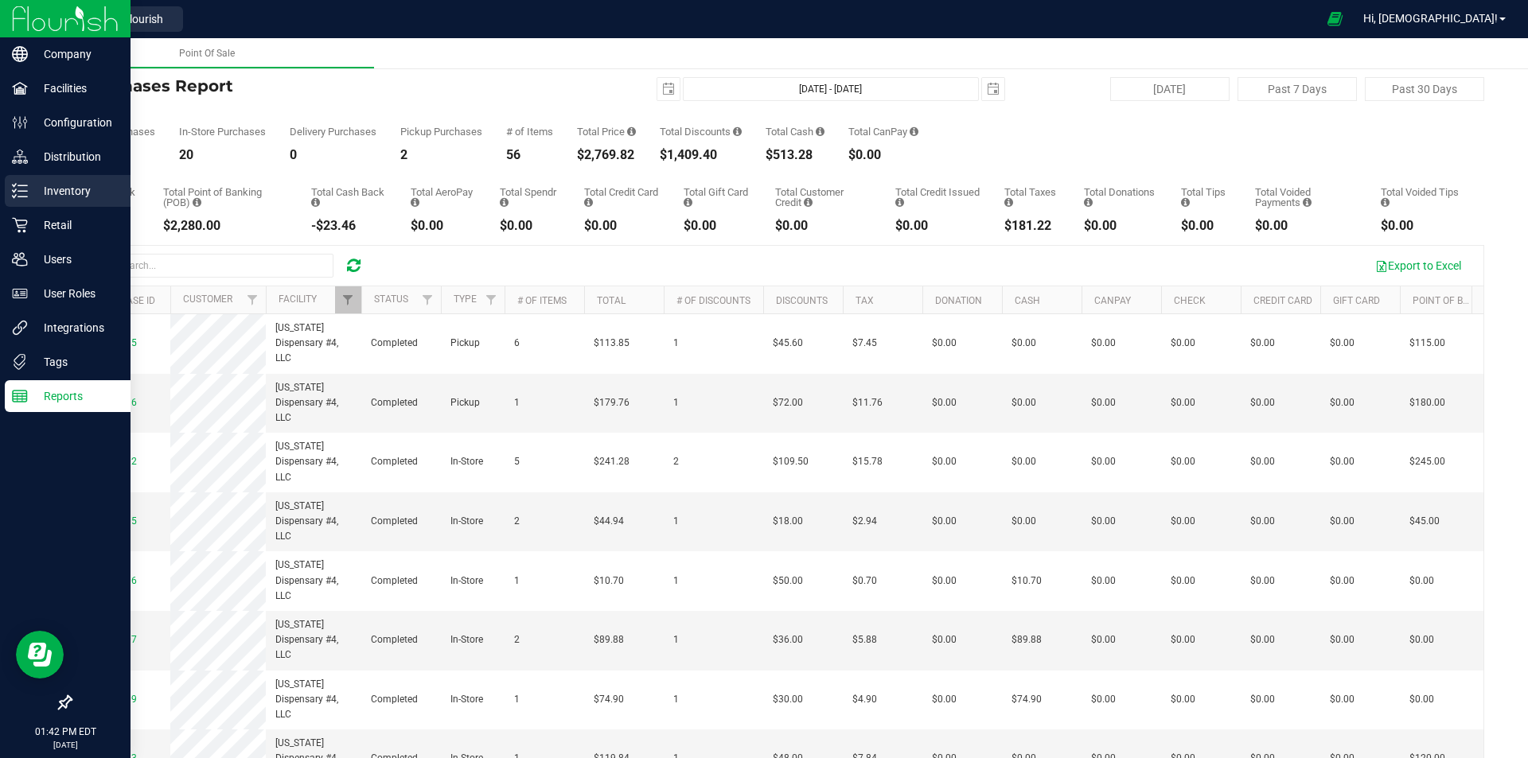
click at [2, 195] on link "Inventory" at bounding box center [65, 192] width 131 height 34
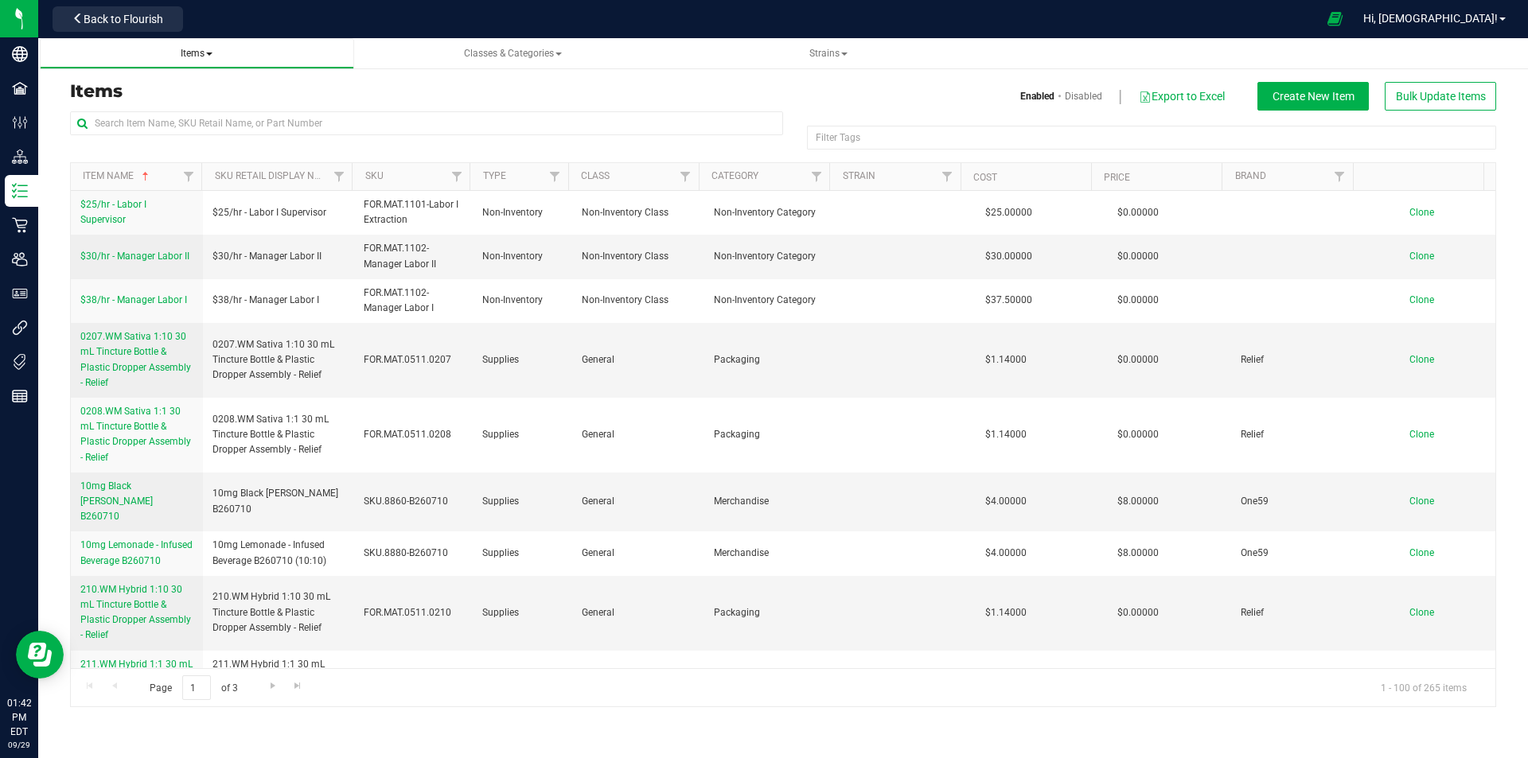
click at [190, 61] on link "Items" at bounding box center [197, 53] width 314 height 31
click at [205, 52] on span "Items" at bounding box center [197, 53] width 32 height 11
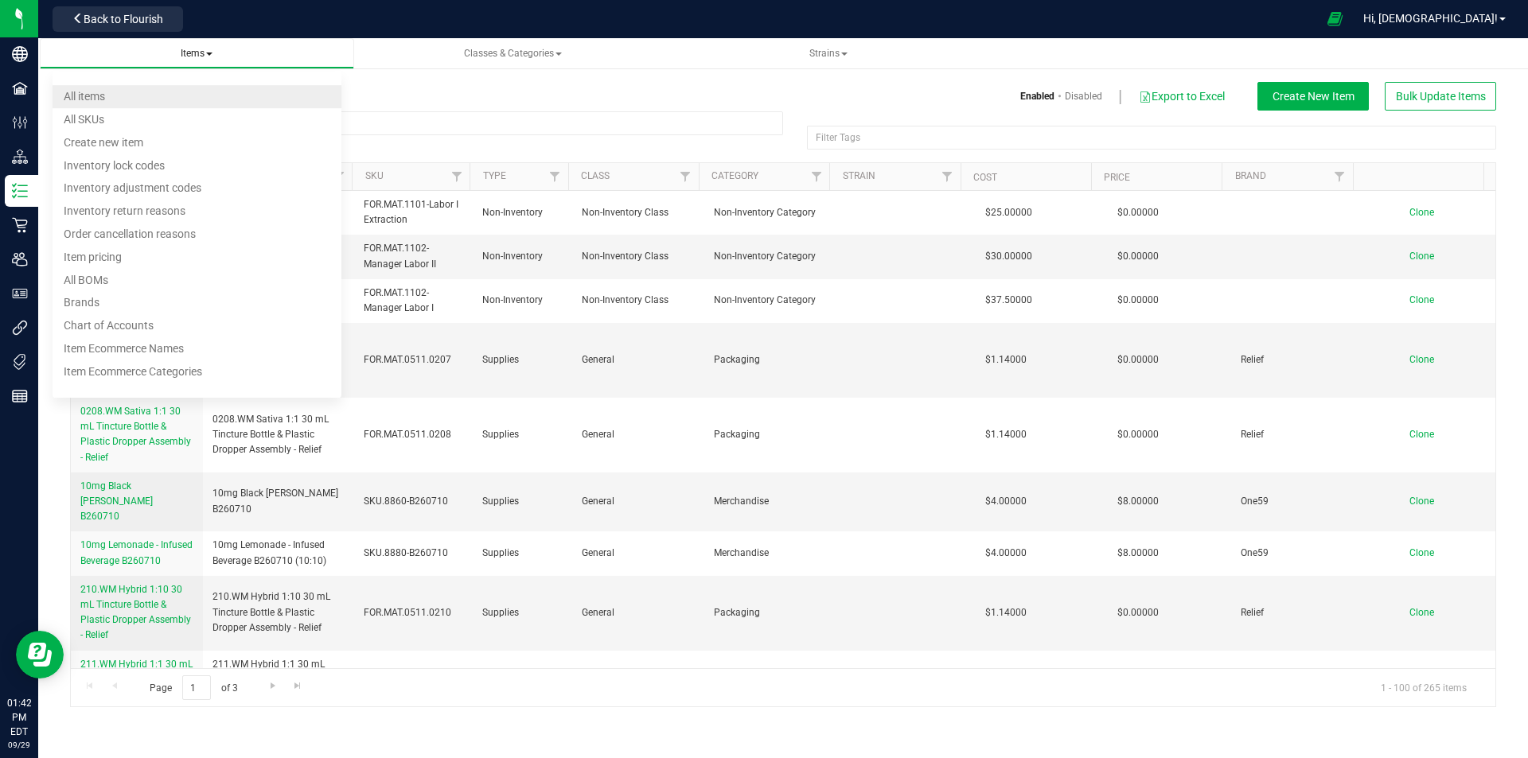
click at [192, 91] on li "All items" at bounding box center [197, 96] width 289 height 23
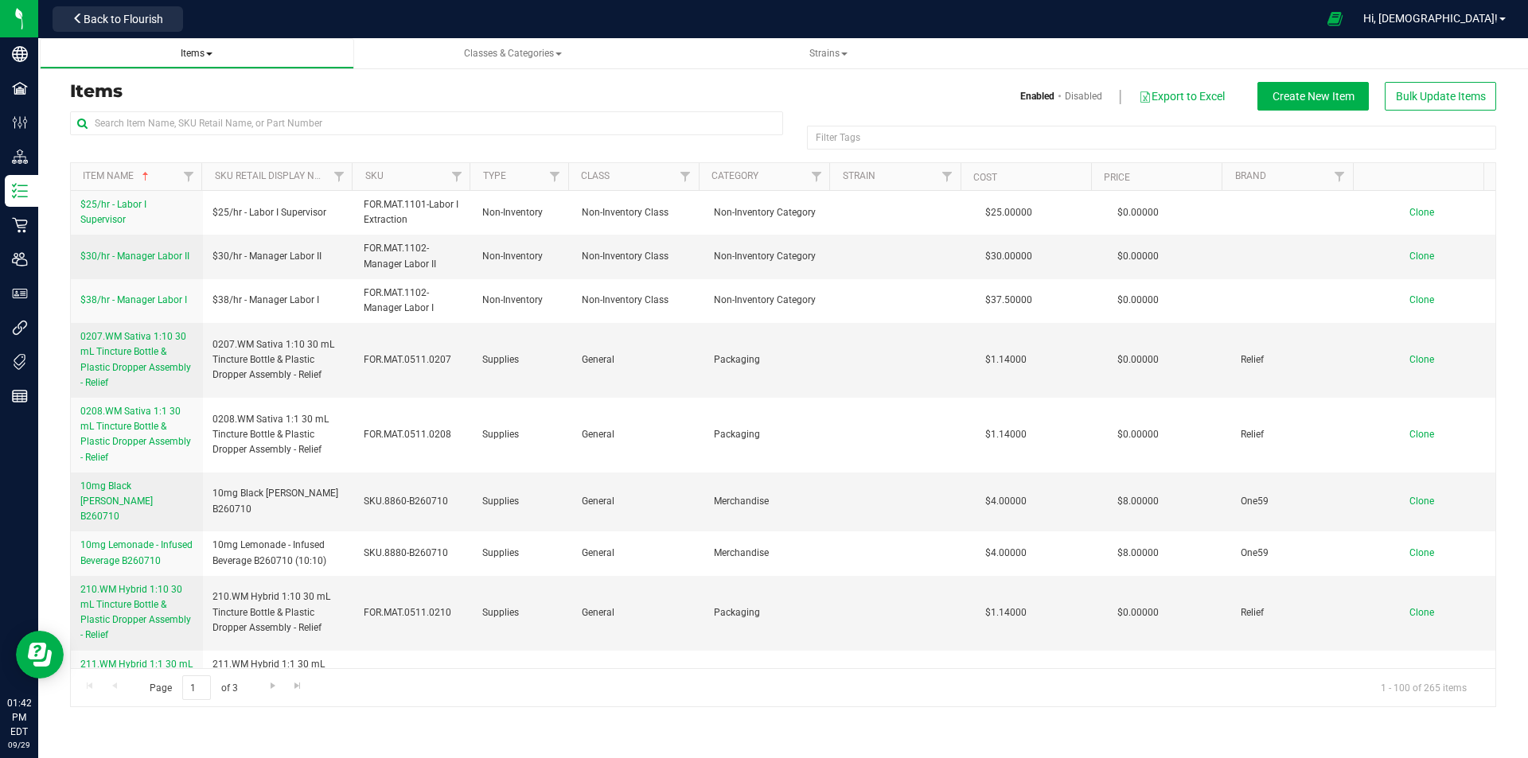
click at [201, 61] on link "Items All items All SKUs Create new item Inventory lock codes Inventory adjustm…" at bounding box center [197, 53] width 314 height 31
click at [201, 57] on span "Items" at bounding box center [197, 53] width 32 height 11
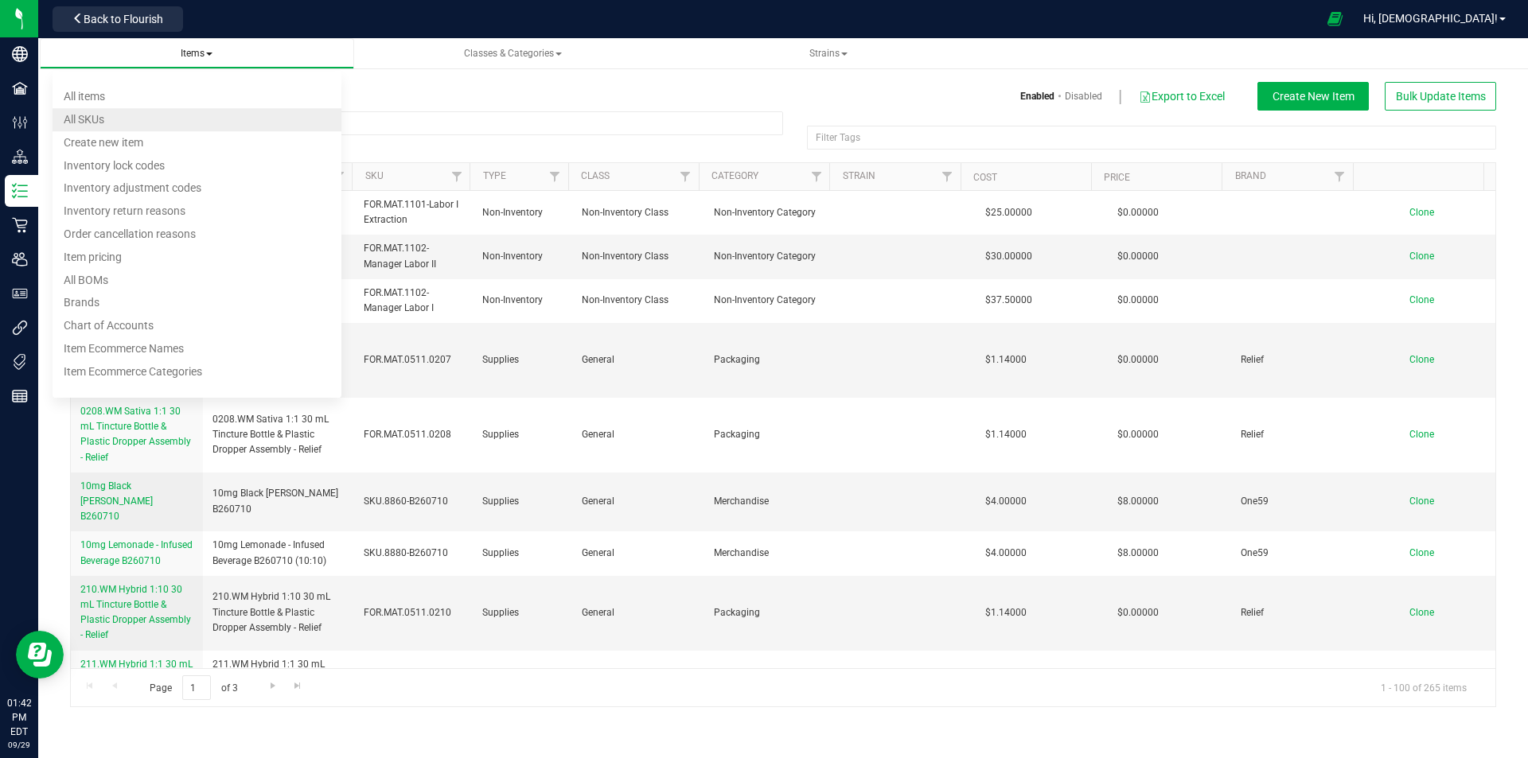
click at [160, 118] on li "All SKUs" at bounding box center [197, 119] width 289 height 23
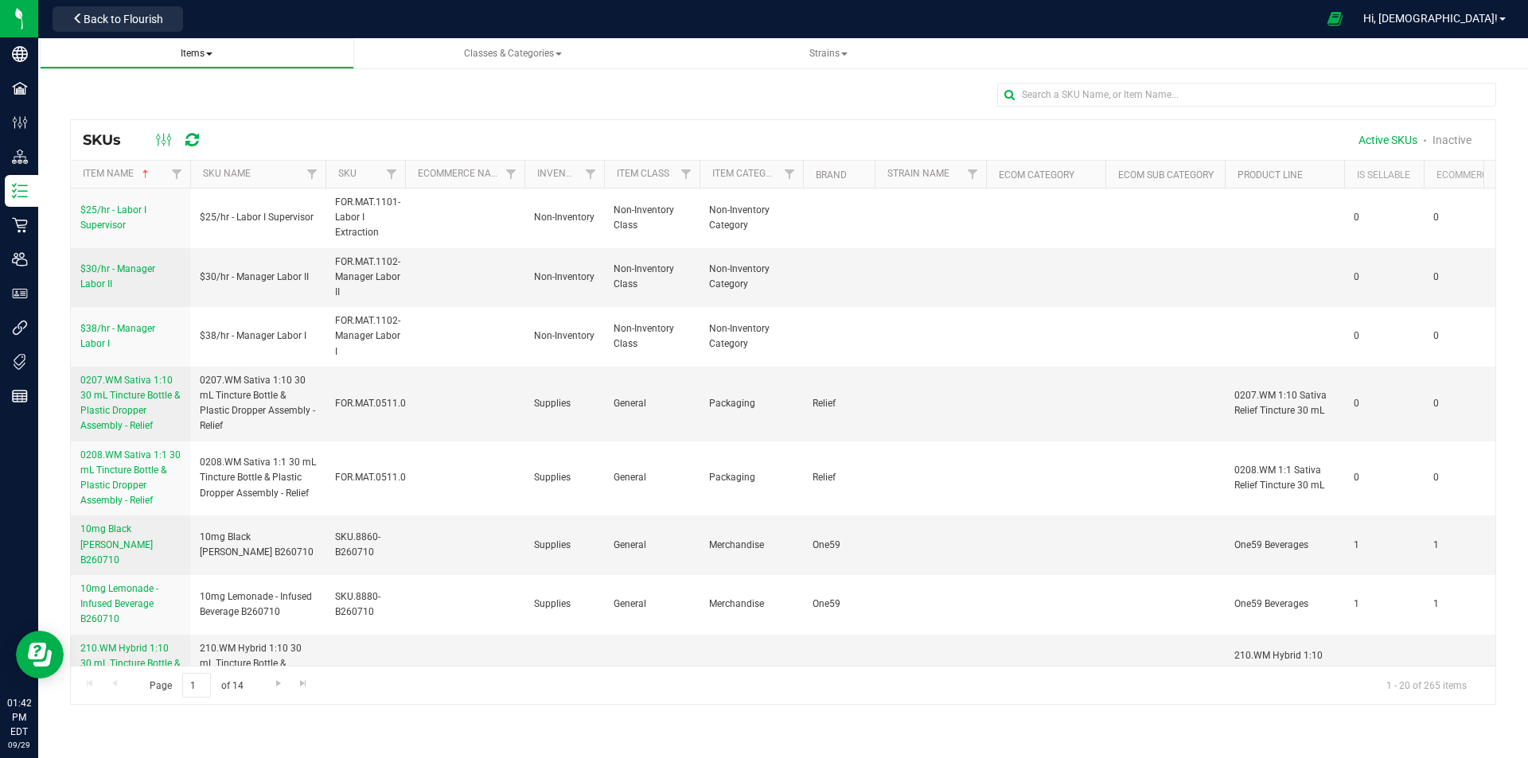
click at [195, 58] on span "Items" at bounding box center [197, 53] width 32 height 11
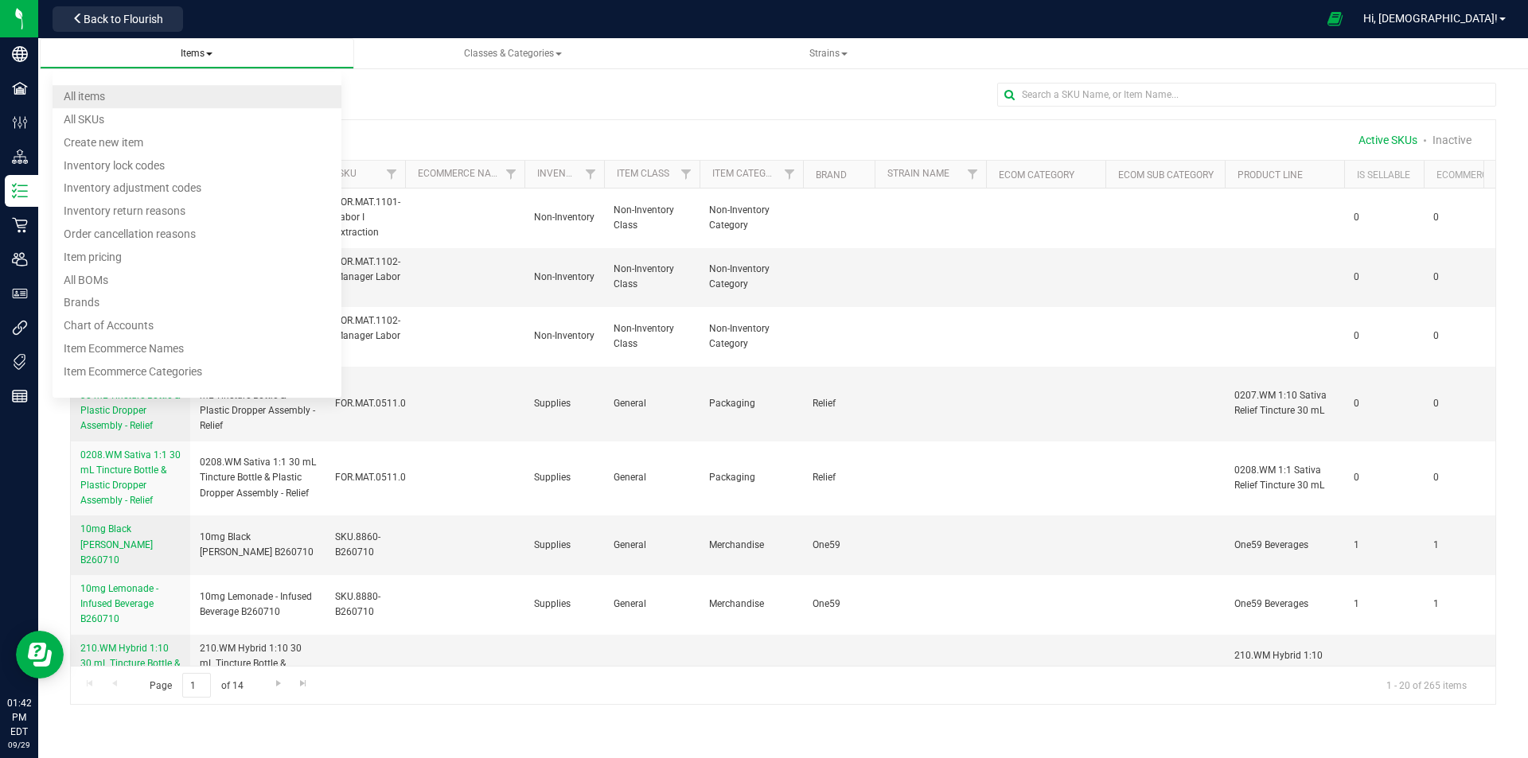
click at [189, 100] on li "All items" at bounding box center [197, 96] width 289 height 23
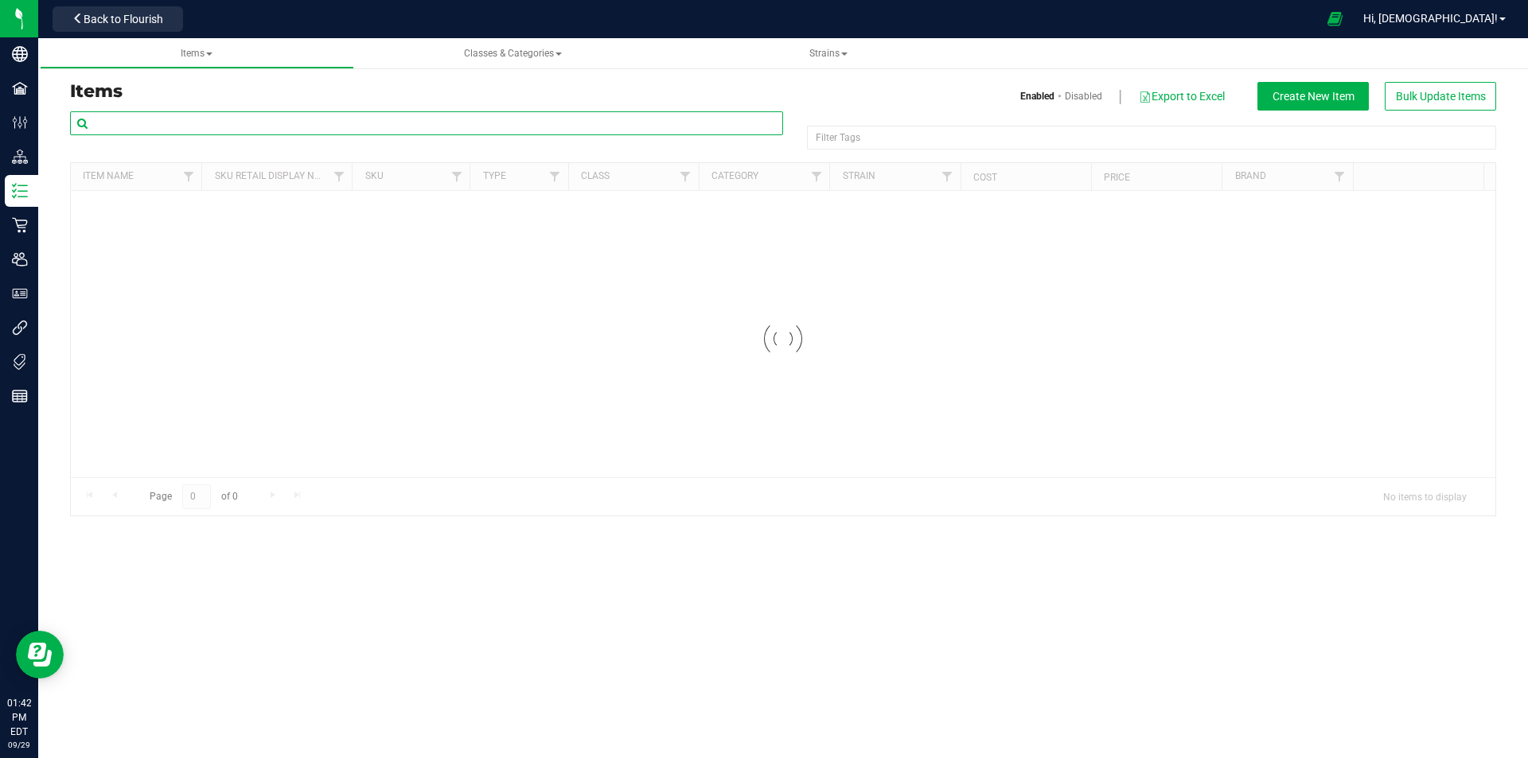
click at [190, 124] on input "text" at bounding box center [426, 123] width 713 height 24
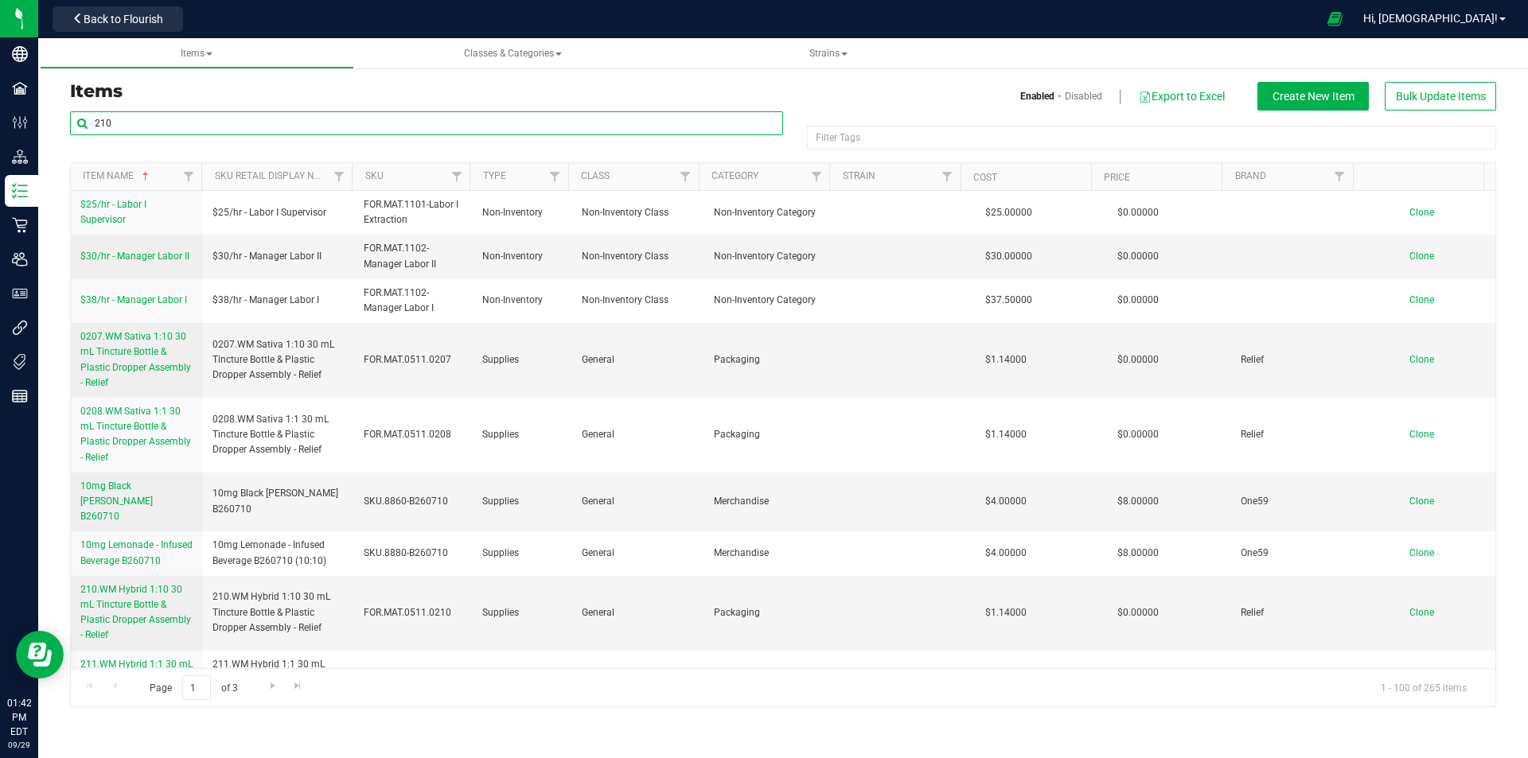
type input "210"
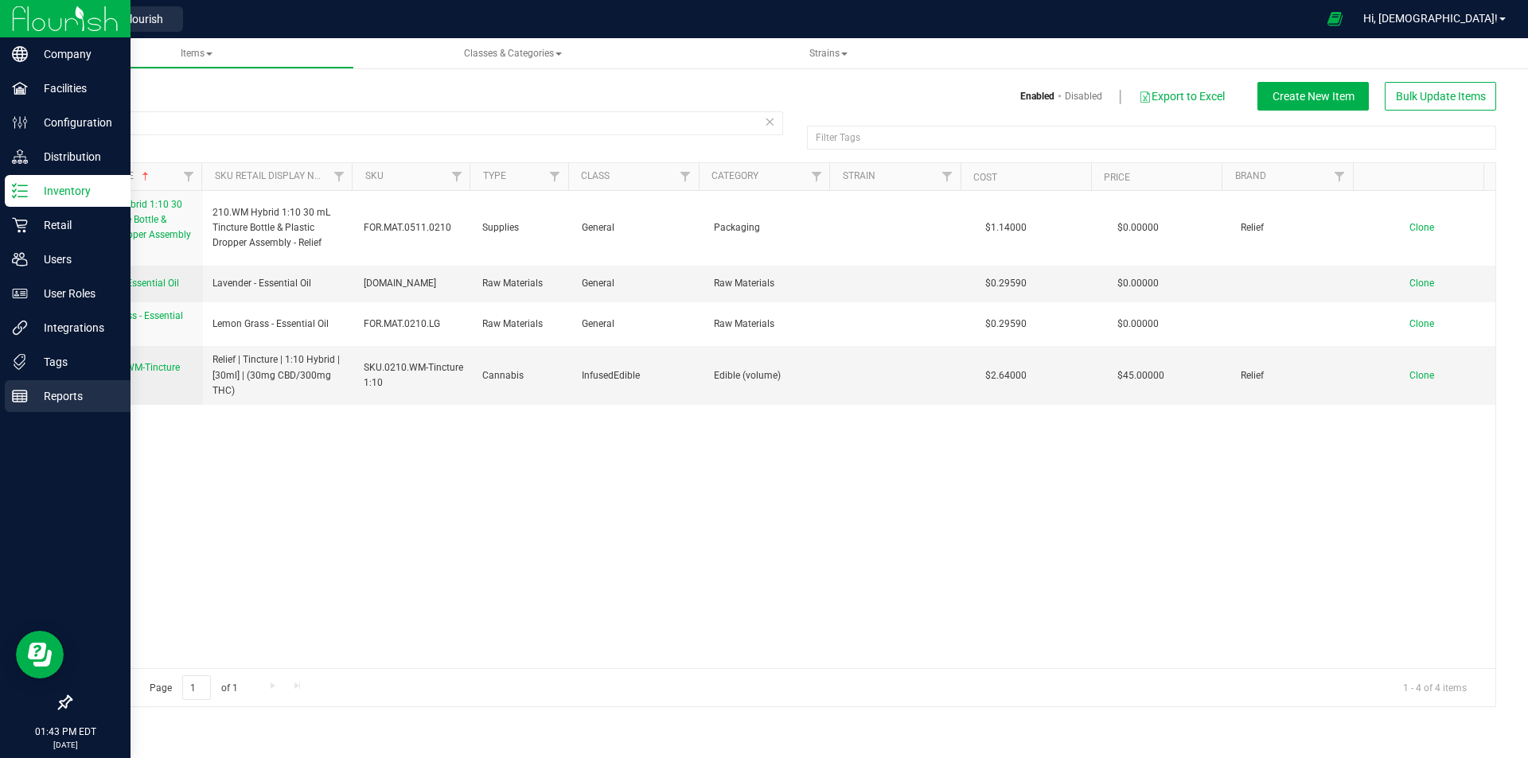
click at [53, 383] on div "Reports" at bounding box center [68, 396] width 126 height 32
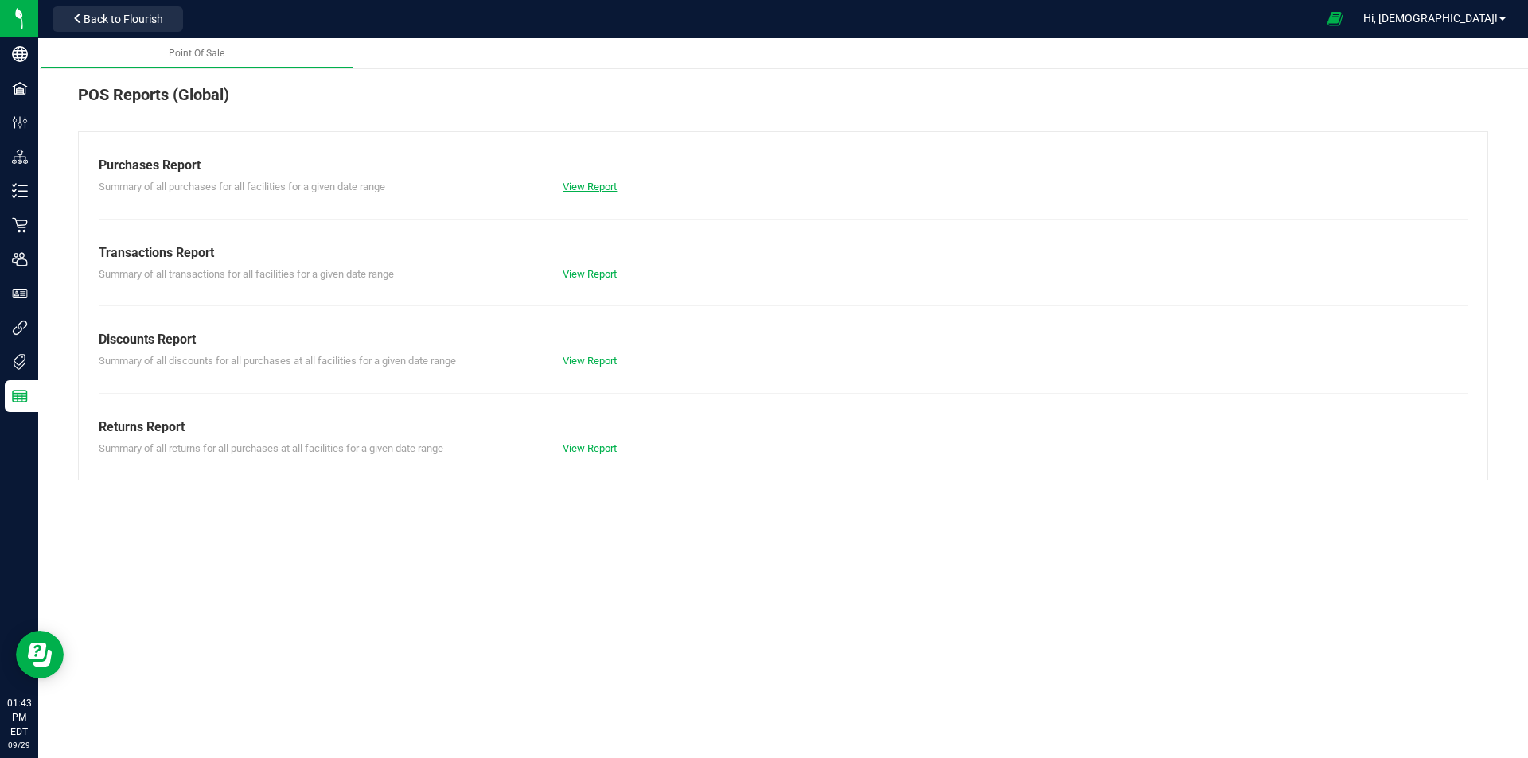
click at [577, 186] on link "View Report" at bounding box center [590, 187] width 54 height 12
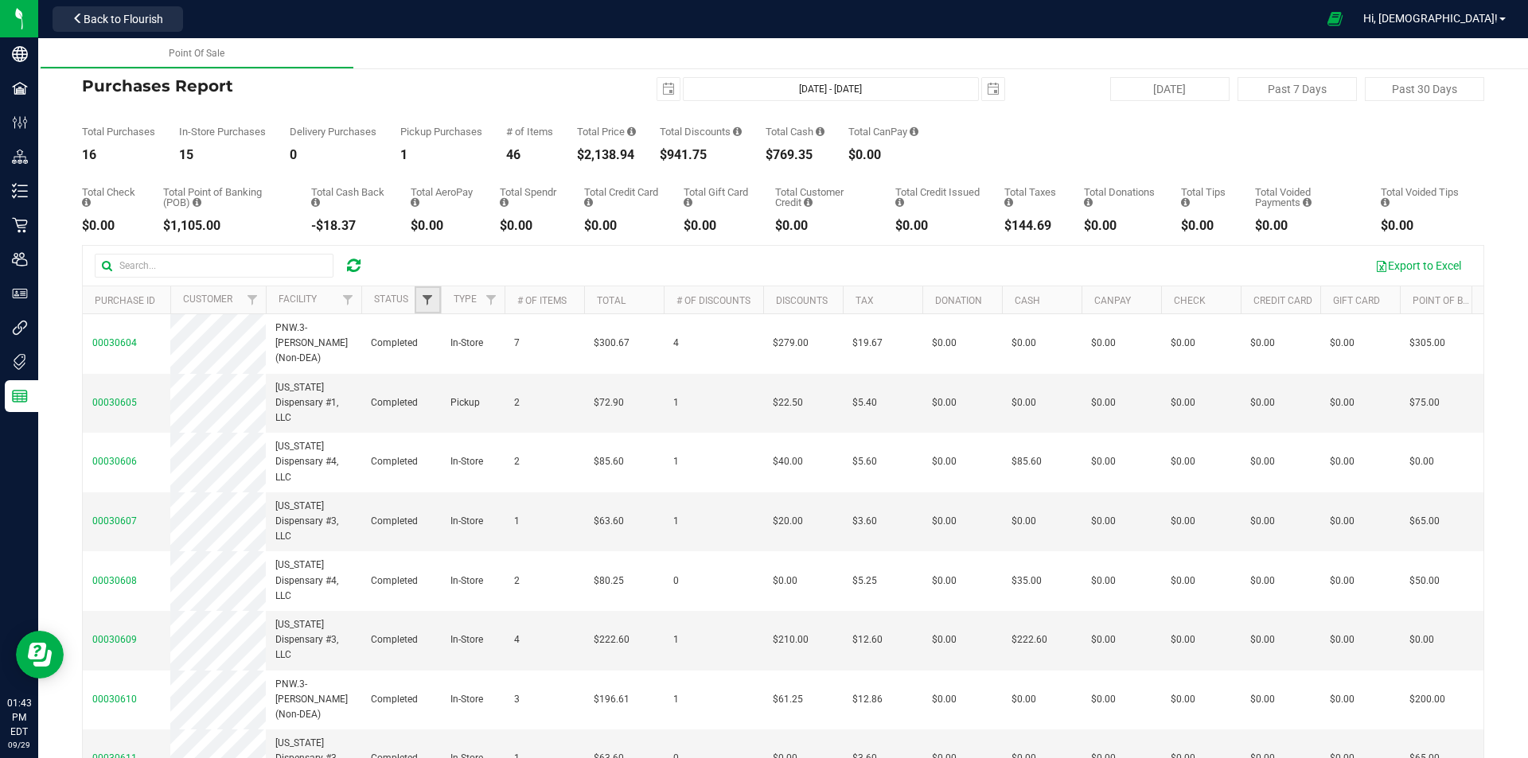
click at [425, 300] on span "Filter" at bounding box center [427, 300] width 13 height 13
click at [461, 407] on span "Completed" at bounding box center [471, 412] width 46 height 10
click at [441, 407] on input "Completed" at bounding box center [435, 411] width 10 height 10
checkbox input "true"
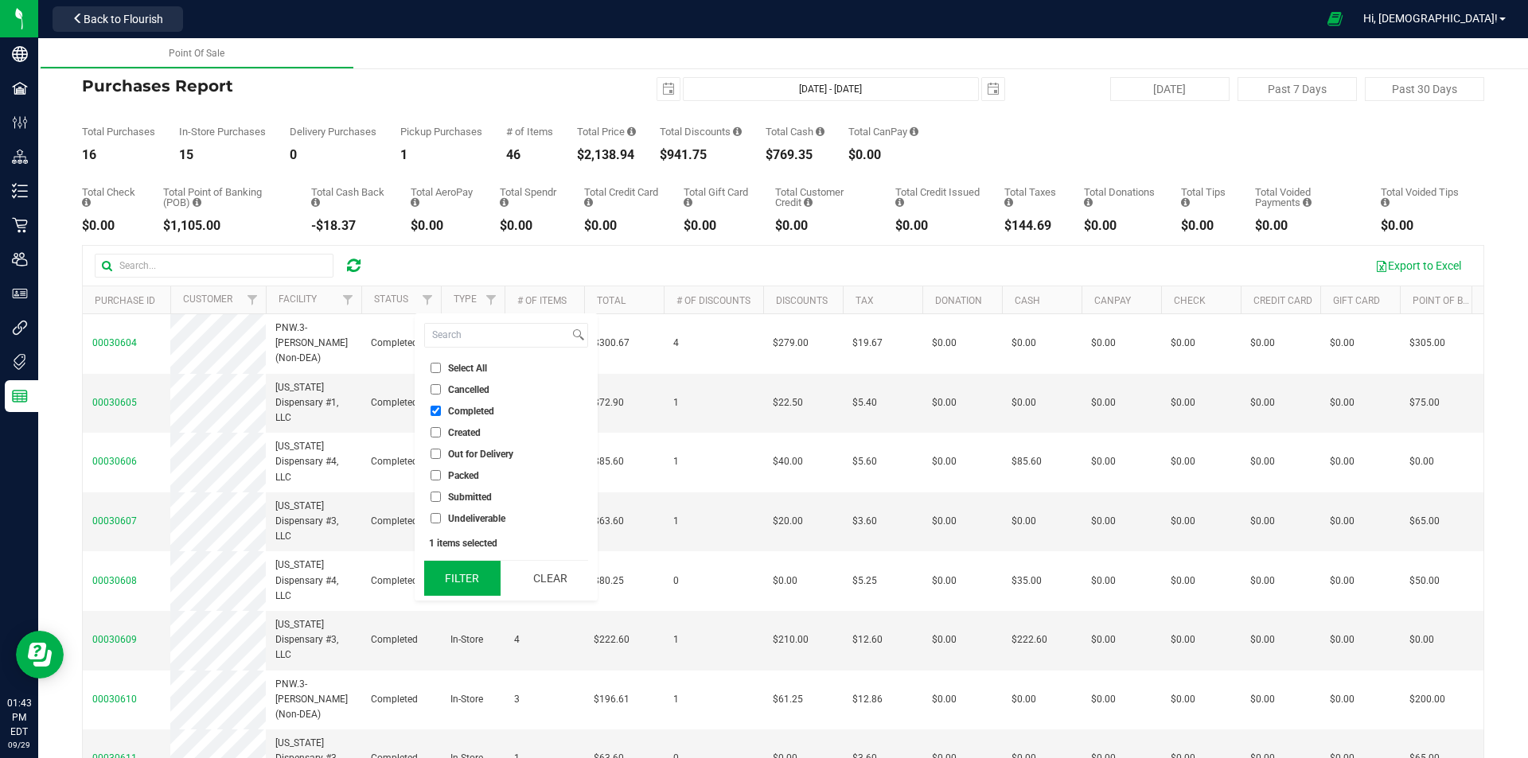
click at [477, 590] on button "Filter" at bounding box center [462, 578] width 76 height 35
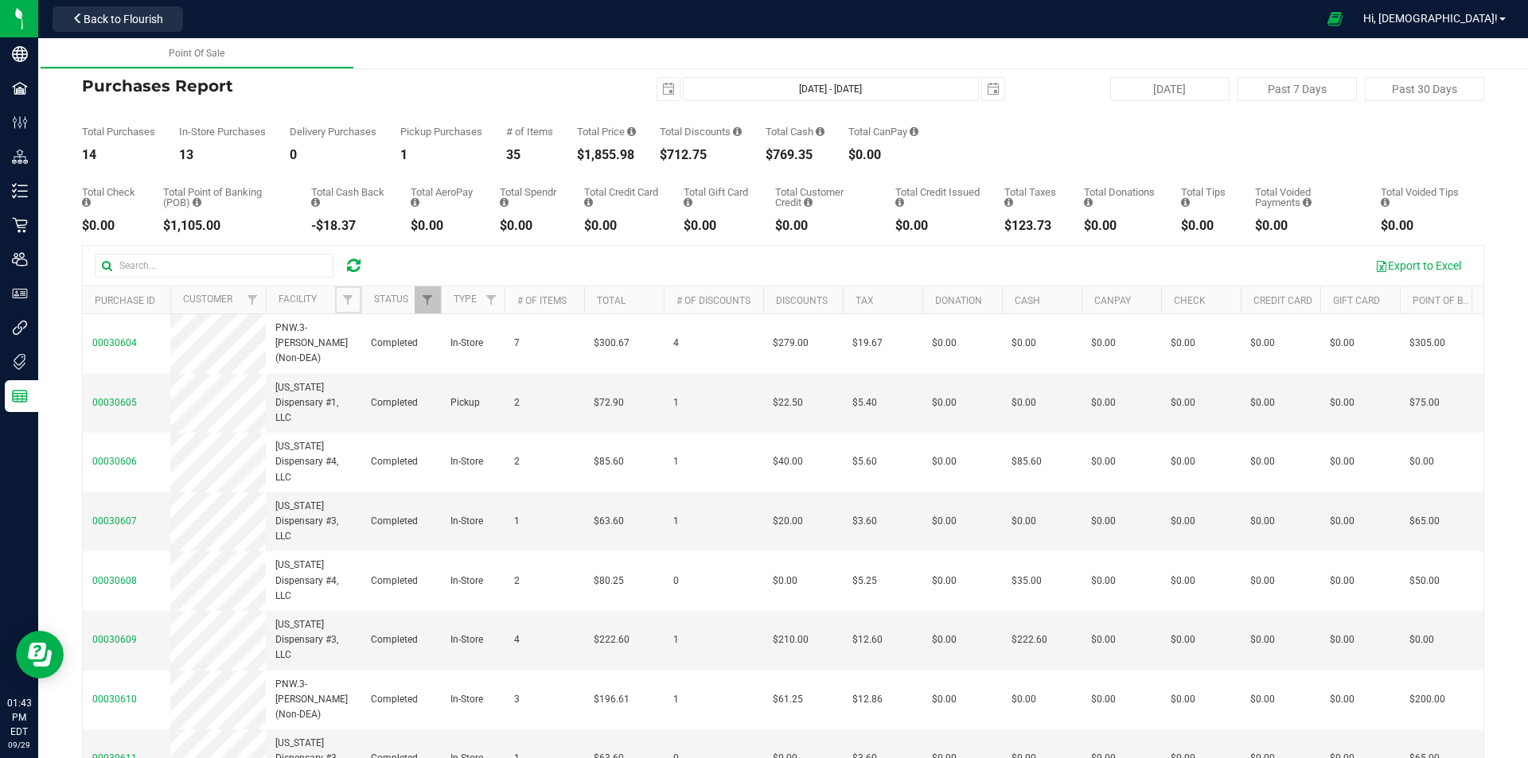
click at [342, 298] on span "Filter" at bounding box center [347, 300] width 13 height 13
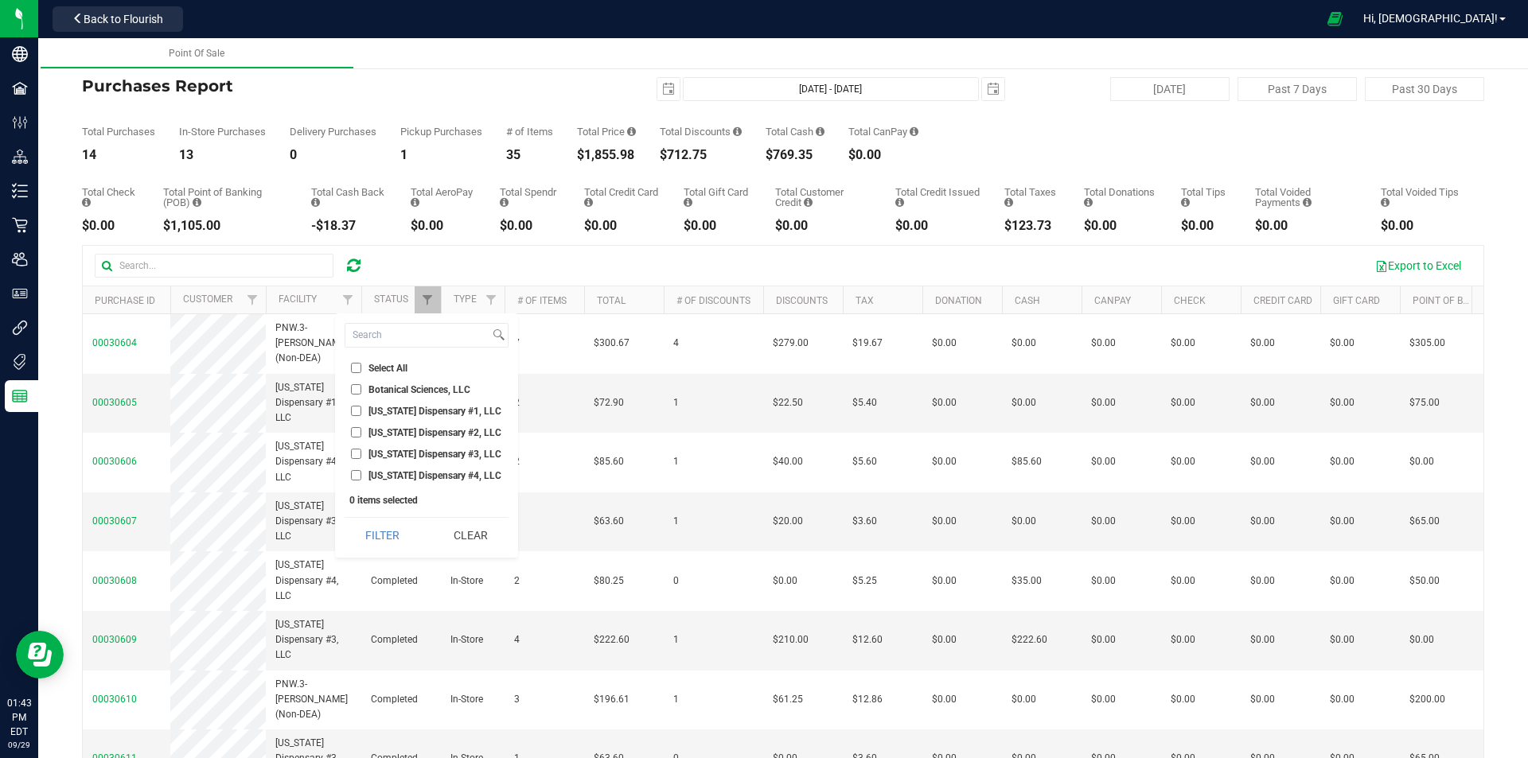
click at [423, 480] on span "[US_STATE] Dispensary #4, LLC" at bounding box center [434, 476] width 133 height 10
click at [361, 480] on input "[US_STATE] Dispensary #4, LLC" at bounding box center [356, 475] width 10 height 10
checkbox input "true"
click at [399, 538] on button "Filter" at bounding box center [383, 535] width 76 height 35
